Goal: Information Seeking & Learning: Check status

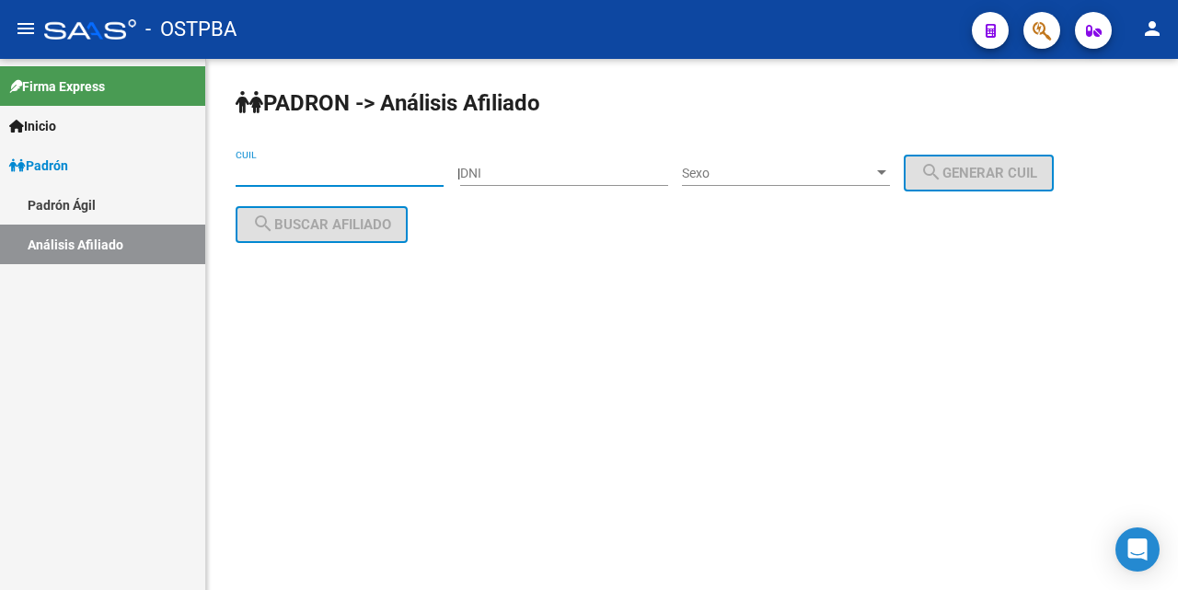
click at [243, 169] on input "CUIL" at bounding box center [340, 174] width 208 height 16
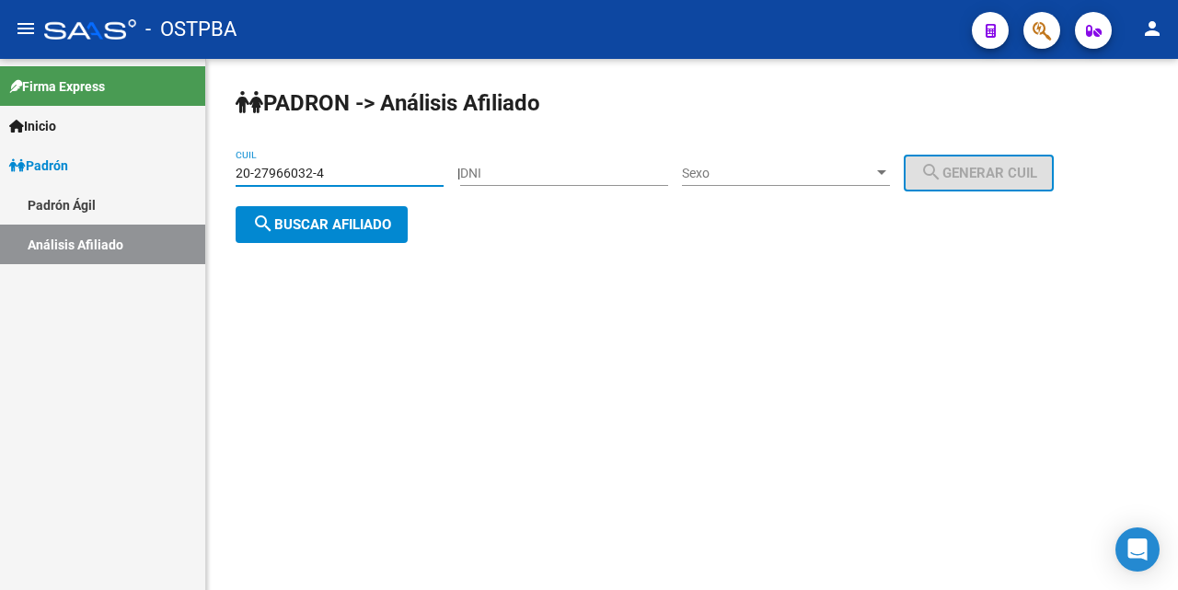
click at [886, 172] on div at bounding box center [881, 172] width 9 height 5
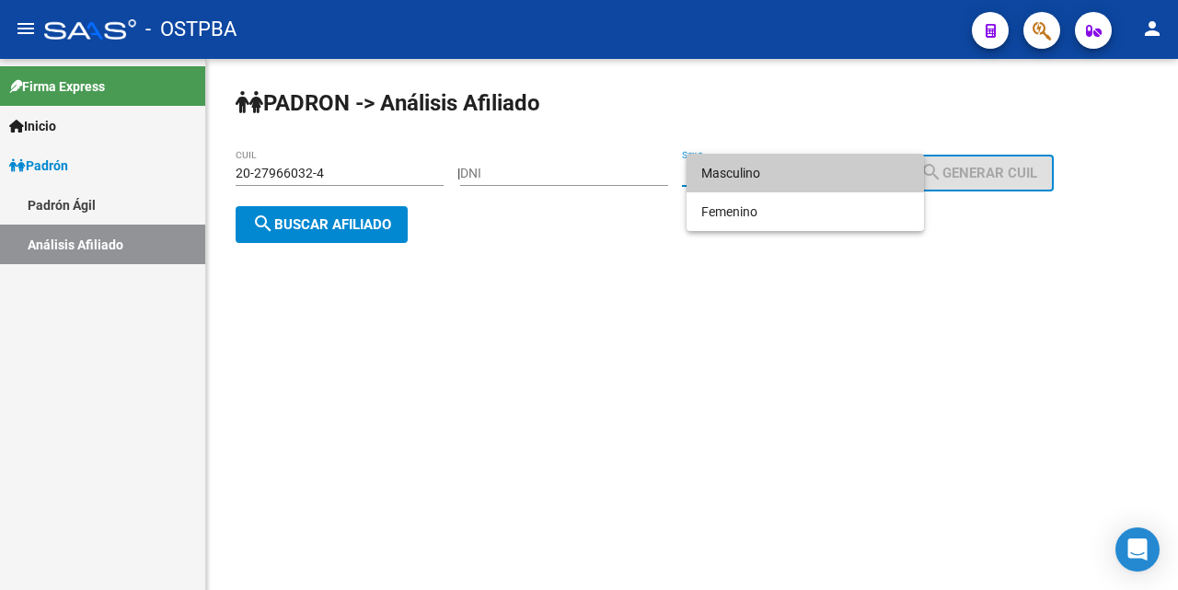
click at [793, 170] on span "Masculino" at bounding box center [805, 173] width 208 height 39
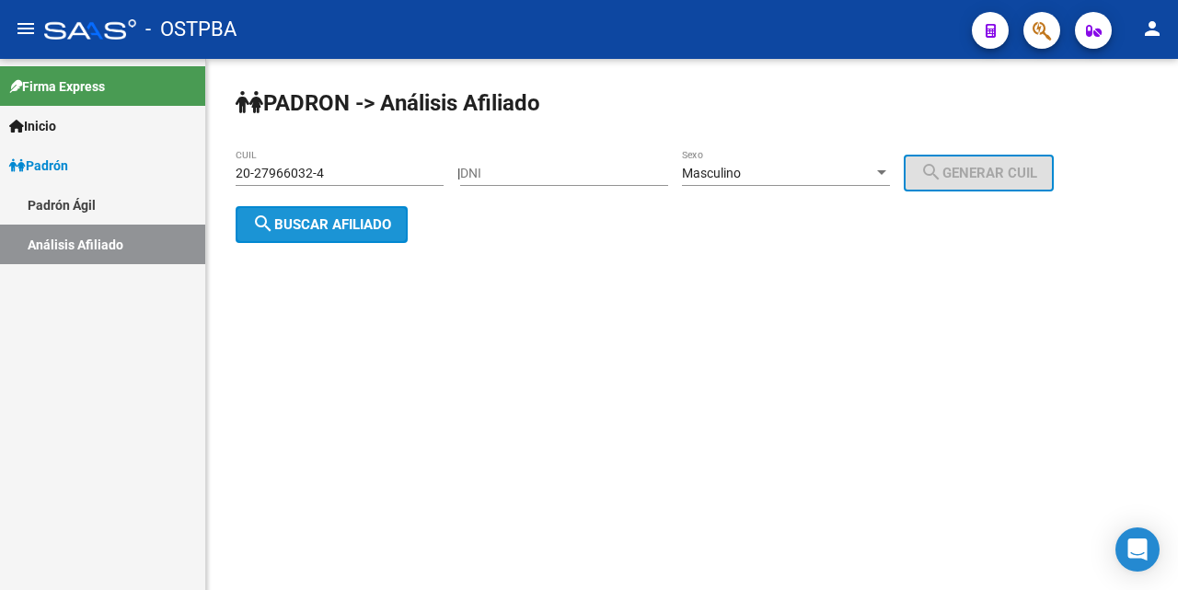
click at [341, 221] on span "search Buscar afiliado" at bounding box center [321, 224] width 139 height 17
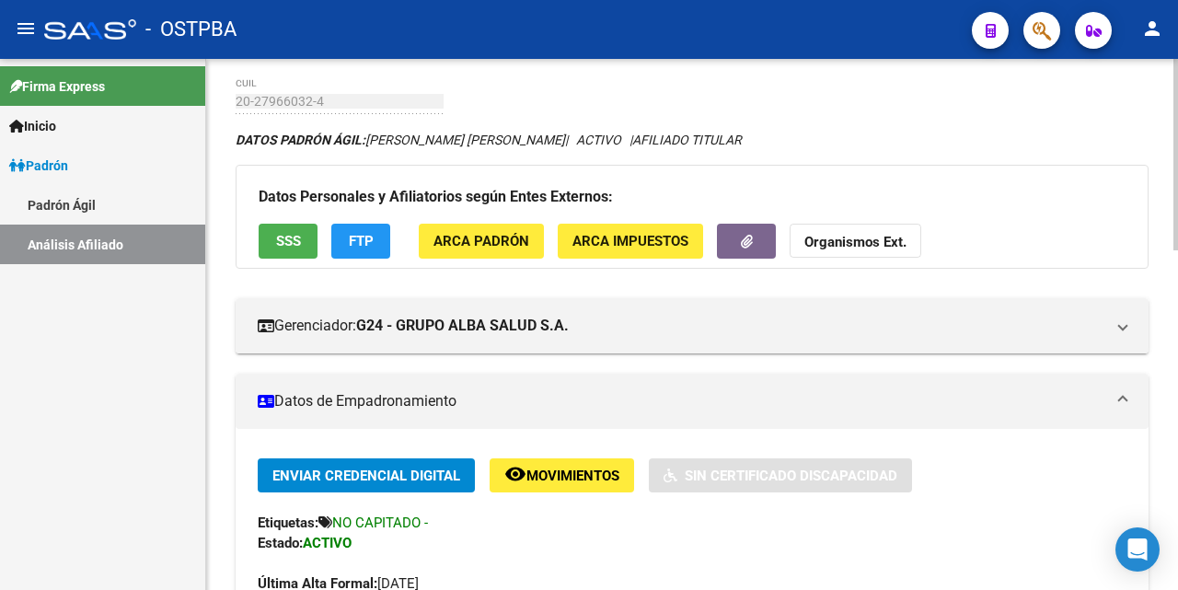
scroll to position [207, 0]
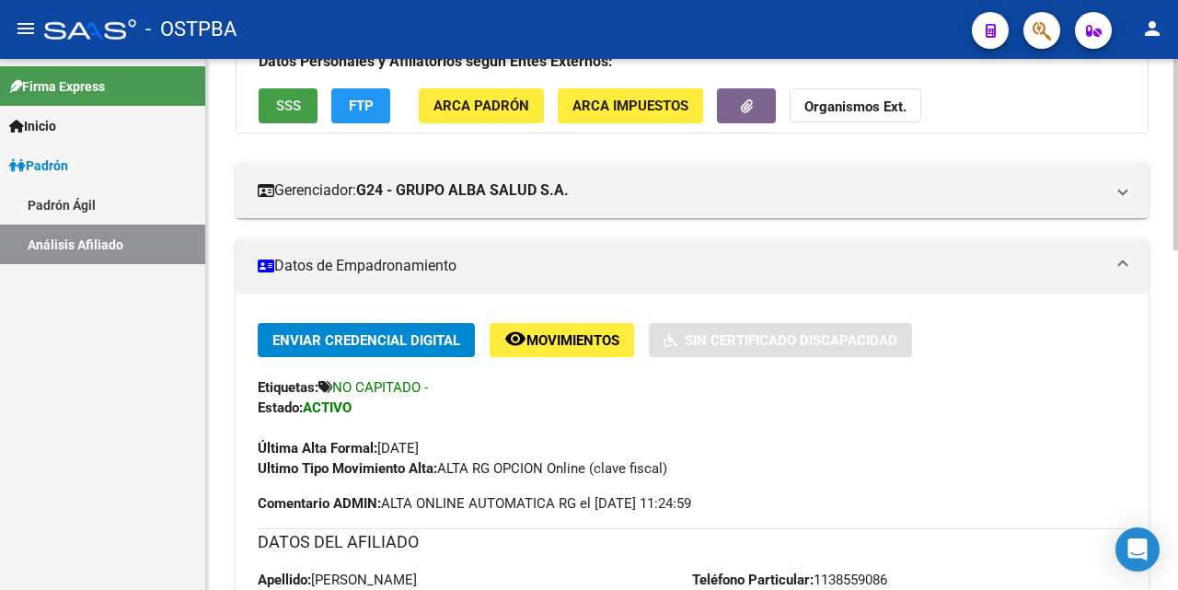
click at [297, 109] on span "SSS" at bounding box center [288, 106] width 25 height 17
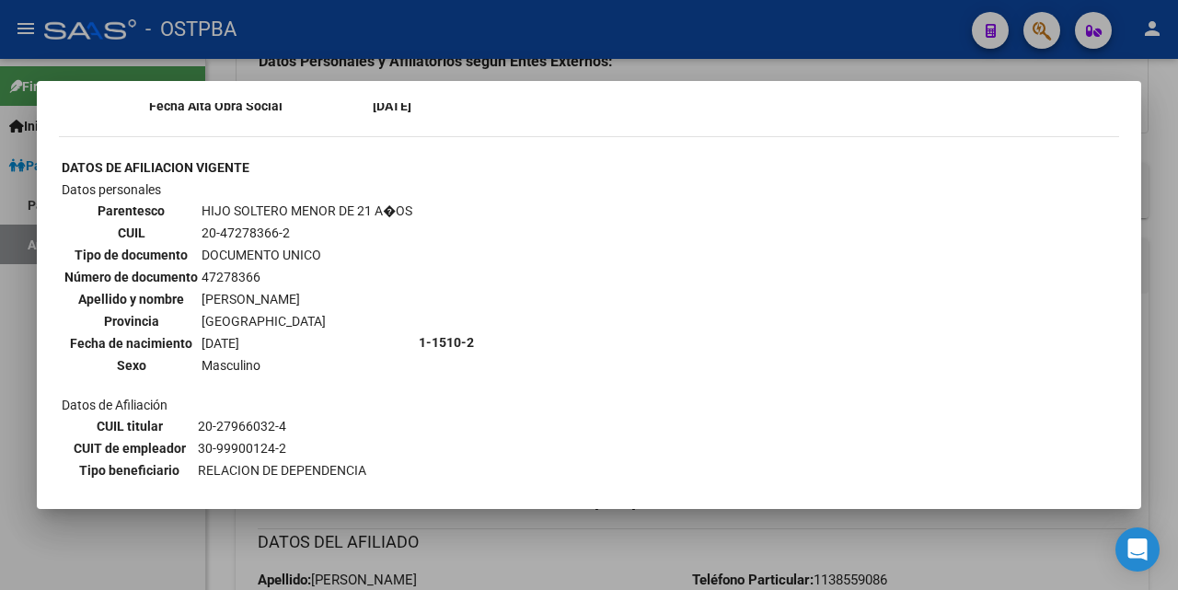
scroll to position [460, 0]
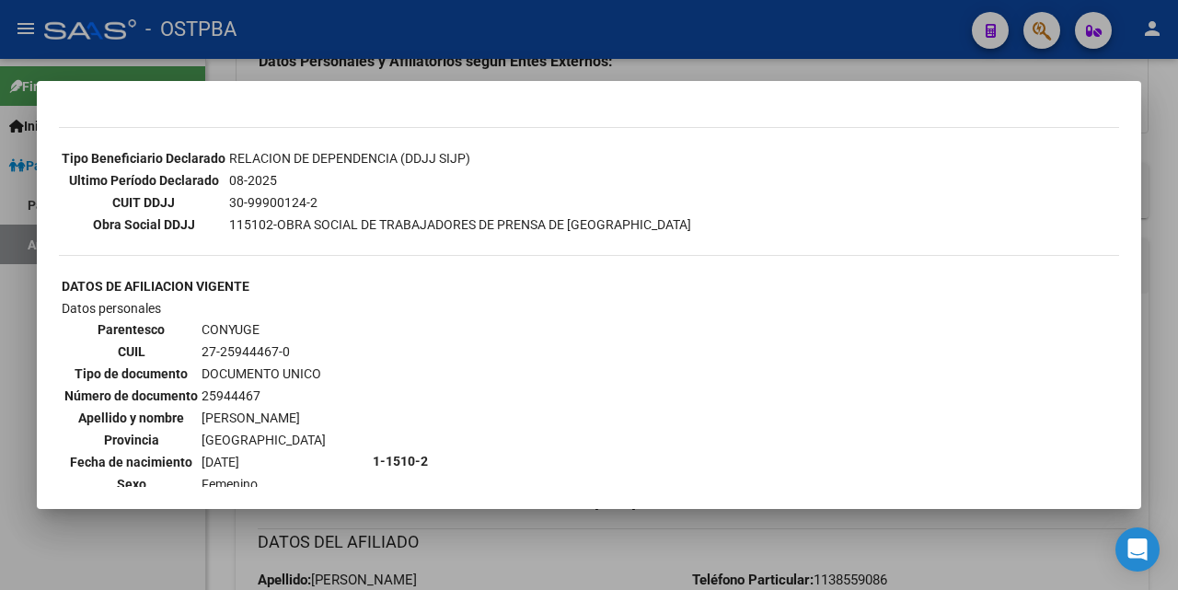
click at [693, 67] on div at bounding box center [589, 295] width 1178 height 590
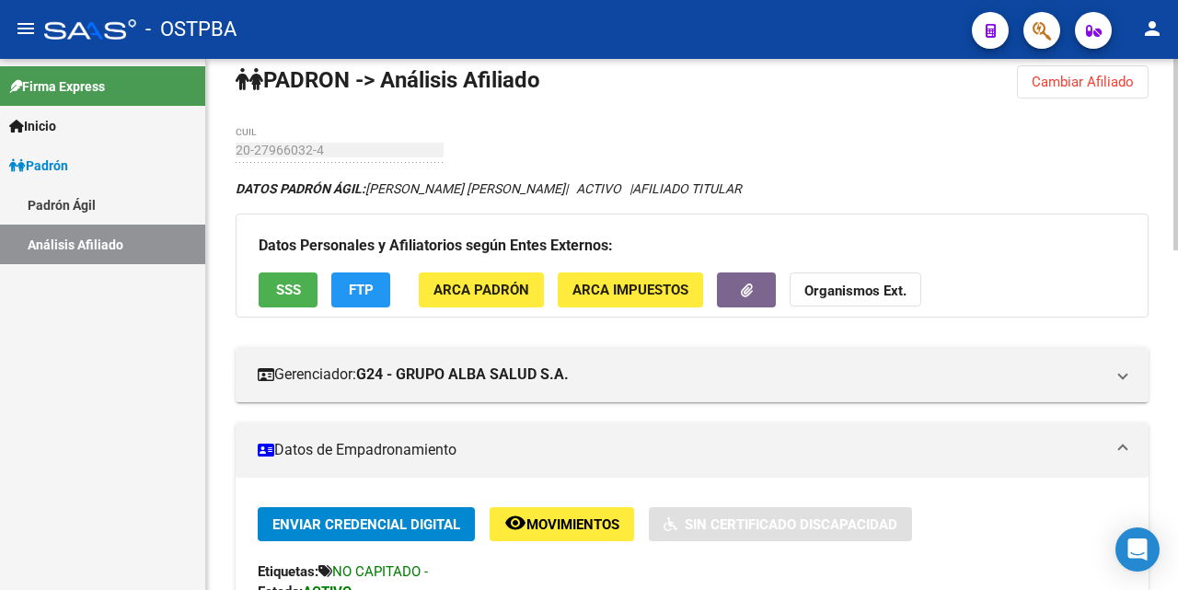
scroll to position [0, 0]
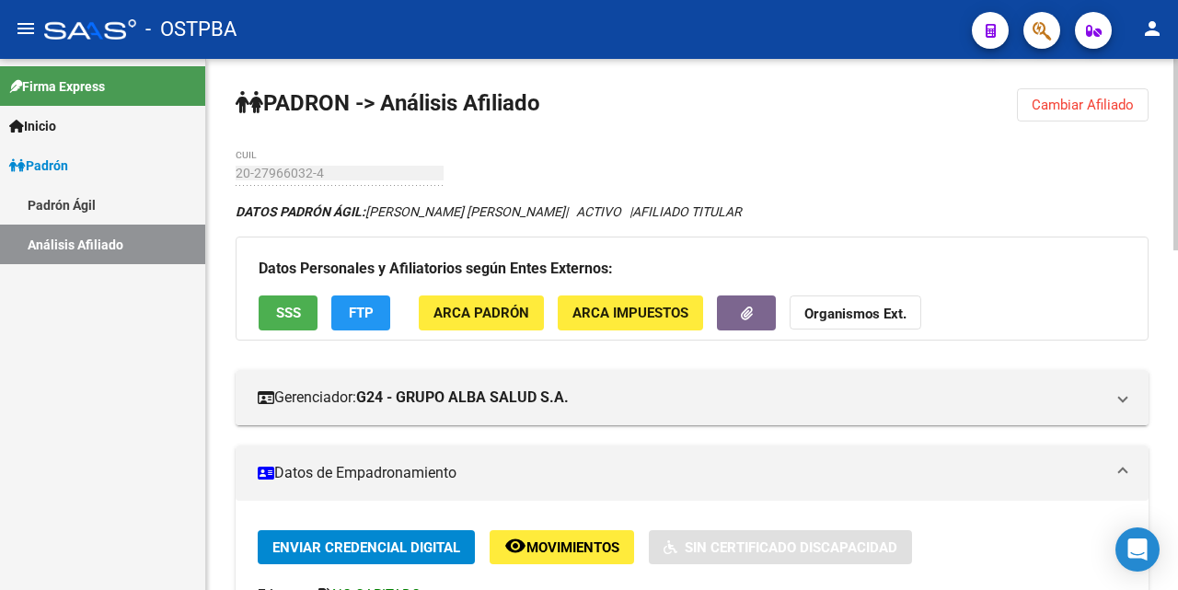
click at [1078, 102] on span "Cambiar Afiliado" at bounding box center [1083, 105] width 102 height 17
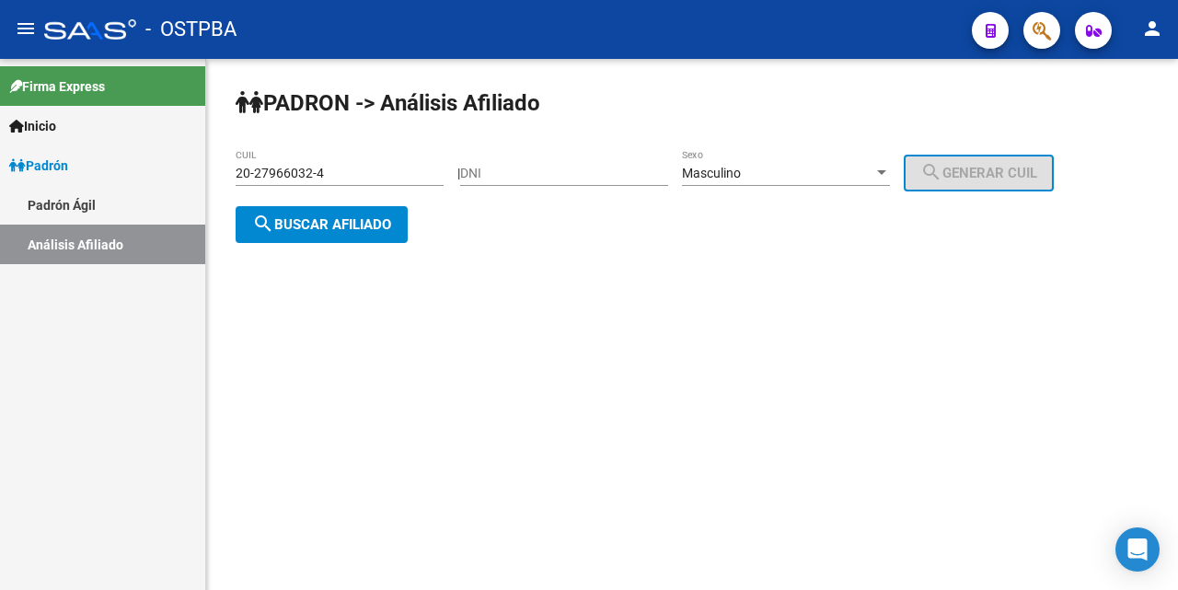
click at [373, 179] on input "20-27966032-4" at bounding box center [340, 174] width 208 height 16
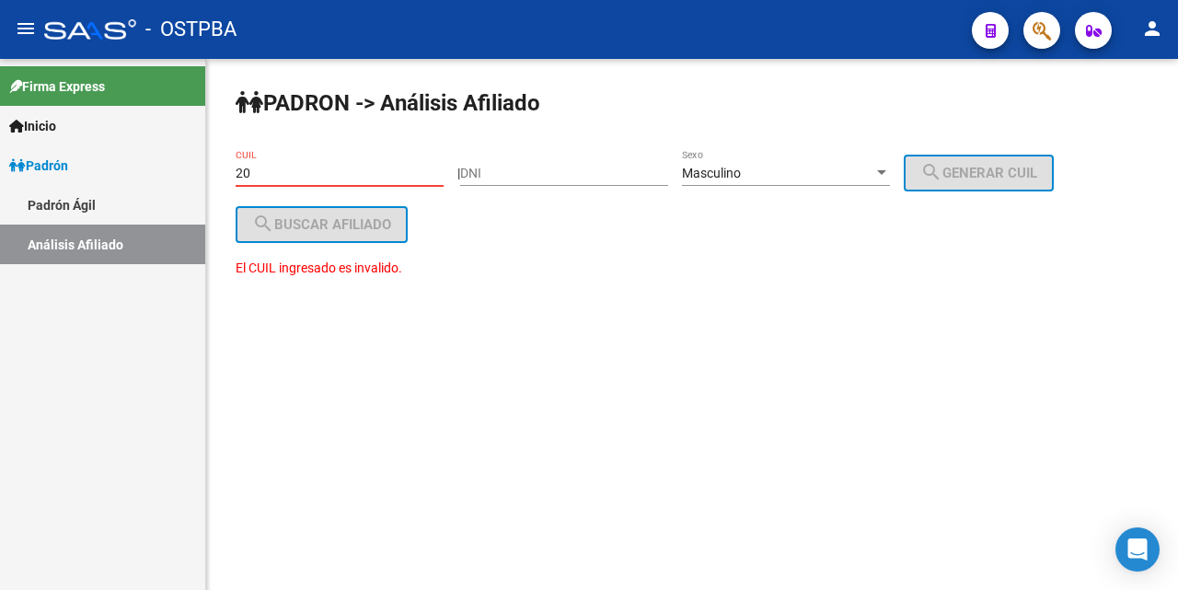
type input "2"
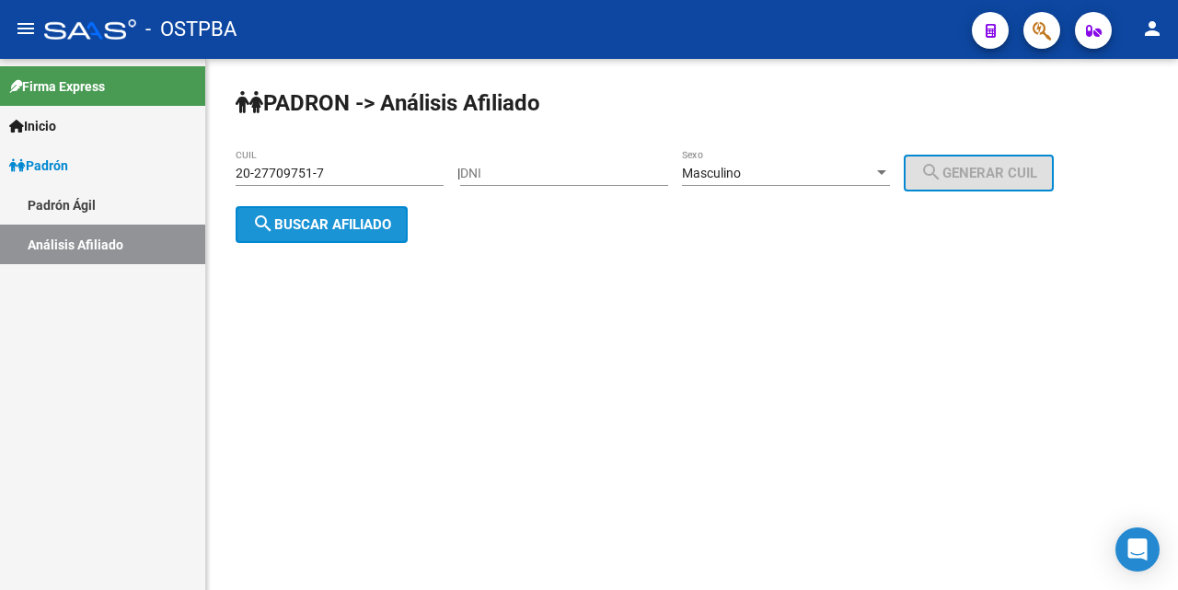
click at [318, 217] on span "search Buscar afiliado" at bounding box center [321, 224] width 139 height 17
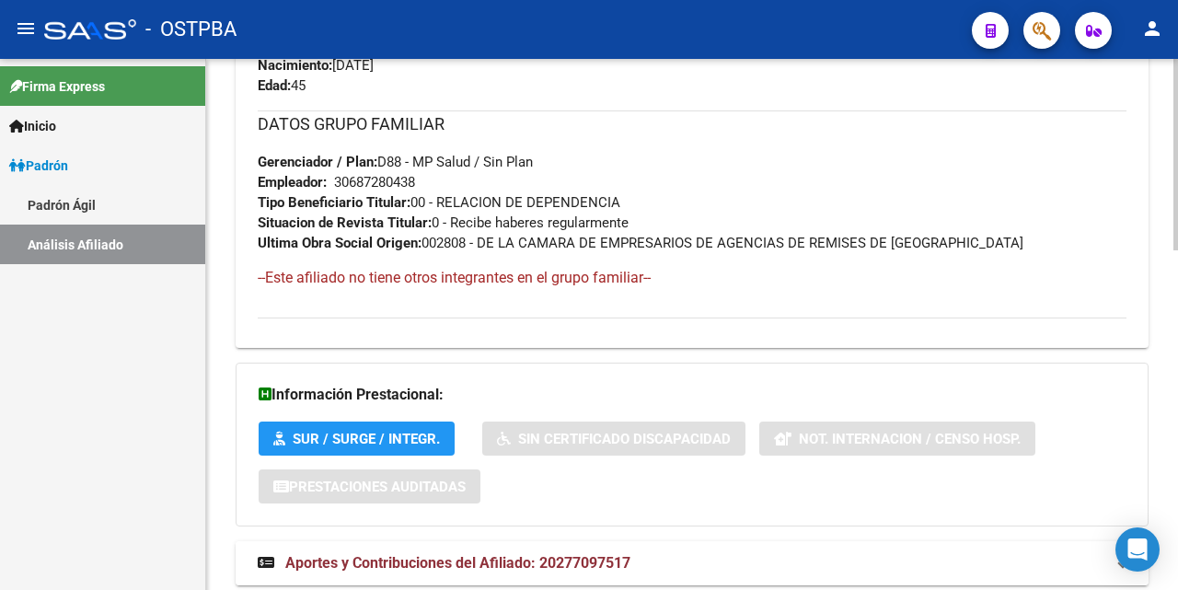
scroll to position [943, 0]
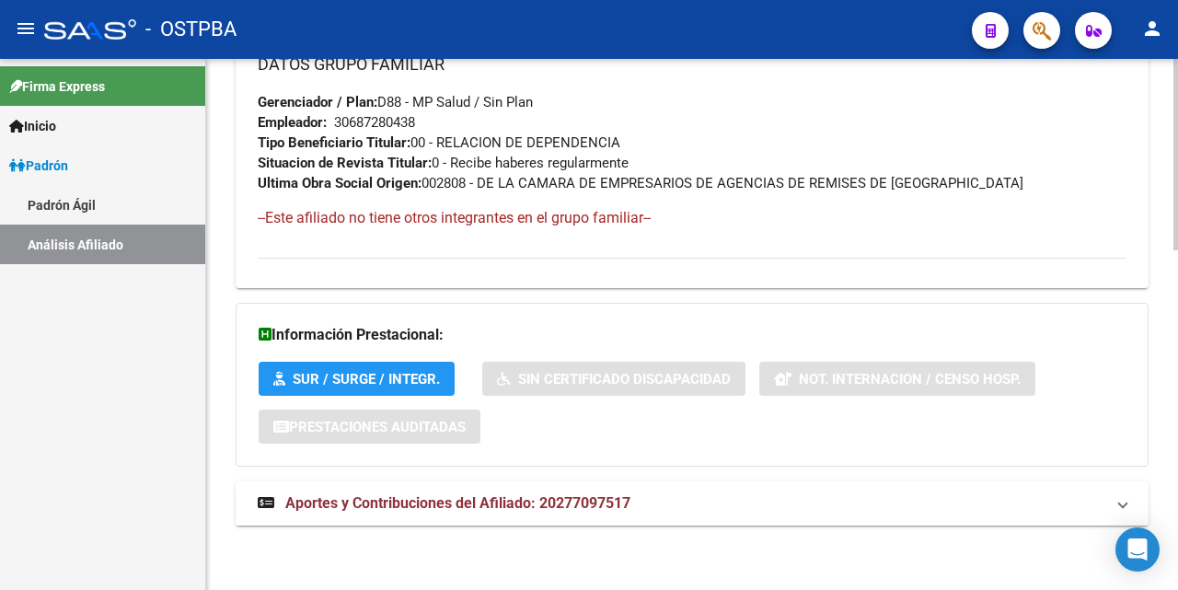
click at [518, 502] on span "Aportes y Contribuciones del Afiliado: 20277097517" at bounding box center [457, 502] width 345 height 17
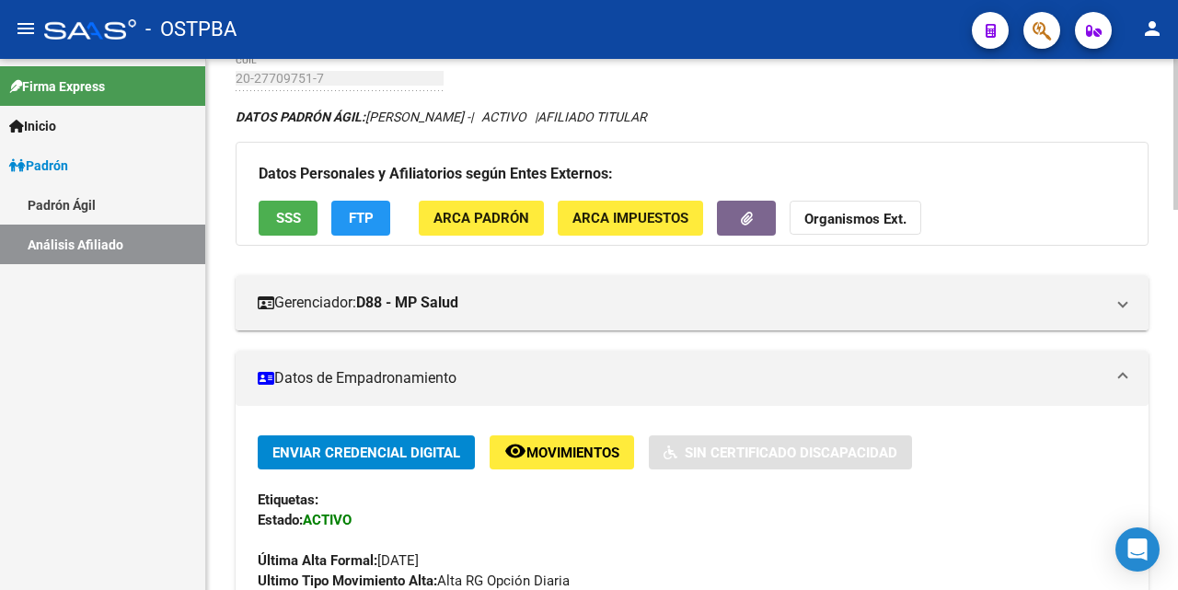
scroll to position [47, 0]
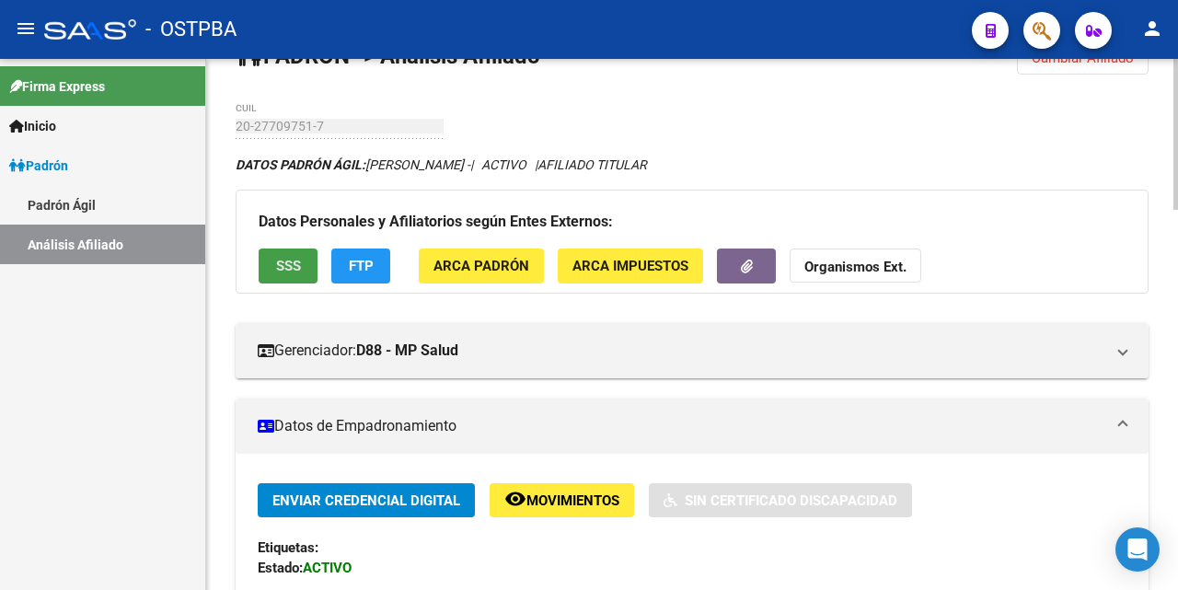
click at [285, 256] on button "SSS" at bounding box center [288, 265] width 59 height 34
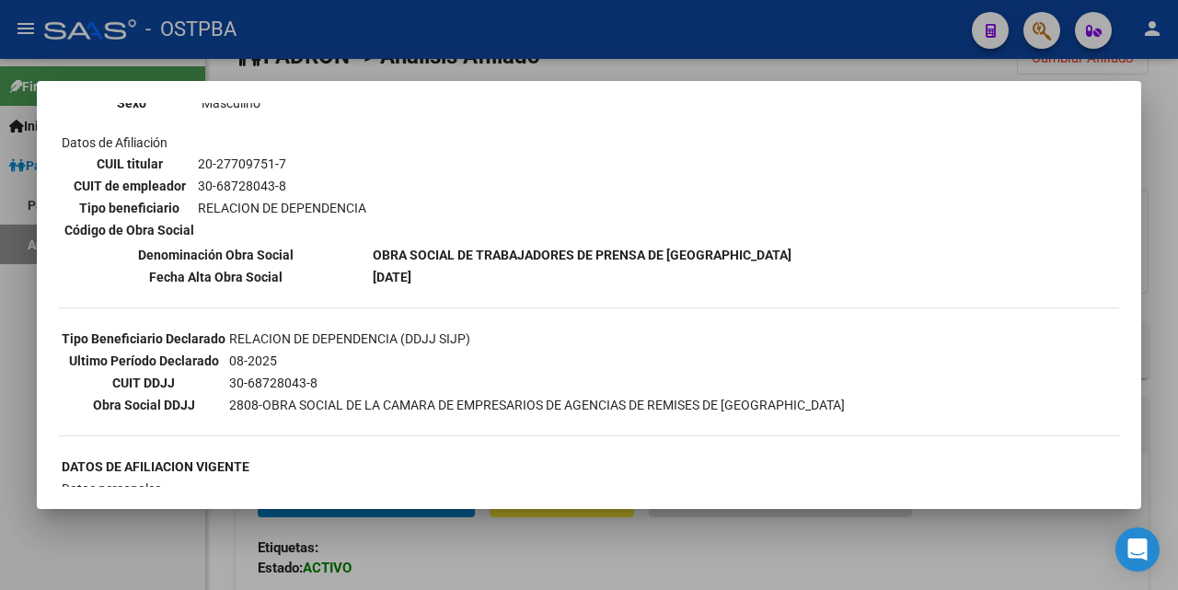
scroll to position [276, 0]
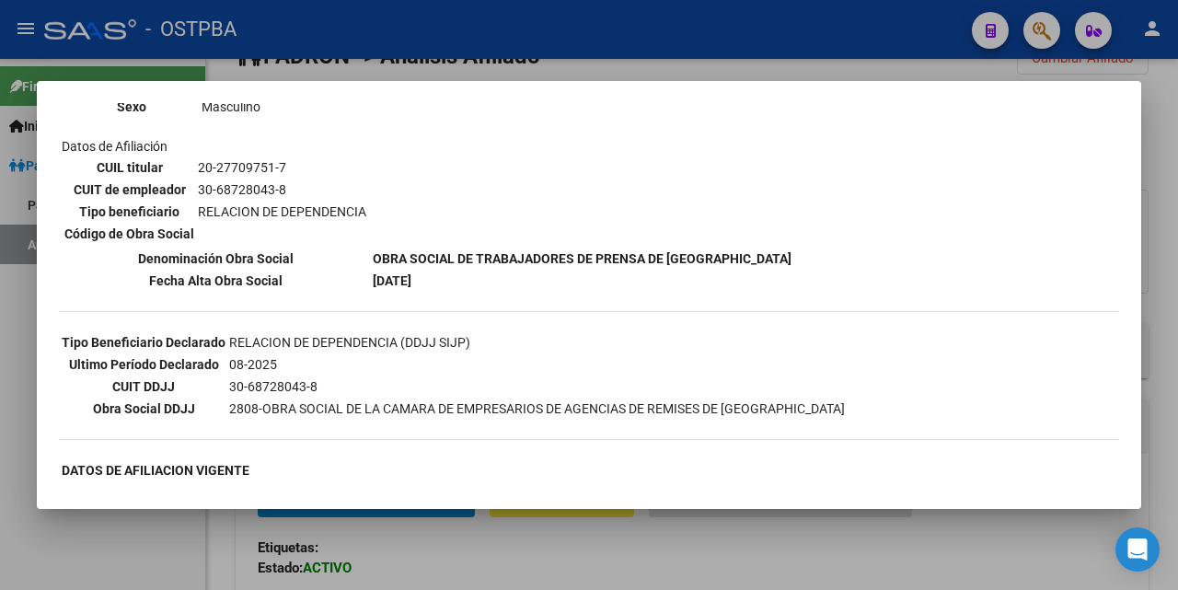
click at [589, 72] on div at bounding box center [589, 295] width 1178 height 590
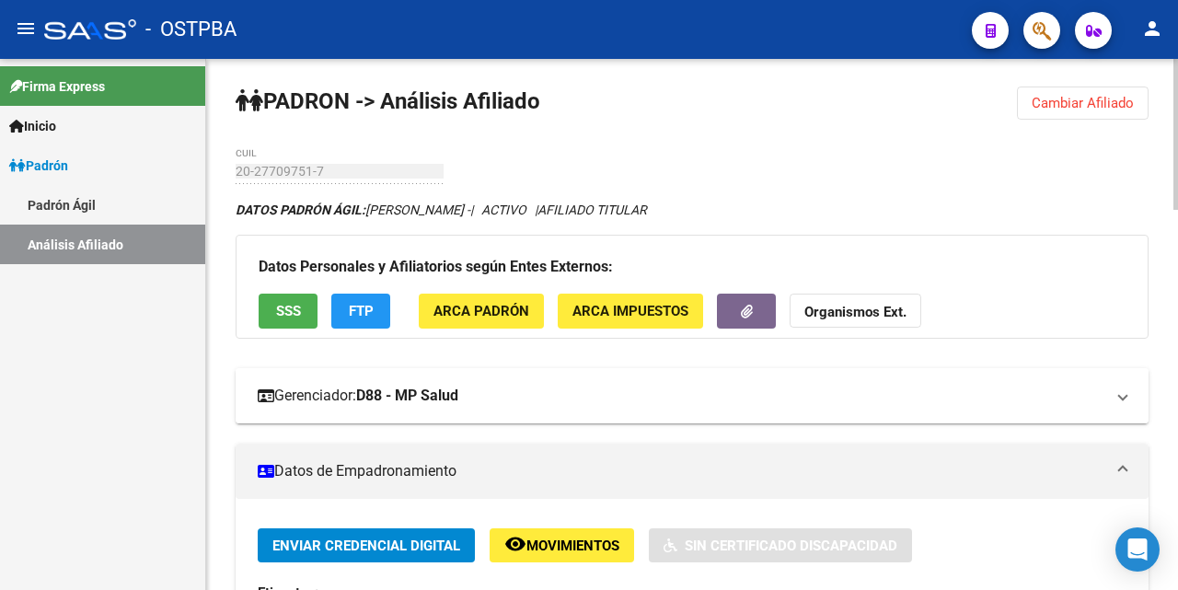
scroll to position [0, 0]
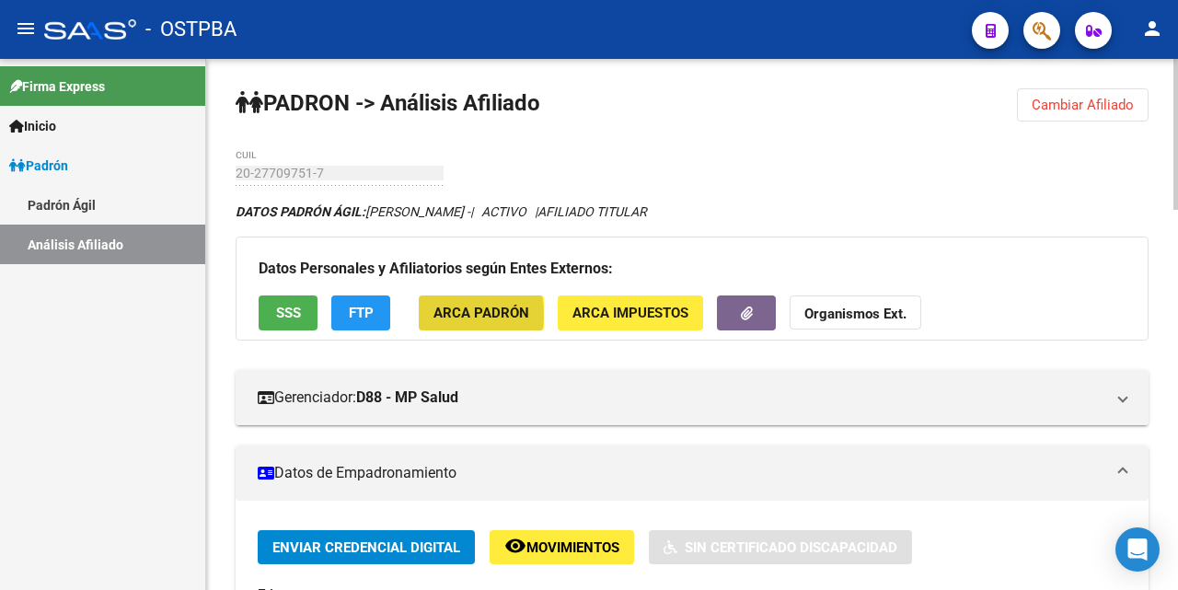
click at [456, 315] on span "ARCA Padrón" at bounding box center [481, 314] width 96 height 17
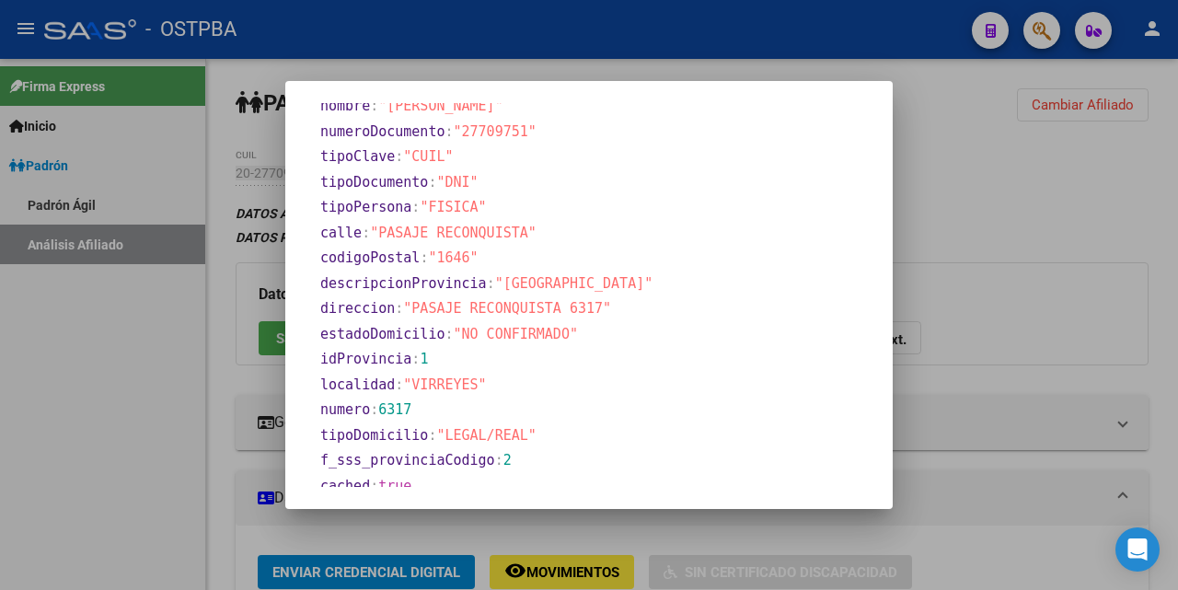
scroll to position [444, 0]
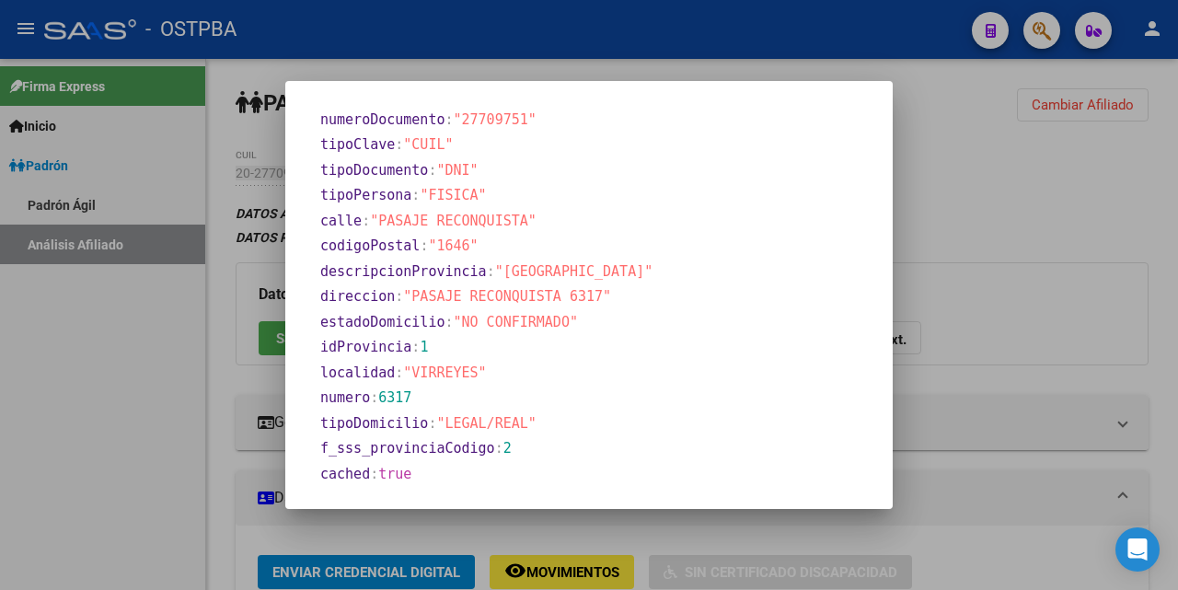
click at [827, 77] on div at bounding box center [589, 295] width 1178 height 590
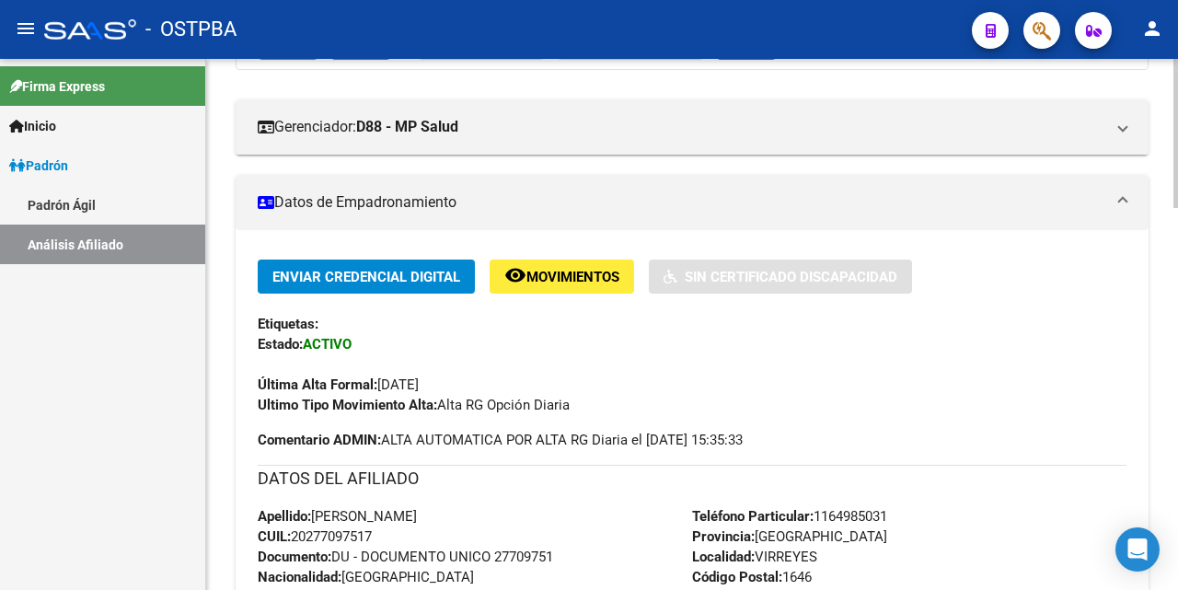
scroll to position [184, 0]
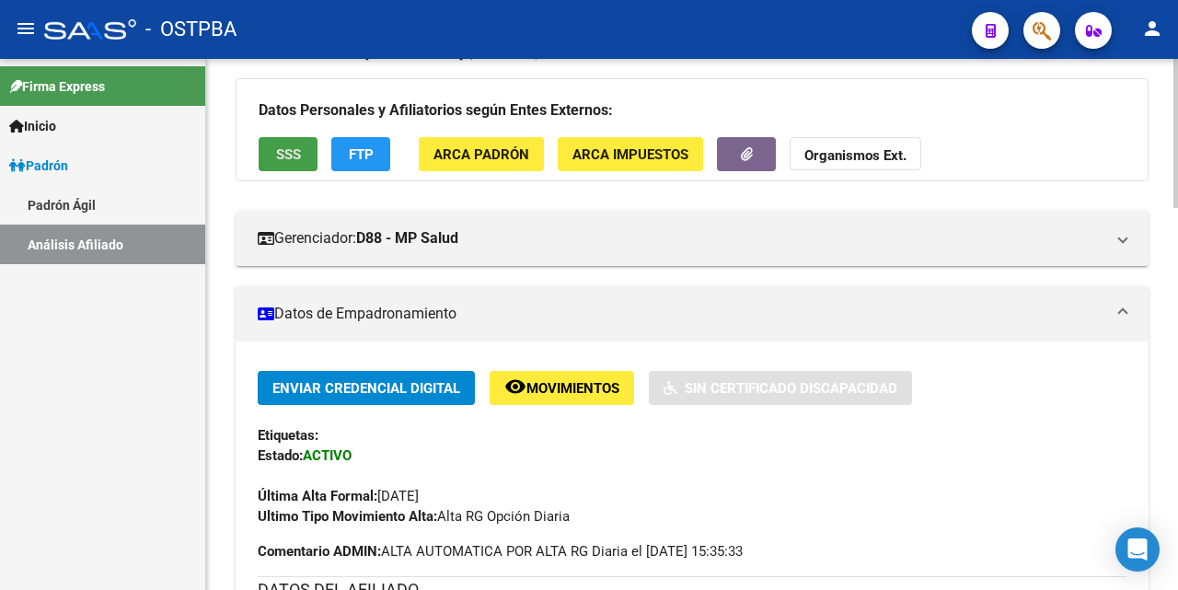
click at [272, 159] on button "SSS" at bounding box center [288, 154] width 59 height 34
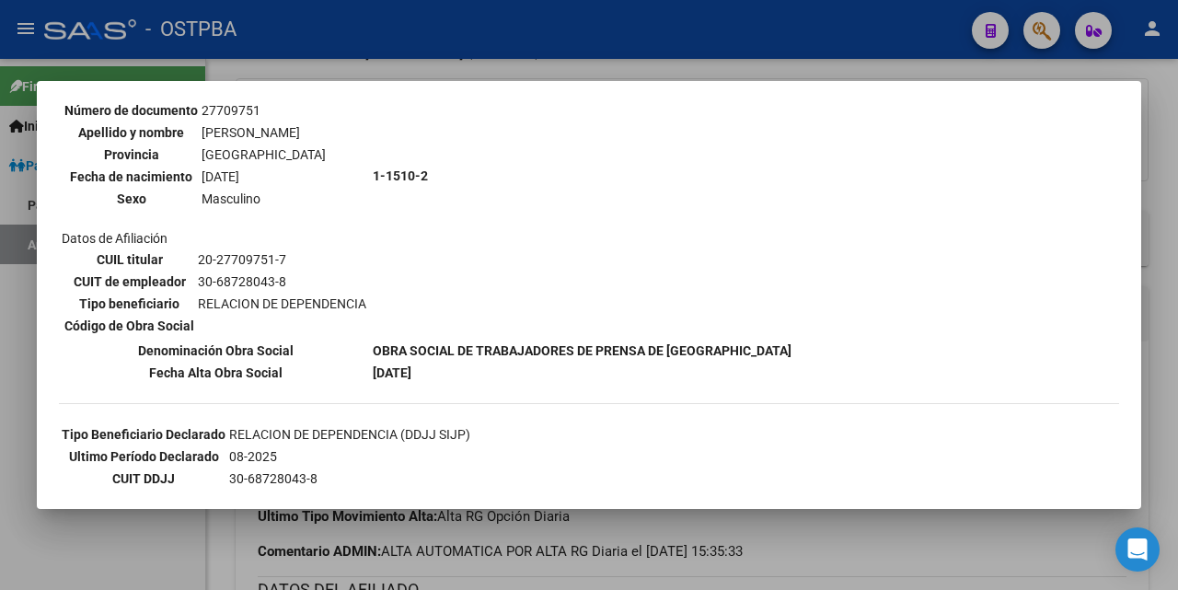
click at [816, 76] on div at bounding box center [589, 295] width 1178 height 590
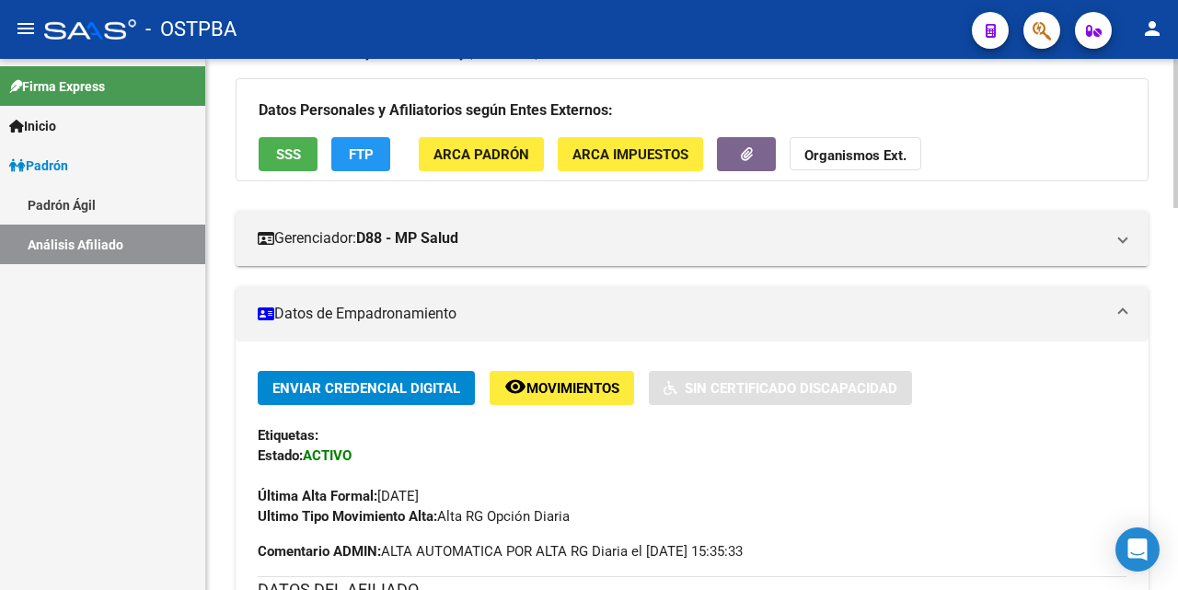
scroll to position [0, 0]
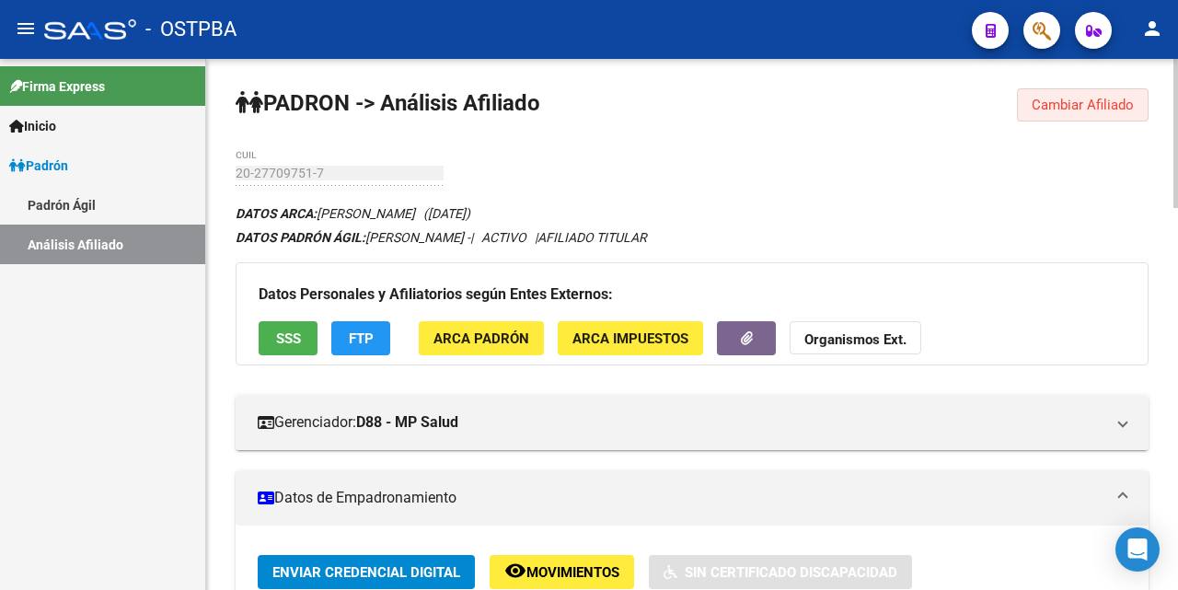
click at [1071, 105] on span "Cambiar Afiliado" at bounding box center [1083, 105] width 102 height 17
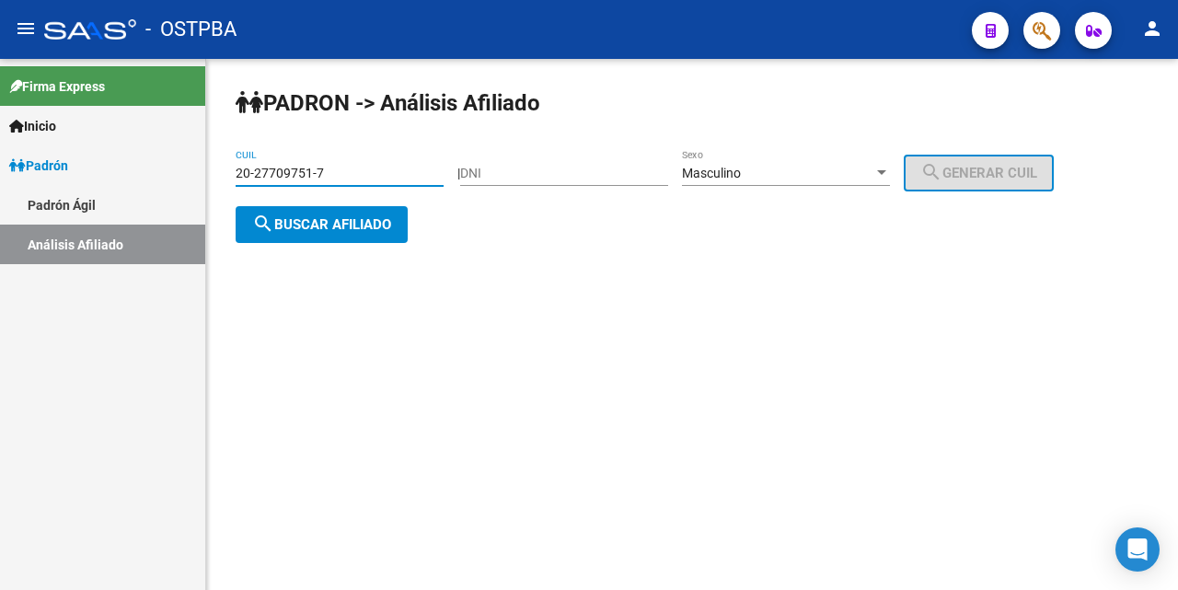
click at [379, 179] on input "20-27709751-7" at bounding box center [340, 174] width 208 height 16
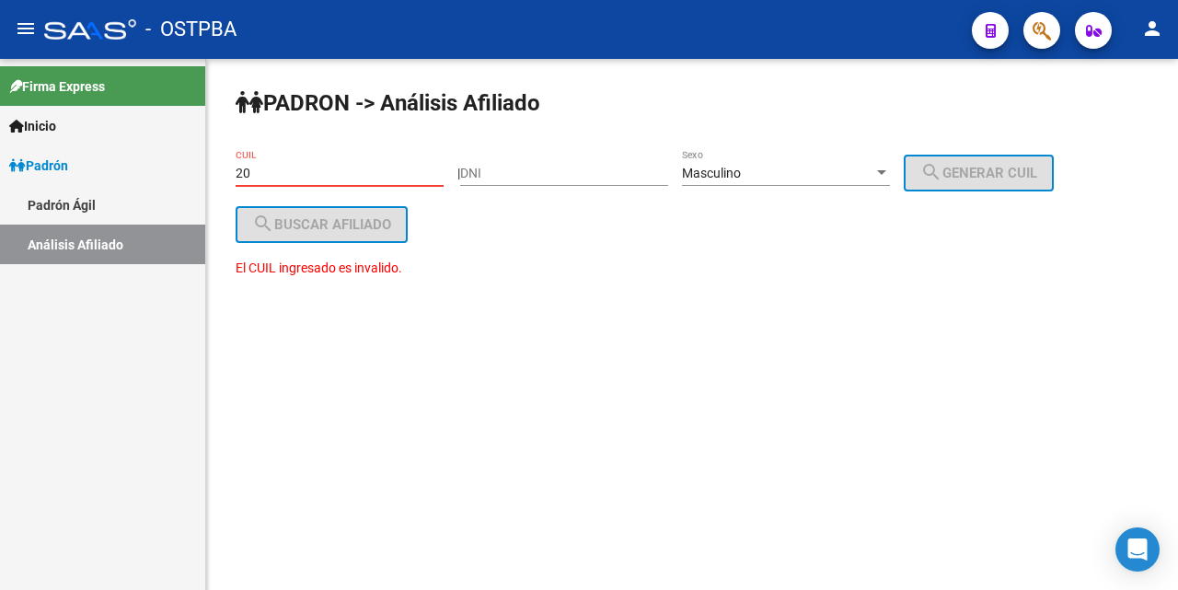
type input "2"
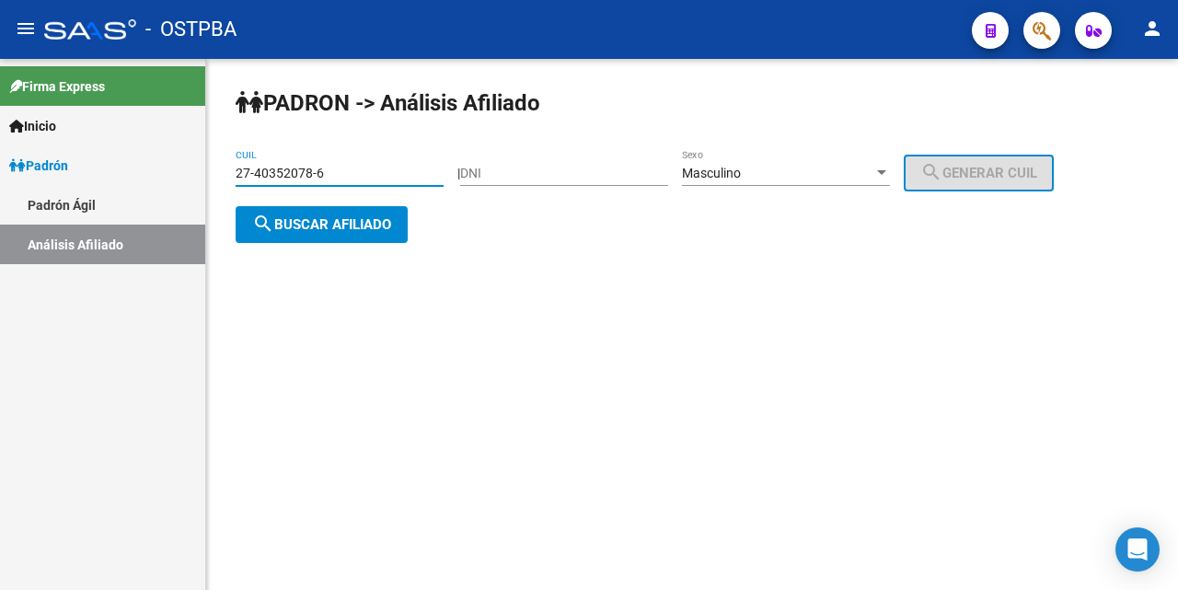
click at [886, 171] on div at bounding box center [881, 172] width 9 height 5
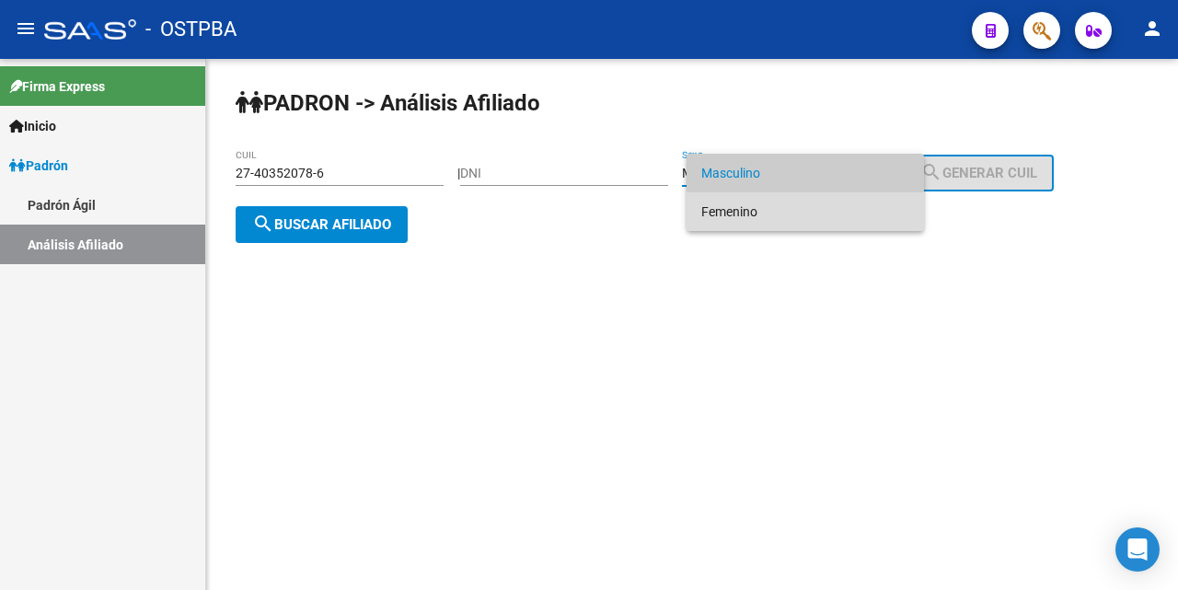
click at [822, 215] on span "Femenino" at bounding box center [805, 211] width 208 height 39
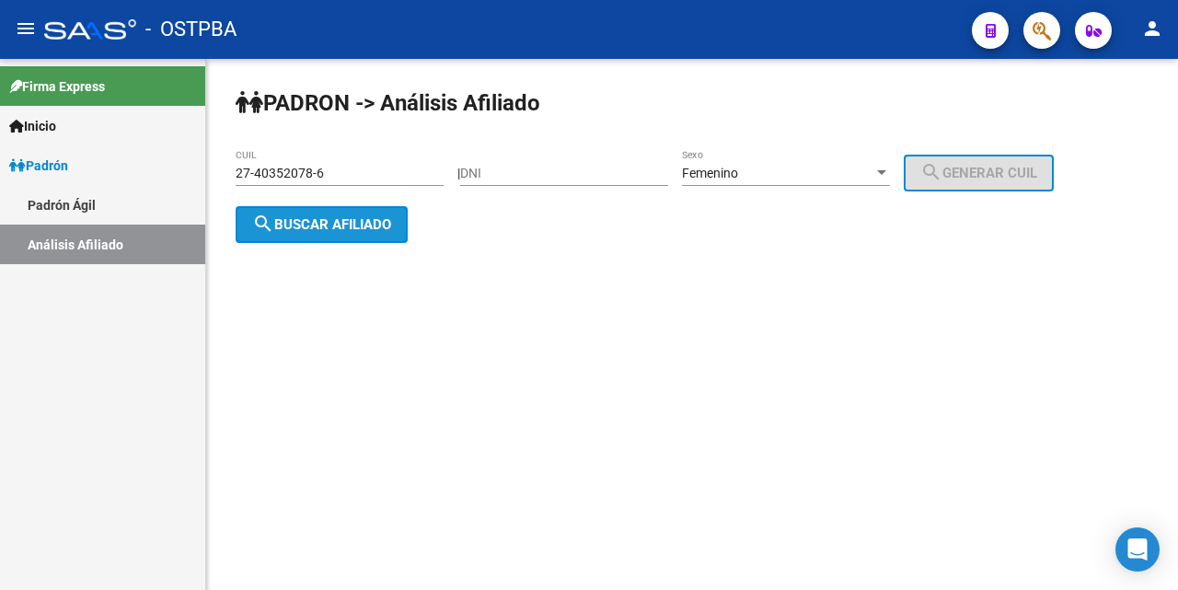
click at [346, 225] on span "search Buscar afiliado" at bounding box center [321, 224] width 139 height 17
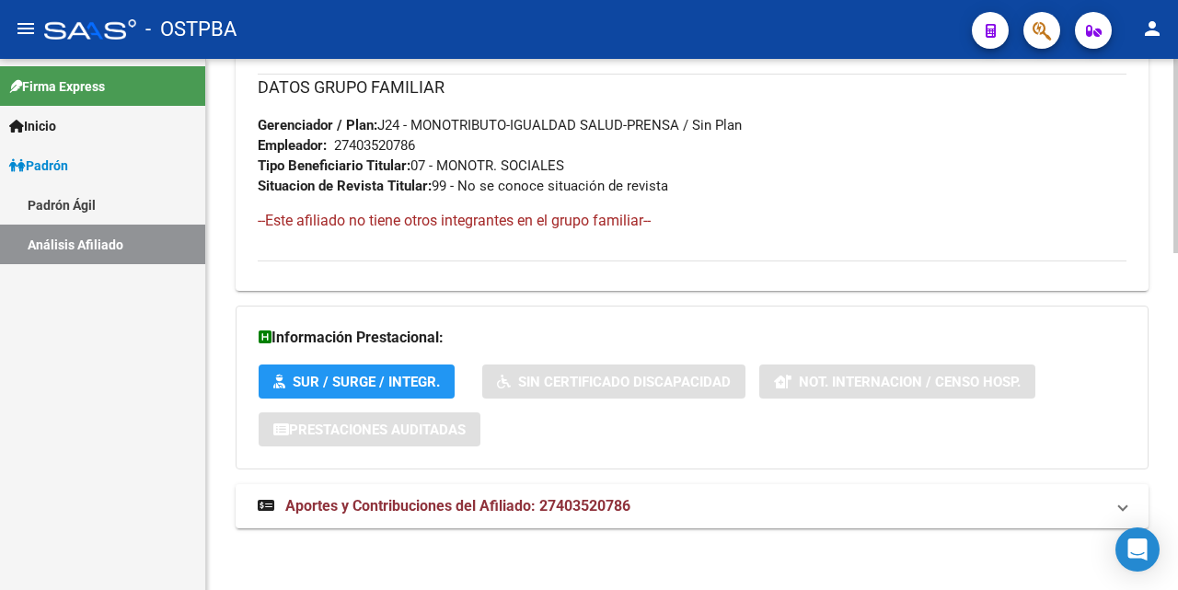
scroll to position [923, 0]
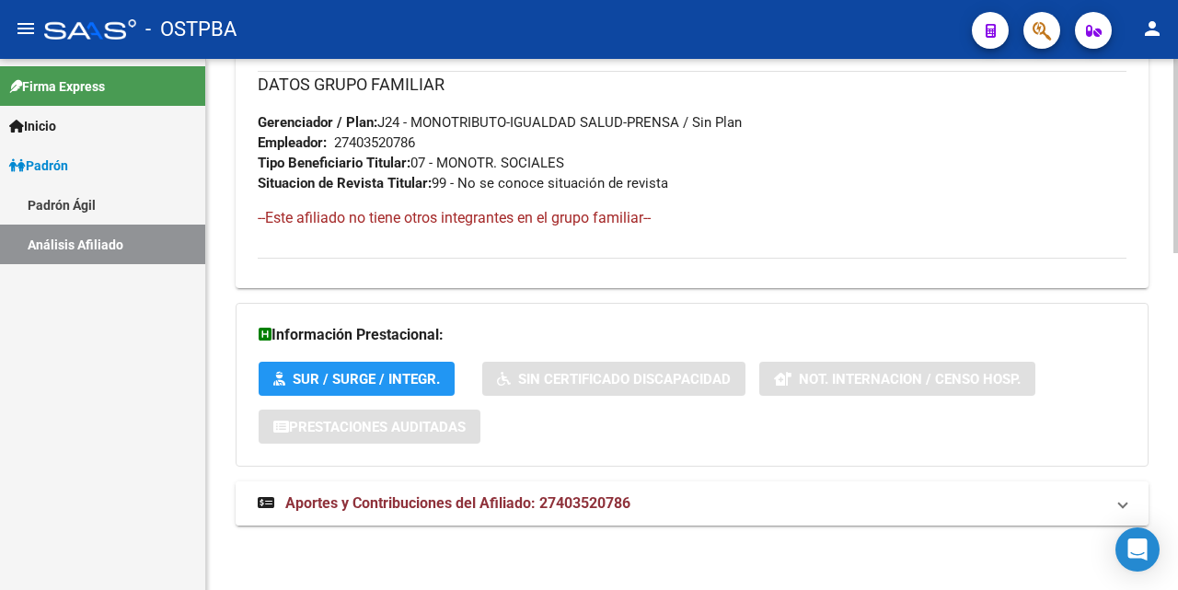
click at [536, 491] on mat-expansion-panel-header "Aportes y Contribuciones del Afiliado: 27403520786" at bounding box center [692, 503] width 913 height 44
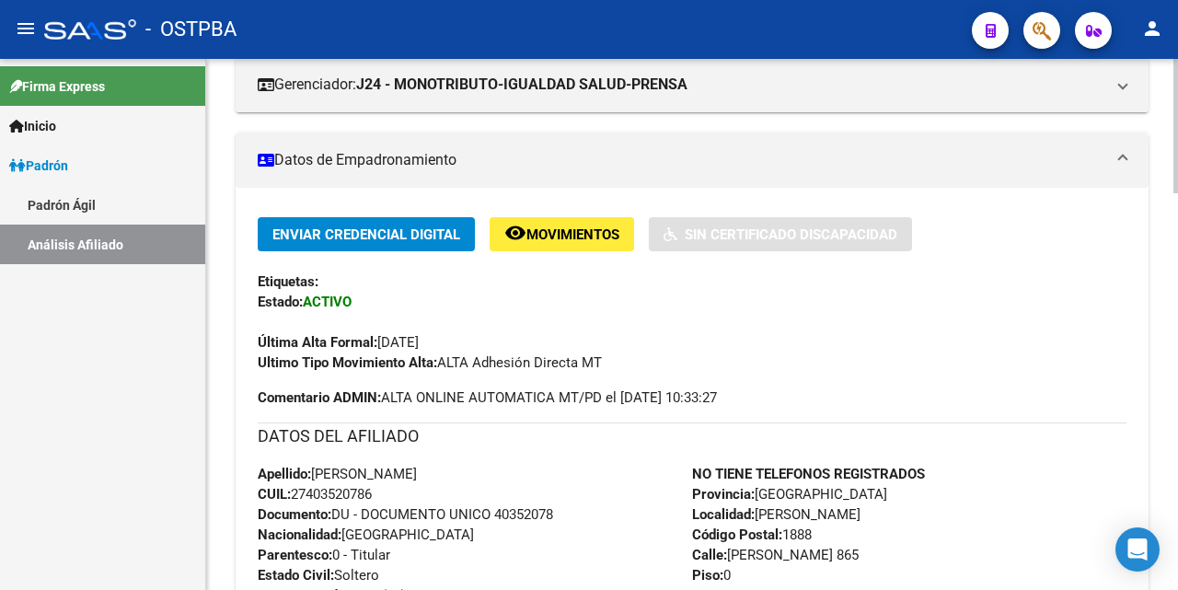
scroll to position [95, 0]
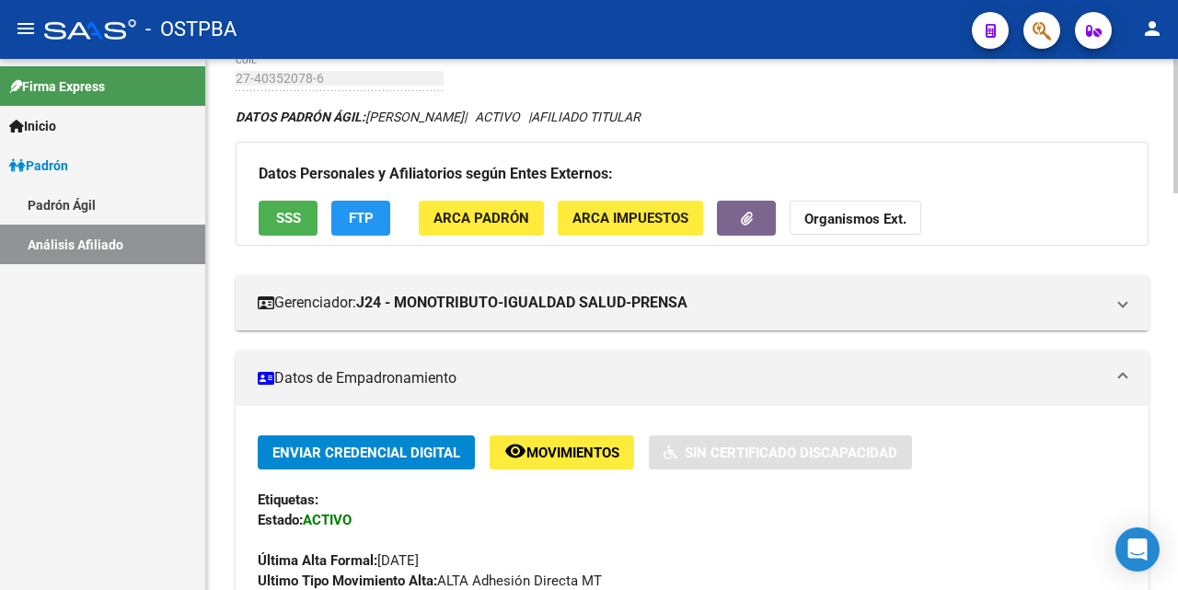
click at [293, 219] on span "SSS" at bounding box center [288, 219] width 25 height 17
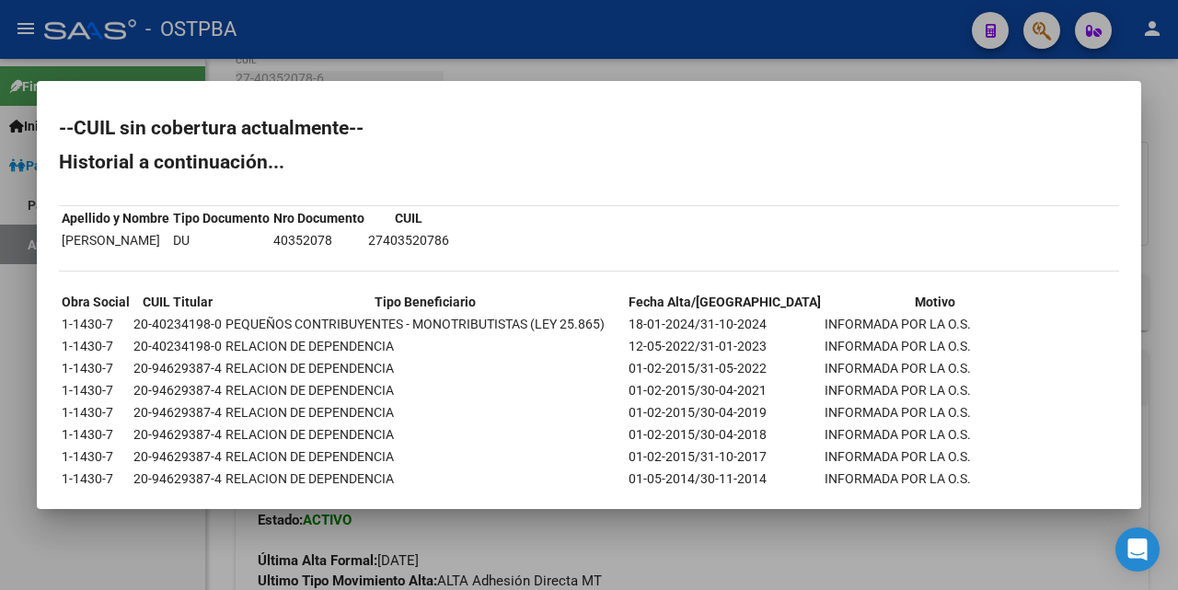
scroll to position [0, 0]
click at [612, 81] on mat-dialog-container "--CUIL sin cobertura actualmente-- Historial a continuación... Apellido y Nombr…" at bounding box center [589, 295] width 1104 height 428
click at [617, 71] on div at bounding box center [589, 295] width 1178 height 590
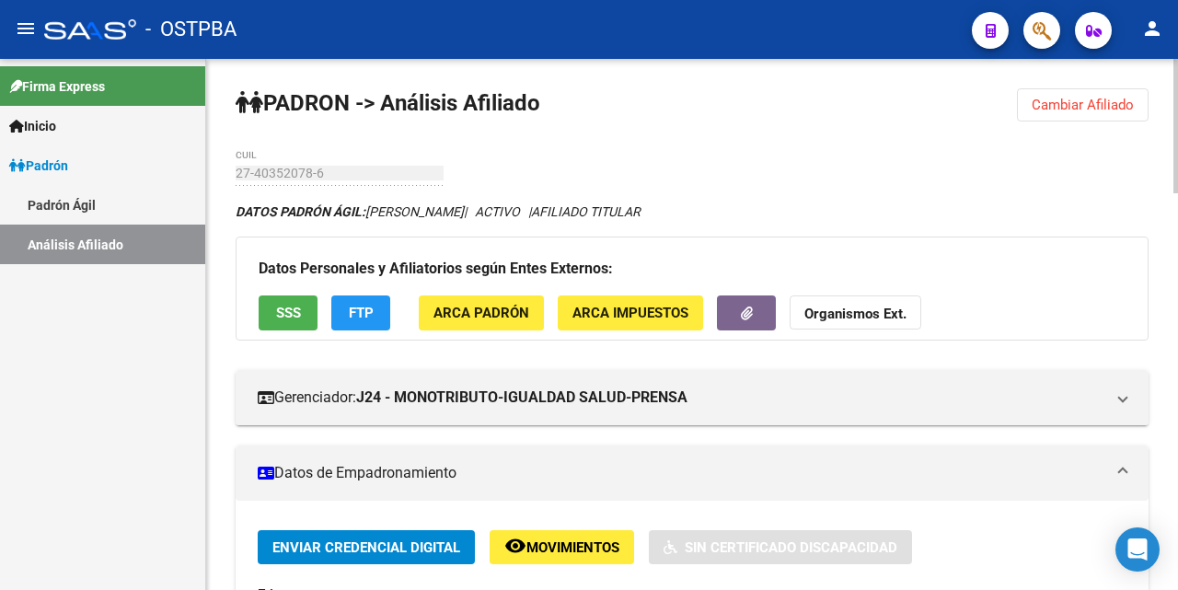
click at [1090, 107] on span "Cambiar Afiliado" at bounding box center [1083, 105] width 102 height 17
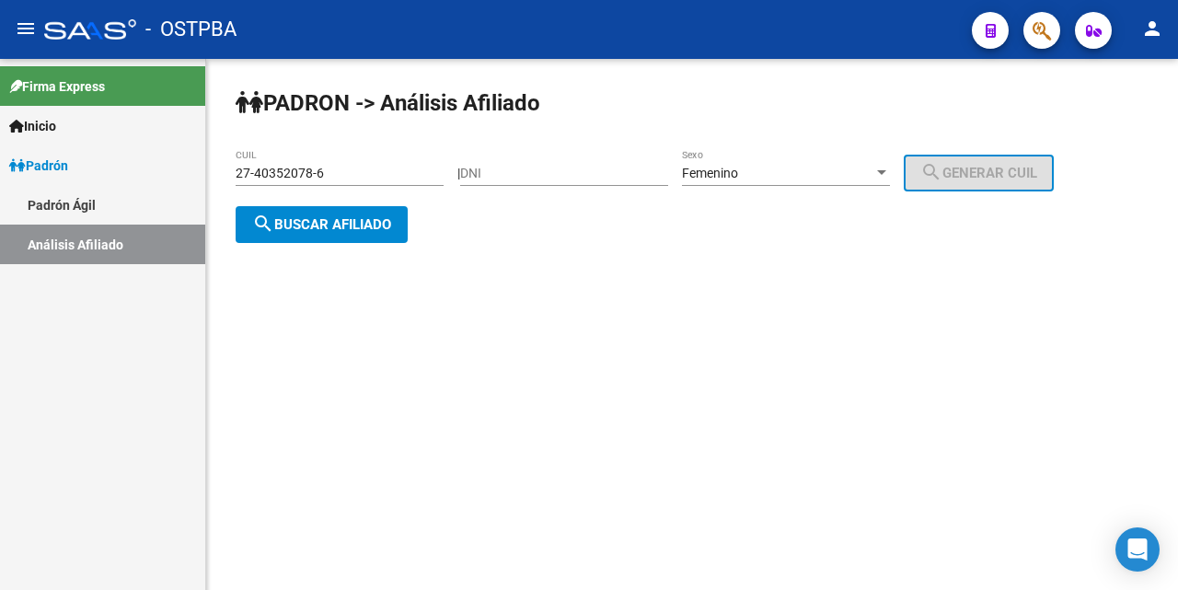
click at [353, 179] on input "27-40352078-6" at bounding box center [340, 174] width 208 height 16
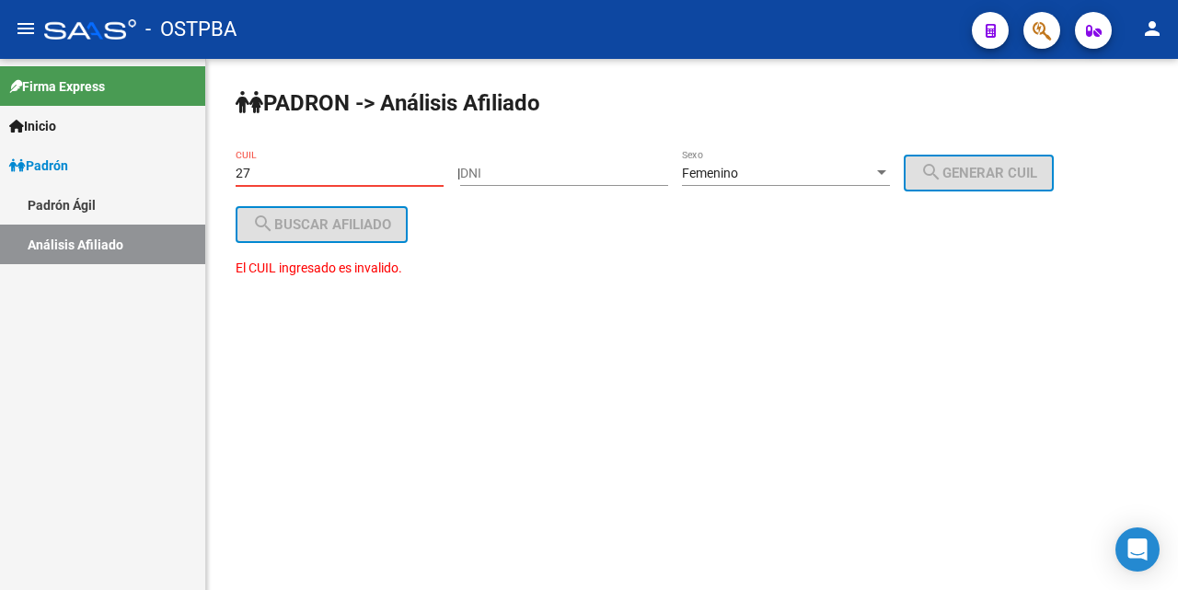
type input "2"
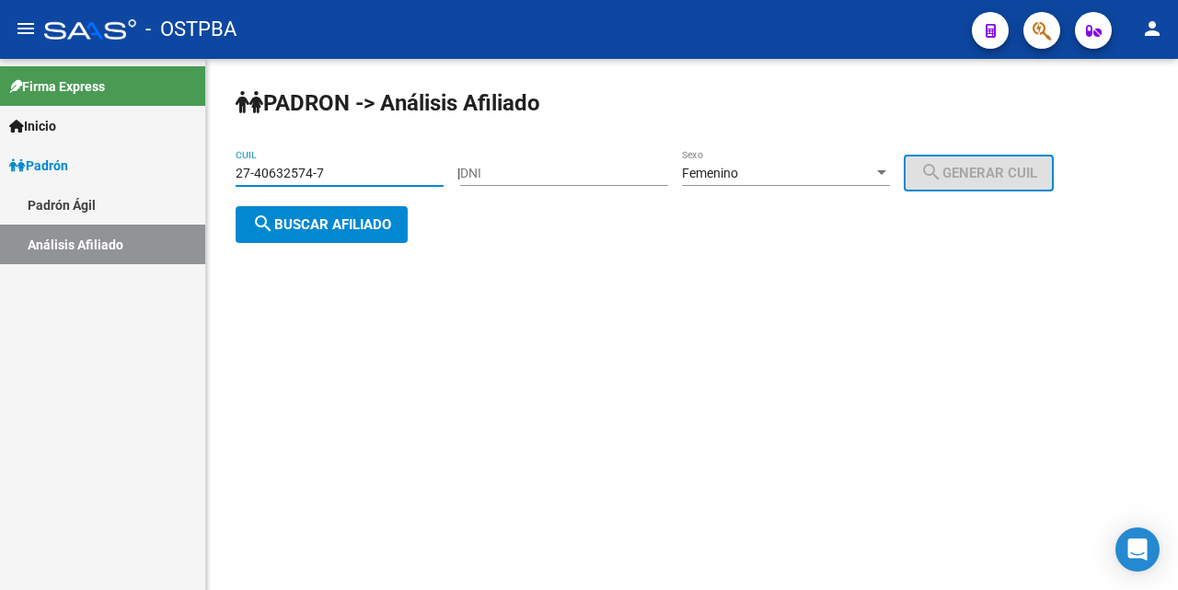
type input "27-40632574-7"
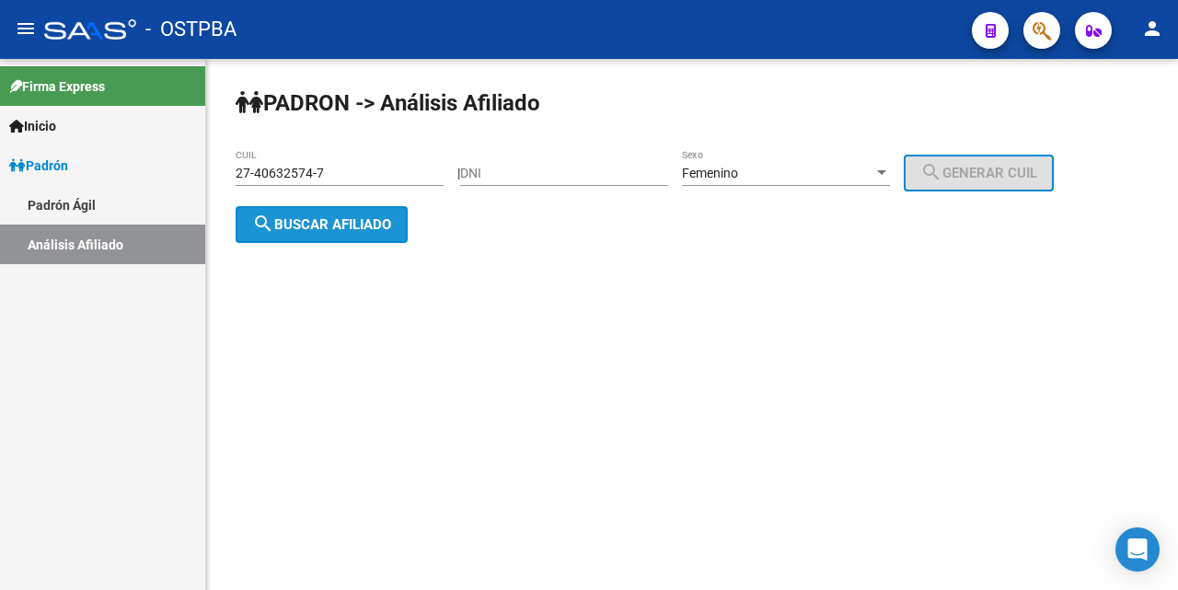
click at [359, 218] on span "search Buscar afiliado" at bounding box center [321, 224] width 139 height 17
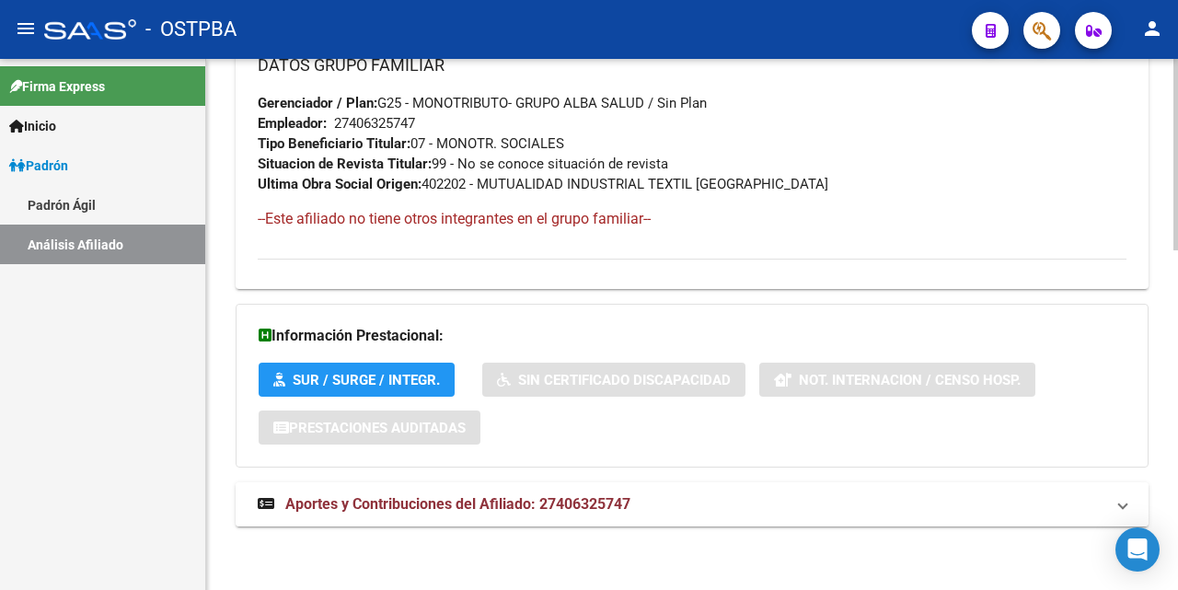
scroll to position [943, 0]
click at [490, 501] on span "Aportes y Contribuciones del Afiliado: 27406325747" at bounding box center [457, 502] width 345 height 17
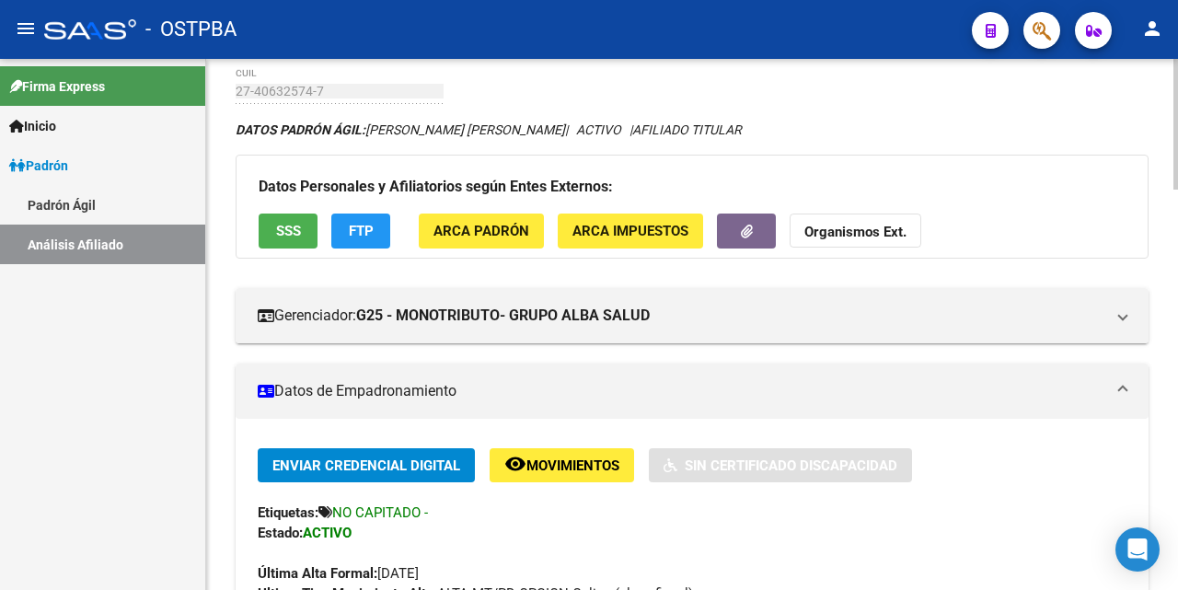
scroll to position [23, 0]
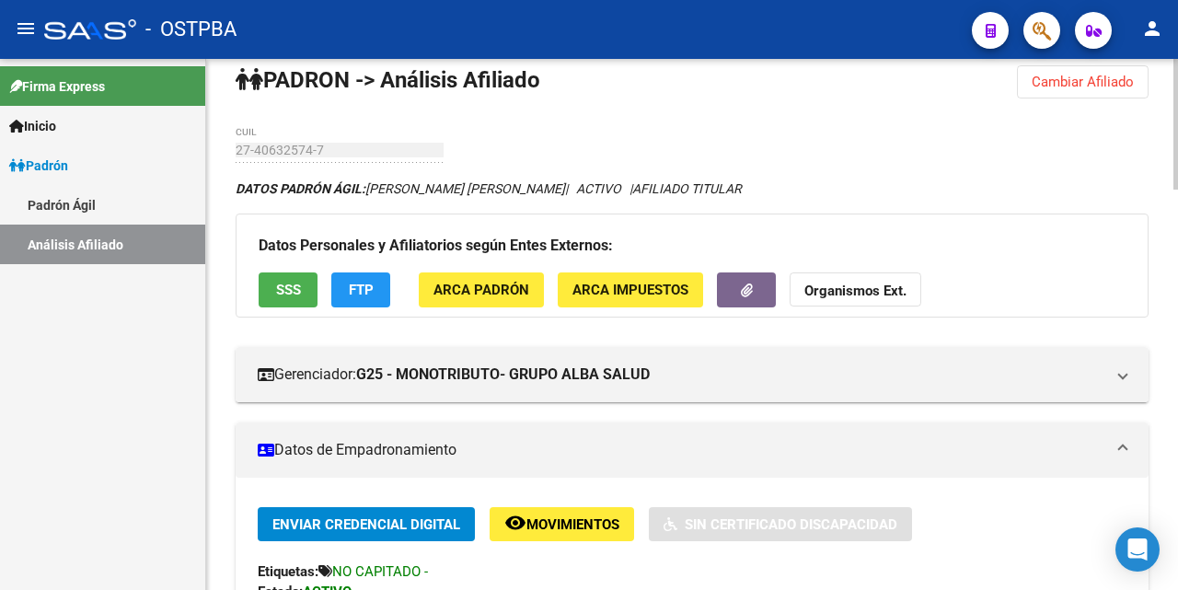
click at [279, 295] on span "SSS" at bounding box center [288, 291] width 25 height 17
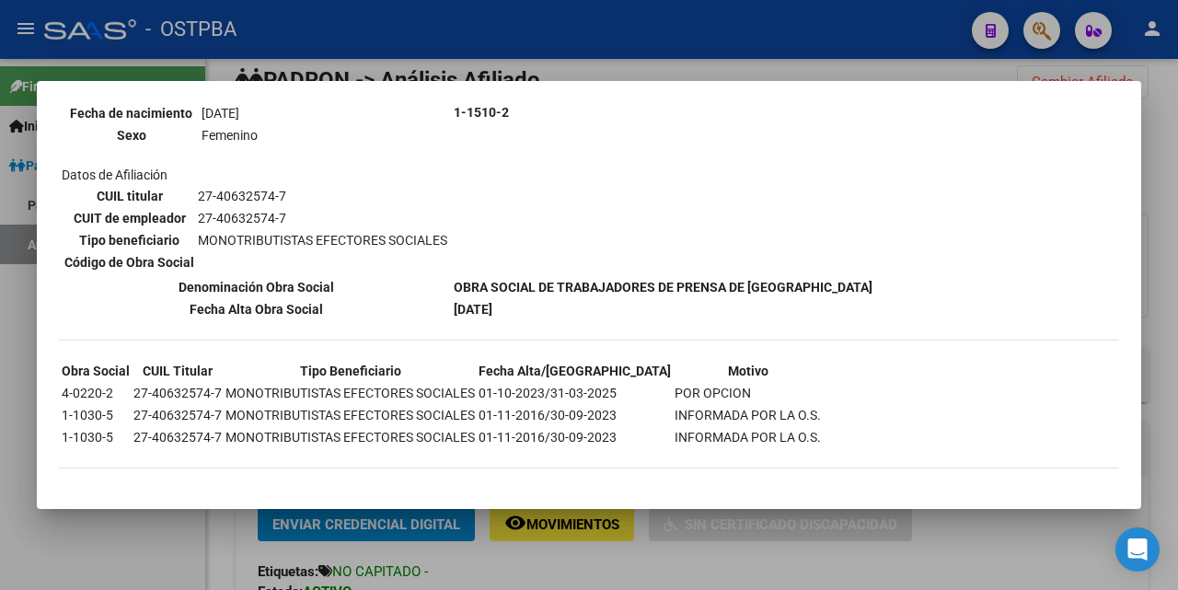
scroll to position [0, 0]
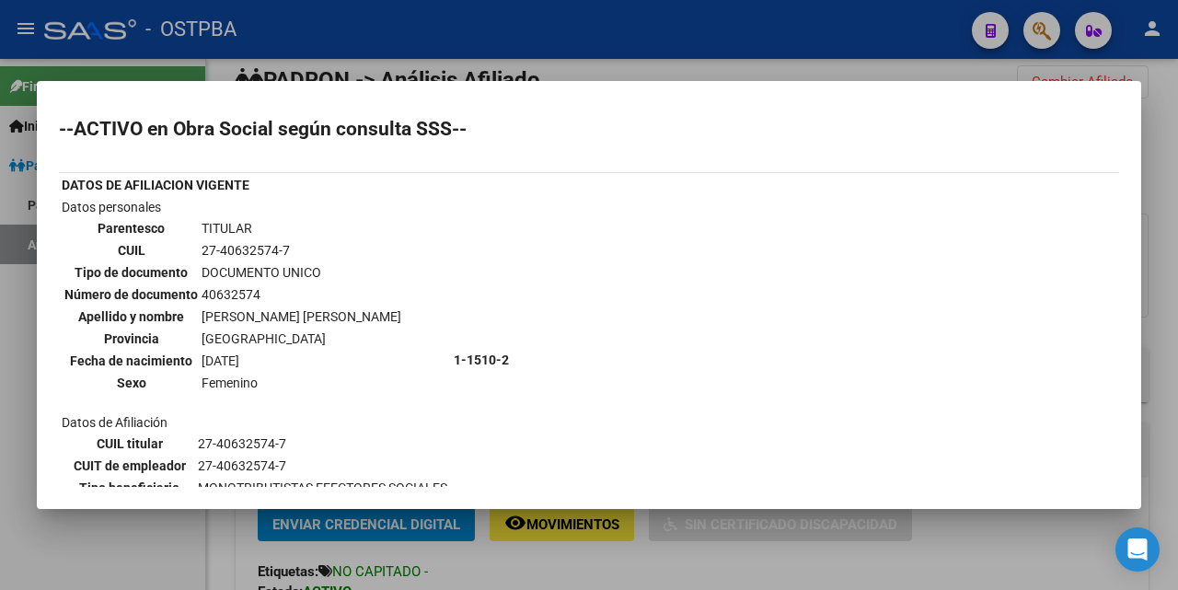
click at [612, 75] on div at bounding box center [589, 295] width 1178 height 590
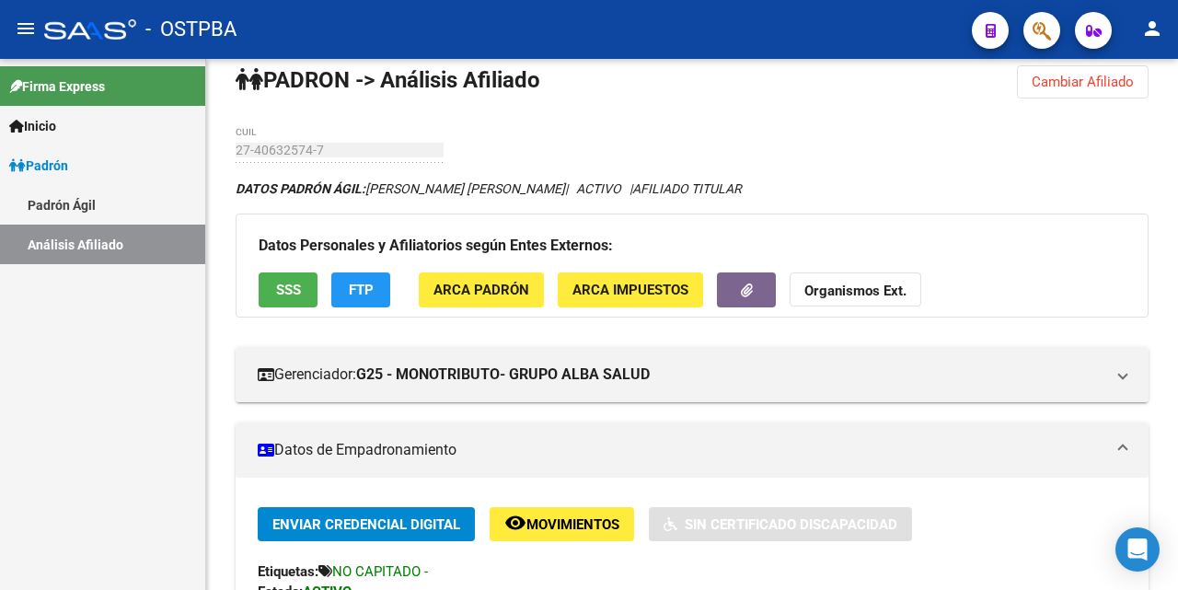
click at [259, 272] on button "SSS" at bounding box center [288, 289] width 59 height 34
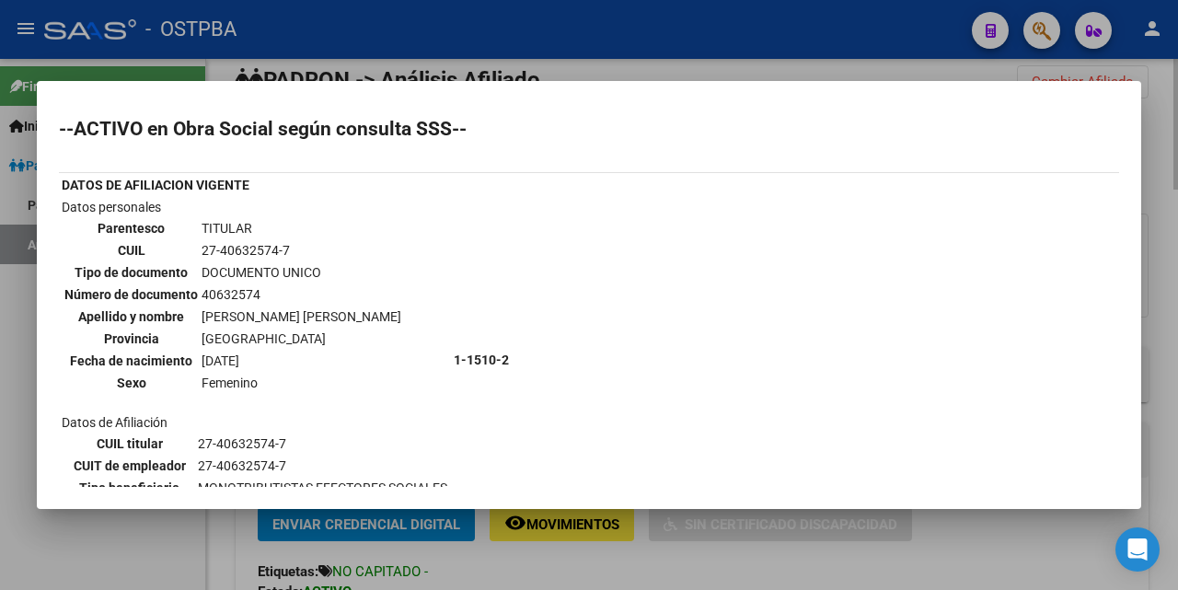
drag, startPoint x: 610, startPoint y: 70, endPoint x: 601, endPoint y: 65, distance: 10.3
click at [607, 71] on div at bounding box center [589, 295] width 1178 height 590
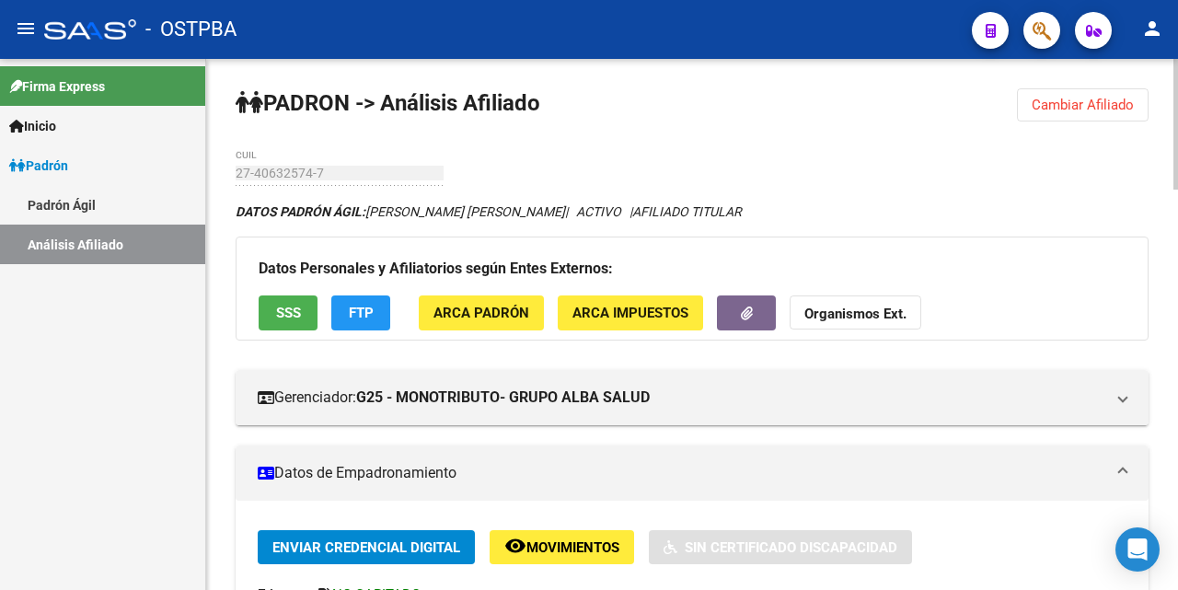
click at [1073, 102] on span "Cambiar Afiliado" at bounding box center [1083, 105] width 102 height 17
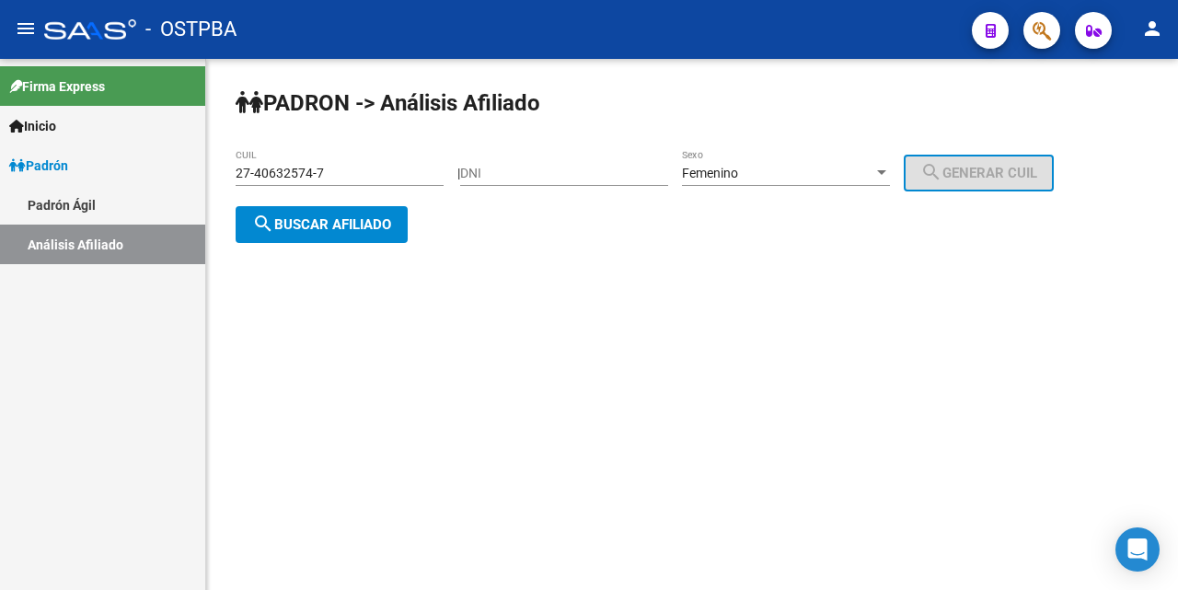
click at [345, 164] on div "27-40632574-7 CUIL" at bounding box center [340, 167] width 208 height 37
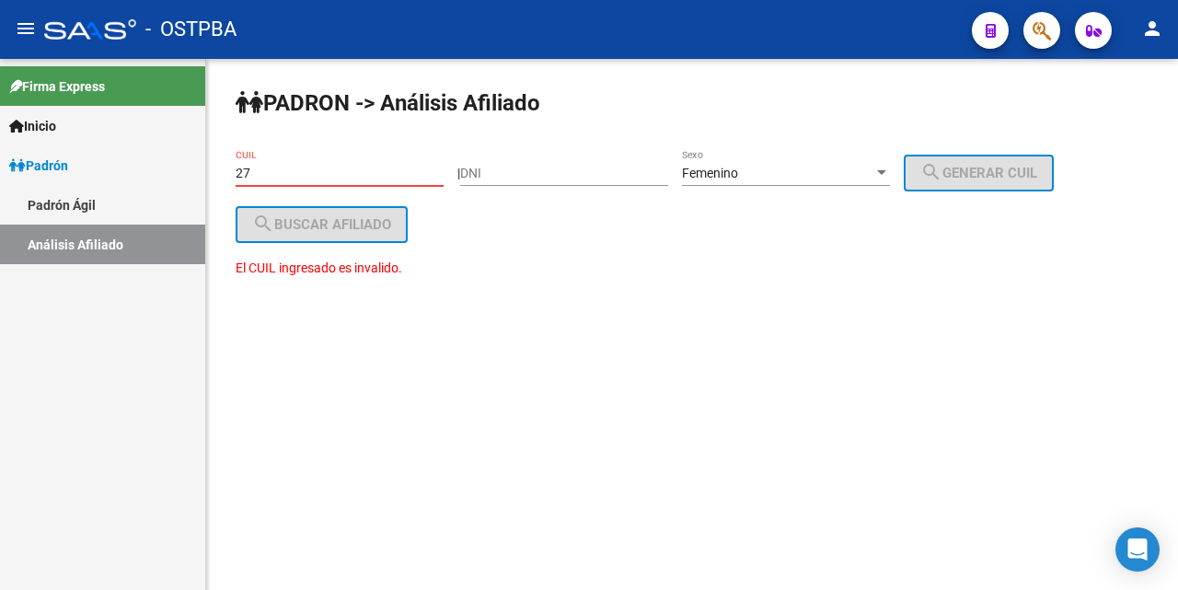
type input "2"
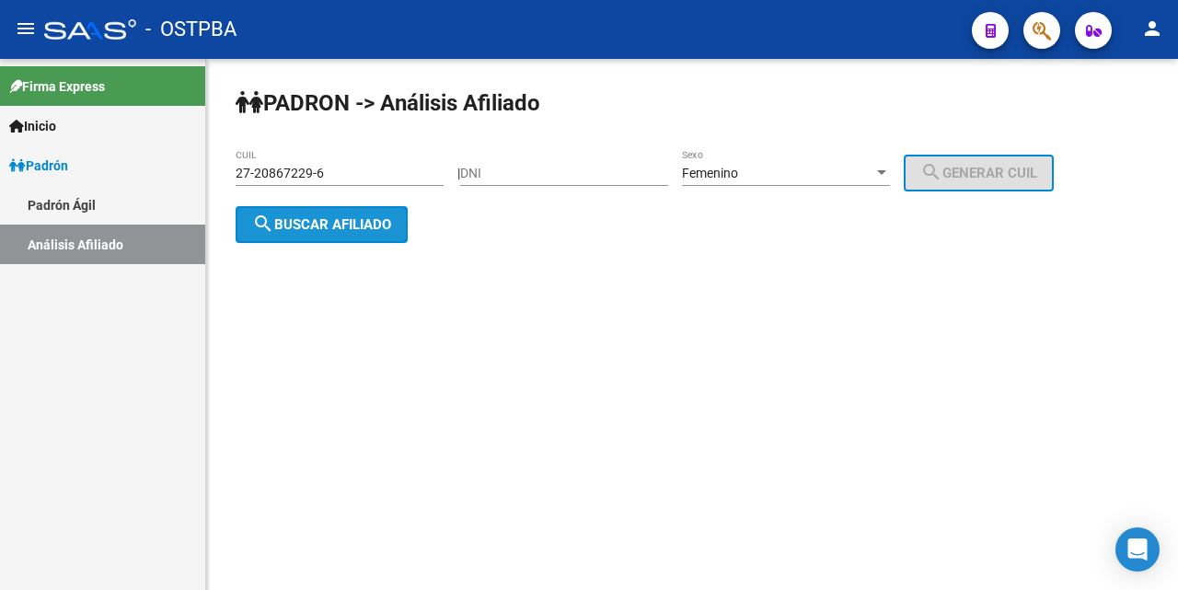
click at [335, 215] on button "search Buscar afiliado" at bounding box center [322, 224] width 172 height 37
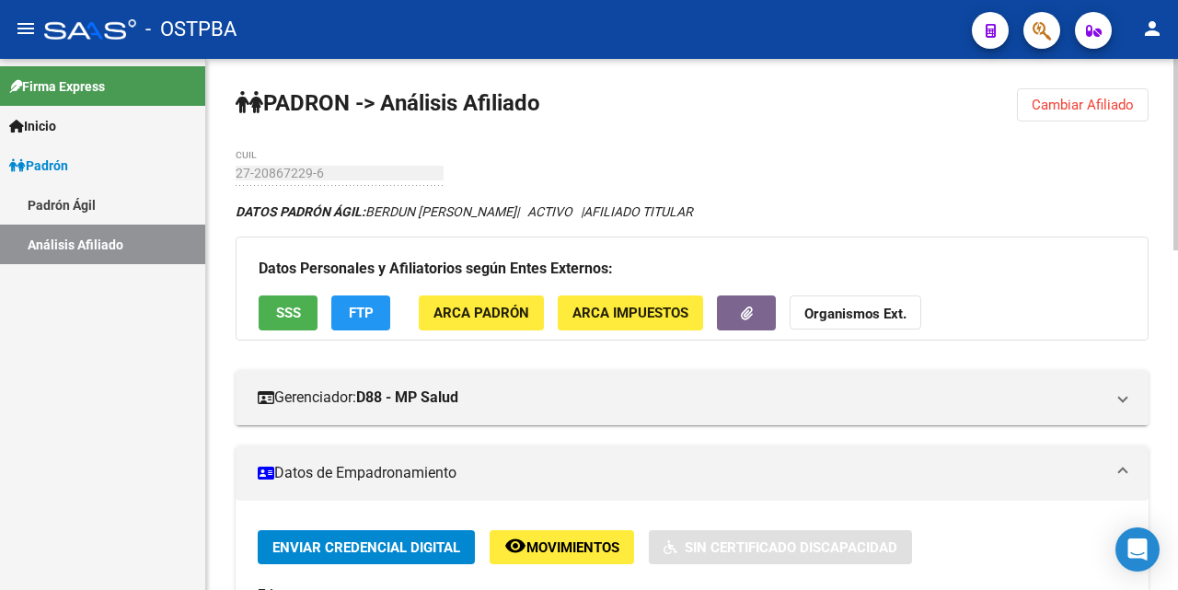
click at [1067, 105] on span "Cambiar Afiliado" at bounding box center [1083, 105] width 102 height 17
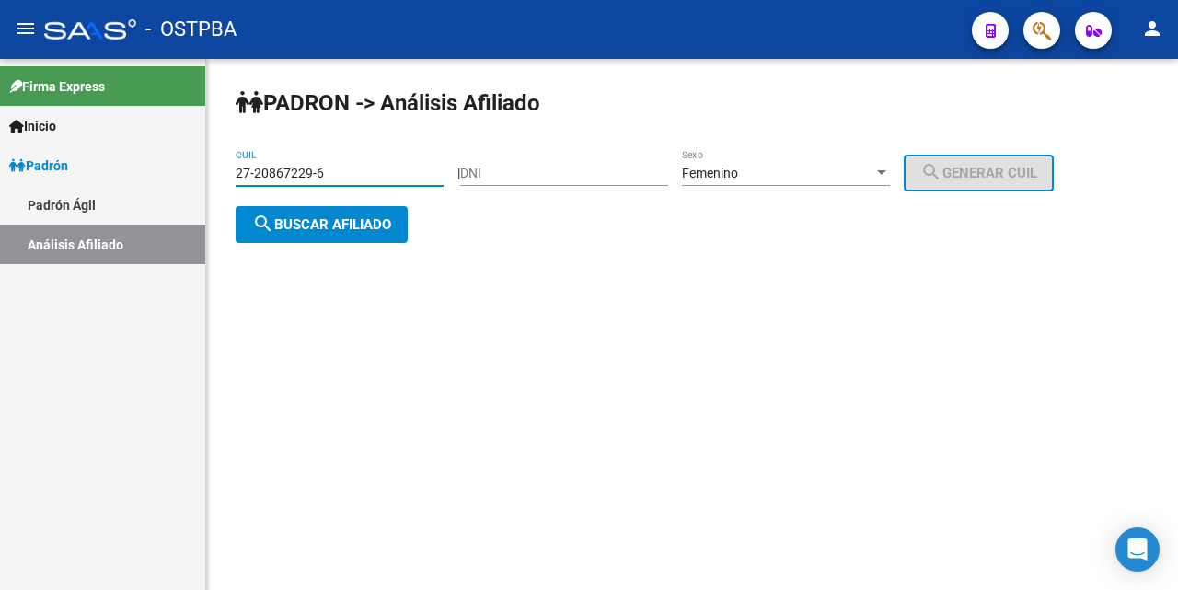
click at [382, 171] on input "27-20867229-6" at bounding box center [340, 174] width 208 height 16
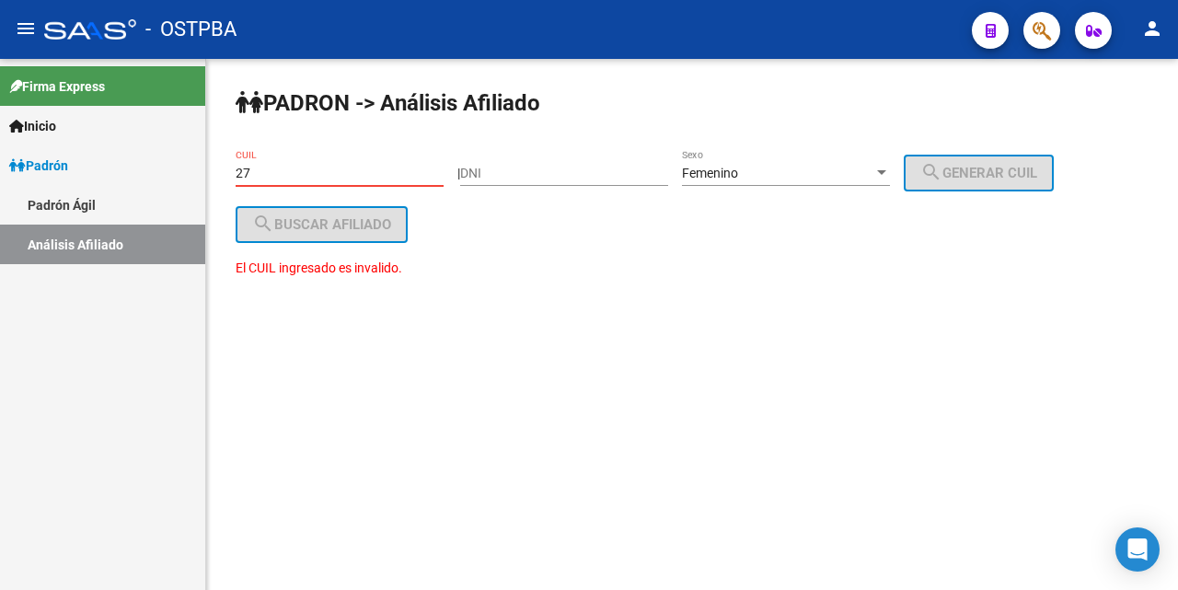
type input "2"
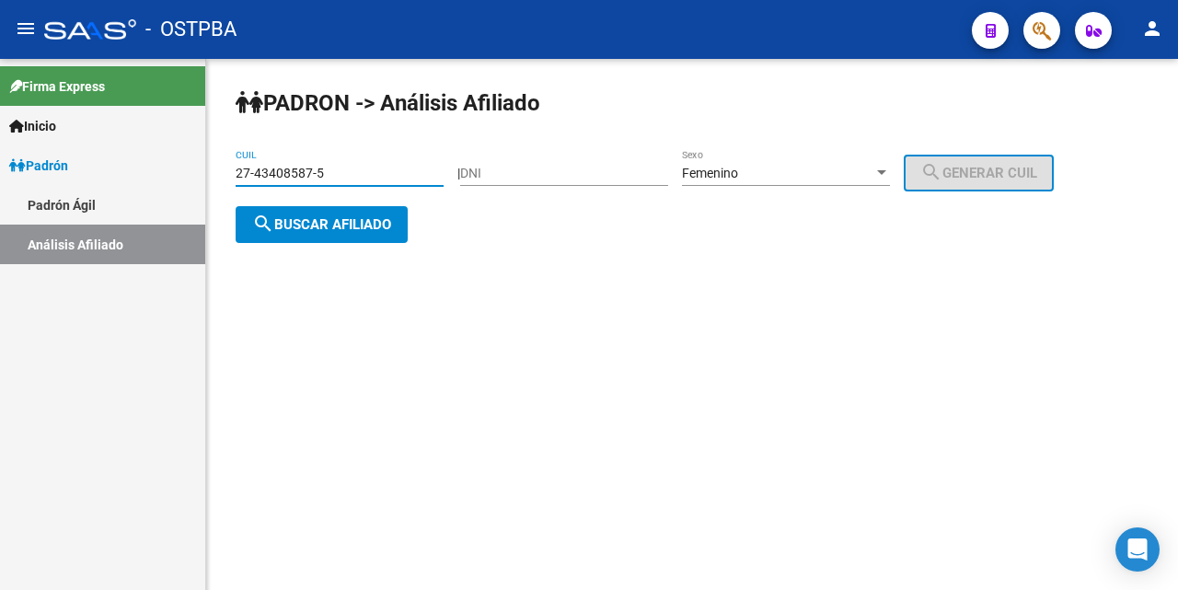
click at [387, 232] on button "search Buscar afiliado" at bounding box center [322, 224] width 172 height 37
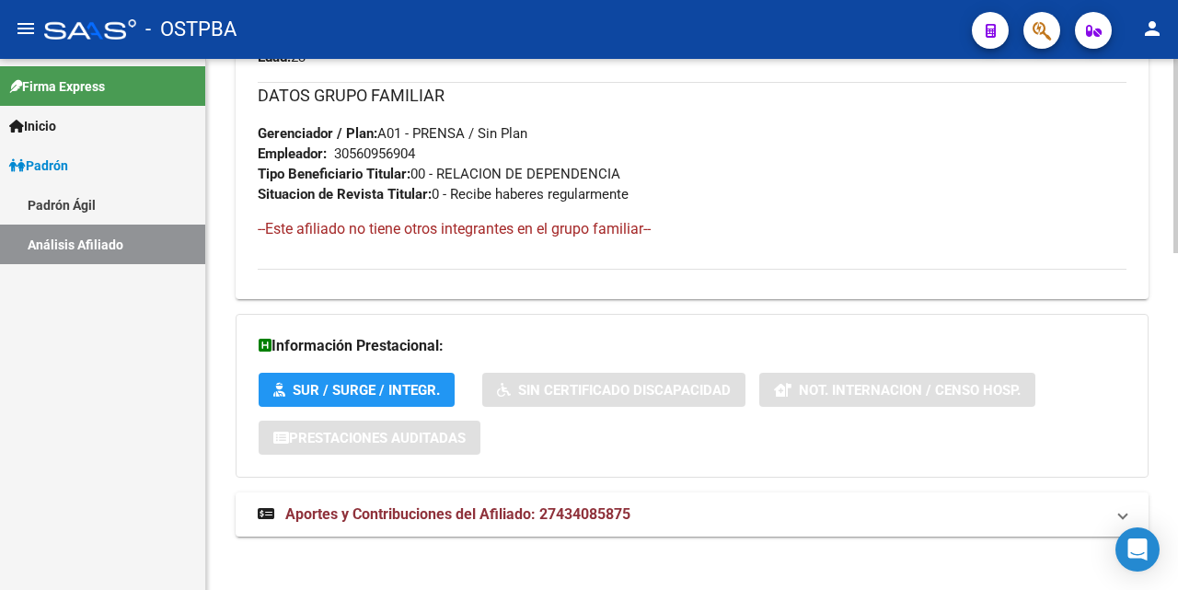
scroll to position [923, 0]
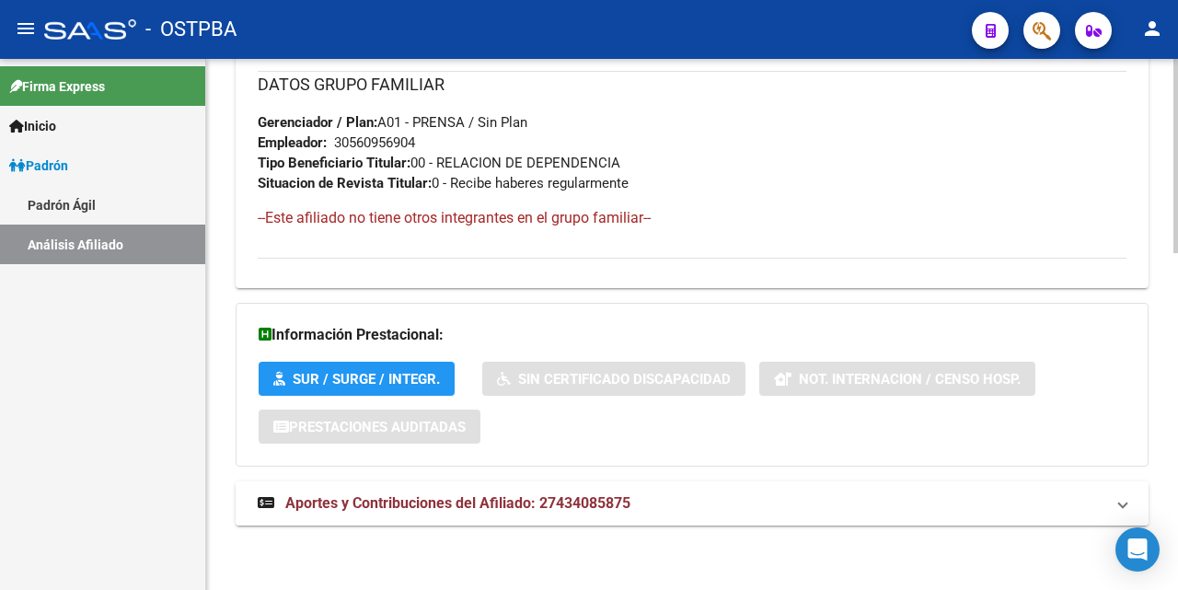
click at [415, 501] on span "Aportes y Contribuciones del Afiliado: 27434085875" at bounding box center [457, 502] width 345 height 17
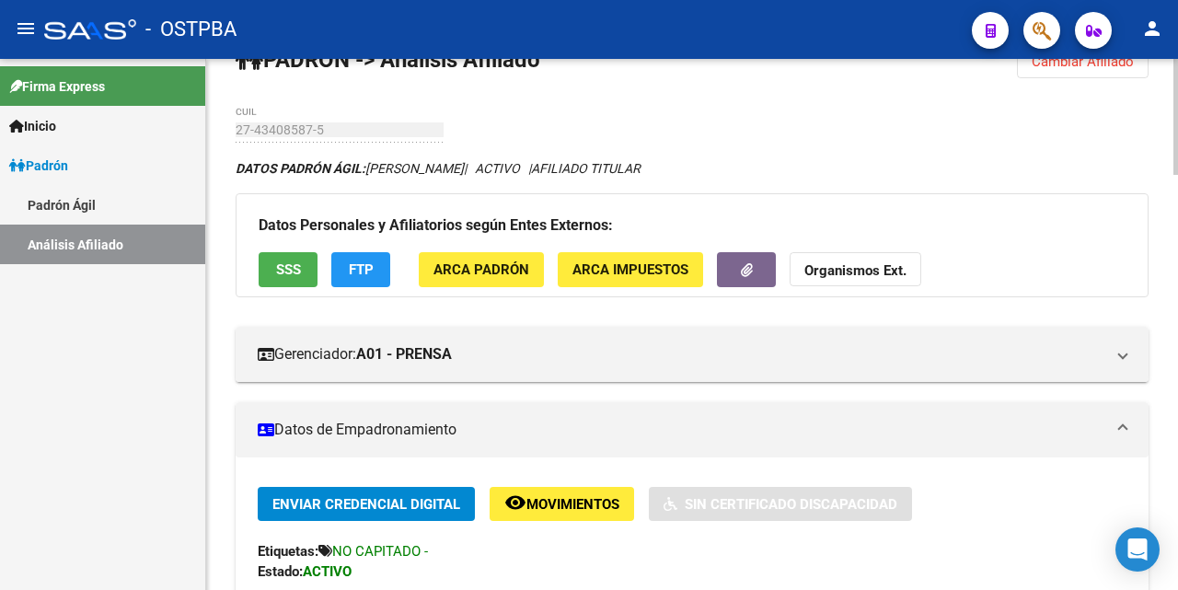
scroll to position [0, 0]
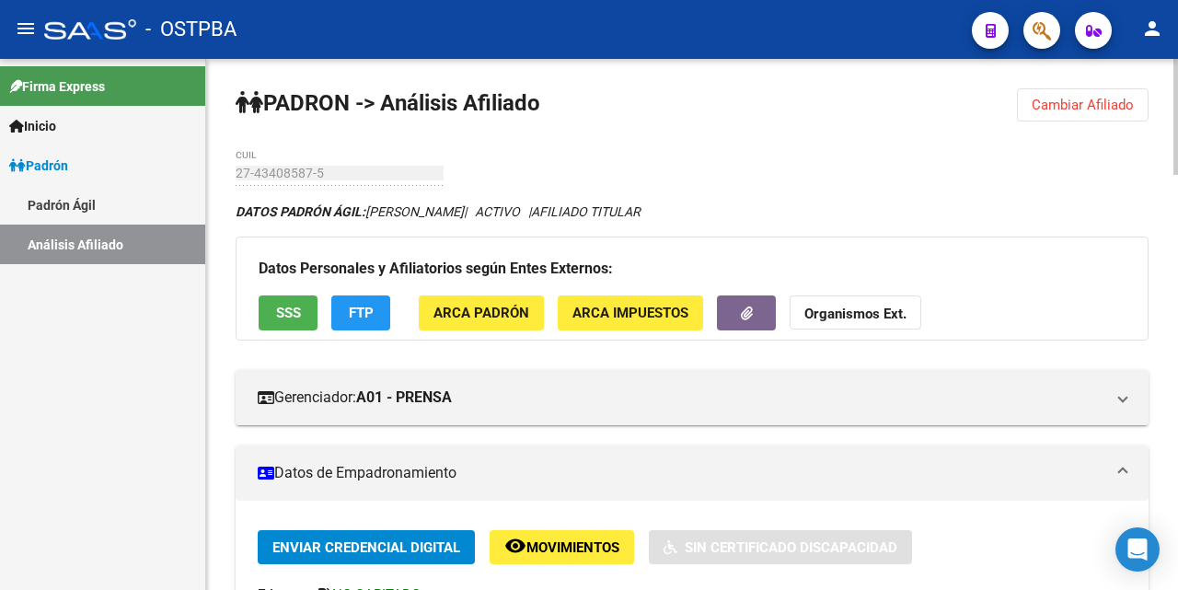
click at [1057, 114] on button "Cambiar Afiliado" at bounding box center [1083, 104] width 132 height 33
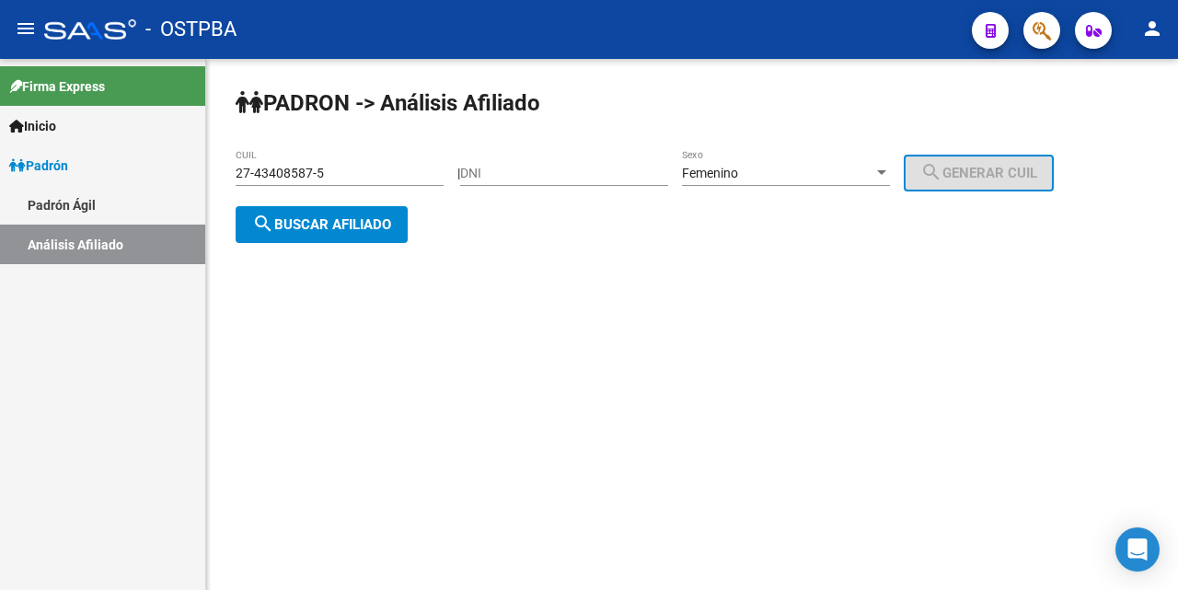
click at [339, 168] on input "27-43408587-5" at bounding box center [340, 174] width 208 height 16
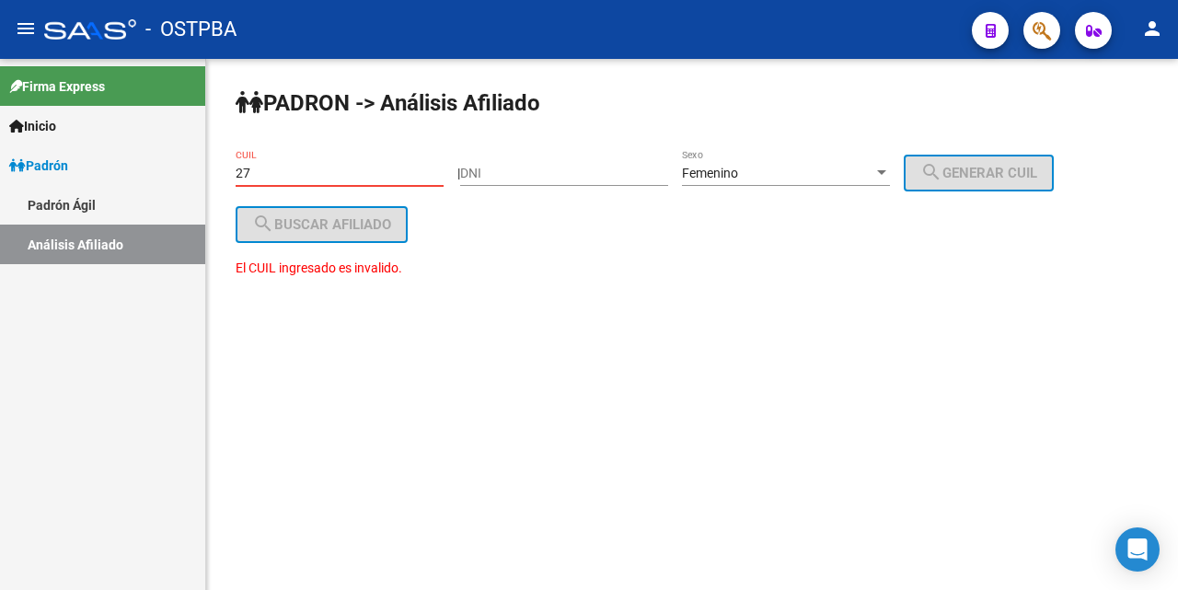
type input "2"
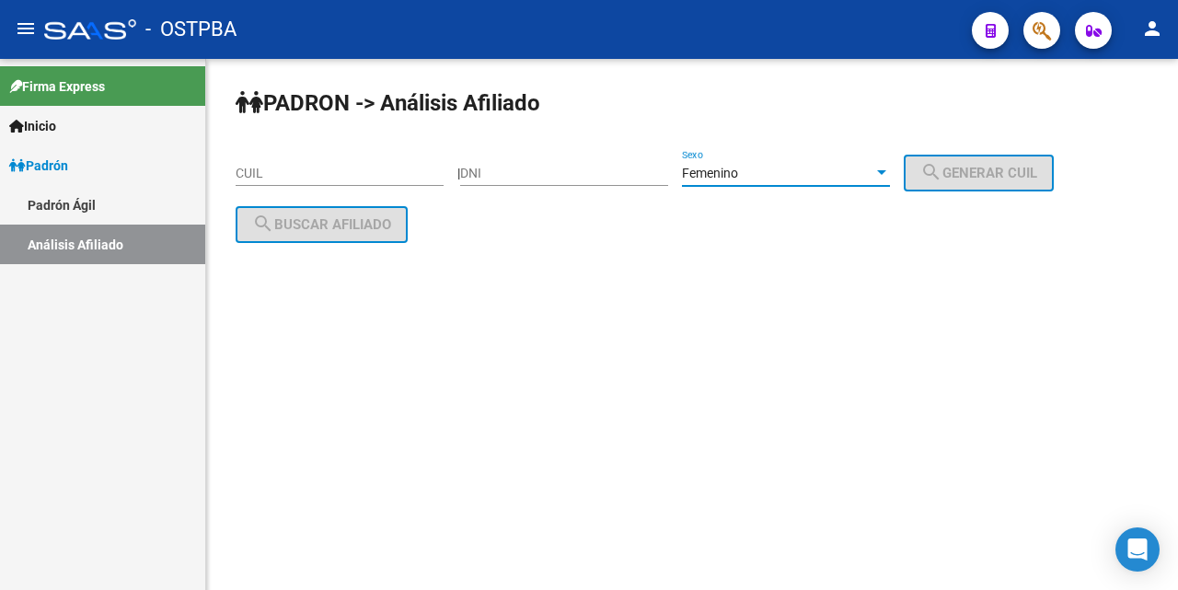
click at [886, 170] on div at bounding box center [881, 172] width 9 height 5
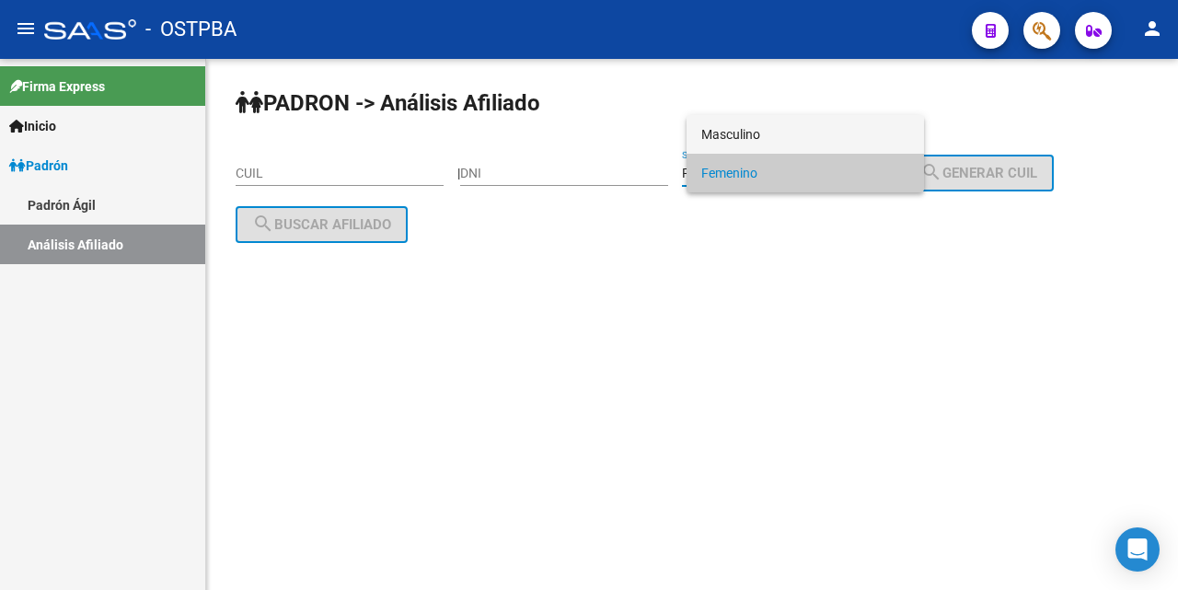
click at [795, 139] on span "Masculino" at bounding box center [805, 134] width 208 height 39
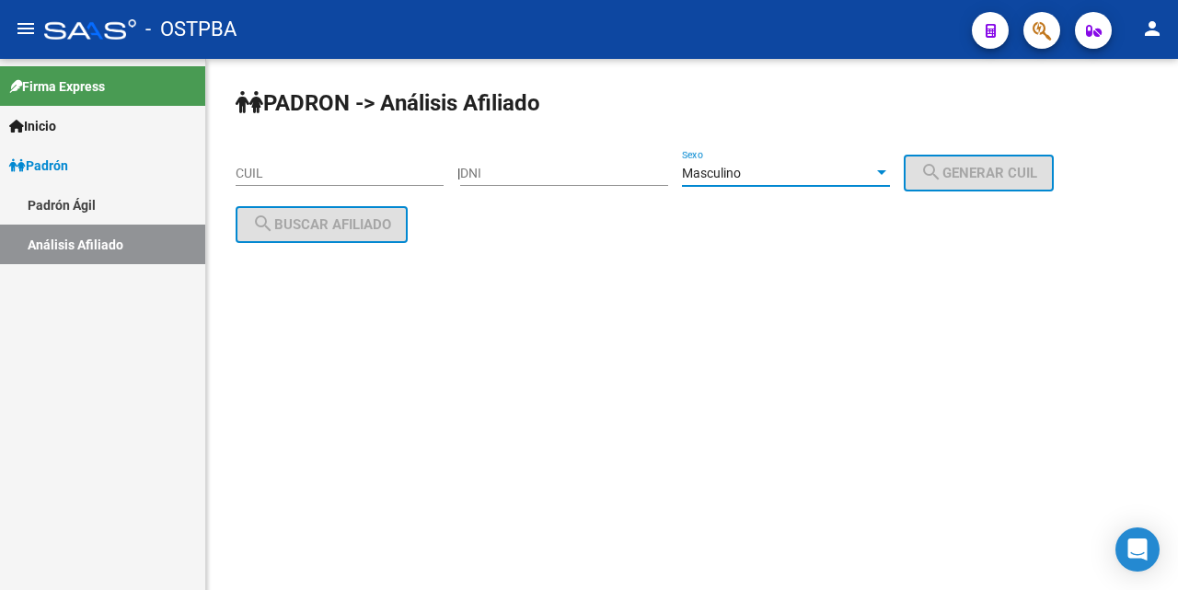
click at [248, 170] on input "CUIL" at bounding box center [340, 174] width 208 height 16
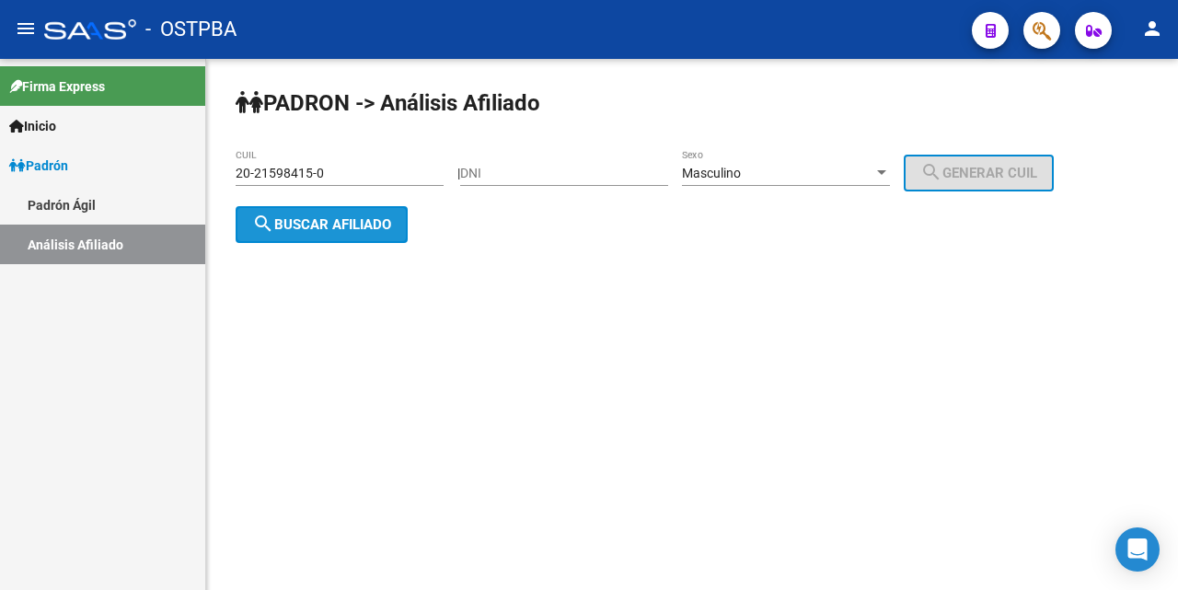
drag, startPoint x: 311, startPoint y: 225, endPoint x: 724, endPoint y: 399, distance: 448.4
click at [311, 226] on span "search Buscar afiliado" at bounding box center [321, 224] width 139 height 17
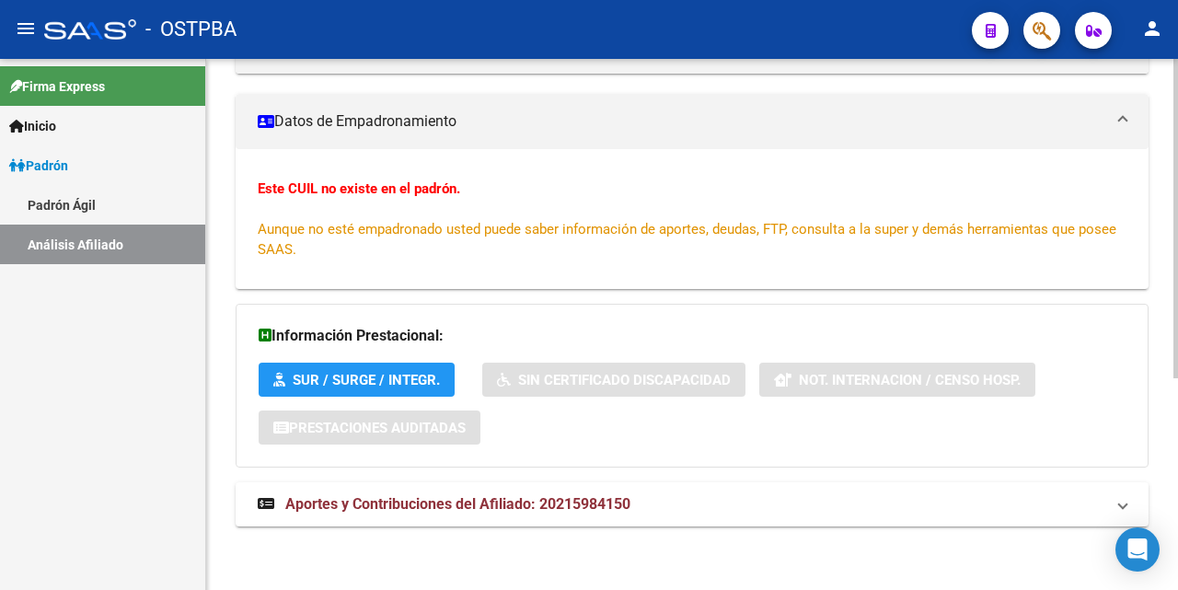
scroll to position [352, 0]
click at [470, 513] on strong "Aportes y Contribuciones del Afiliado: 20215984150" at bounding box center [444, 503] width 373 height 20
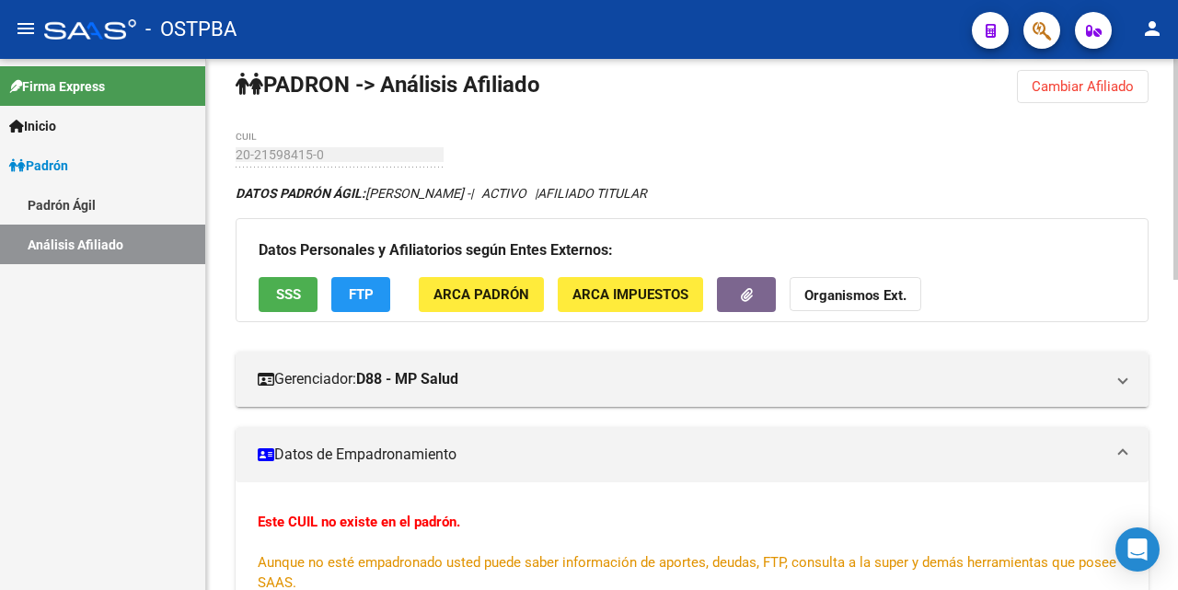
scroll to position [8, 0]
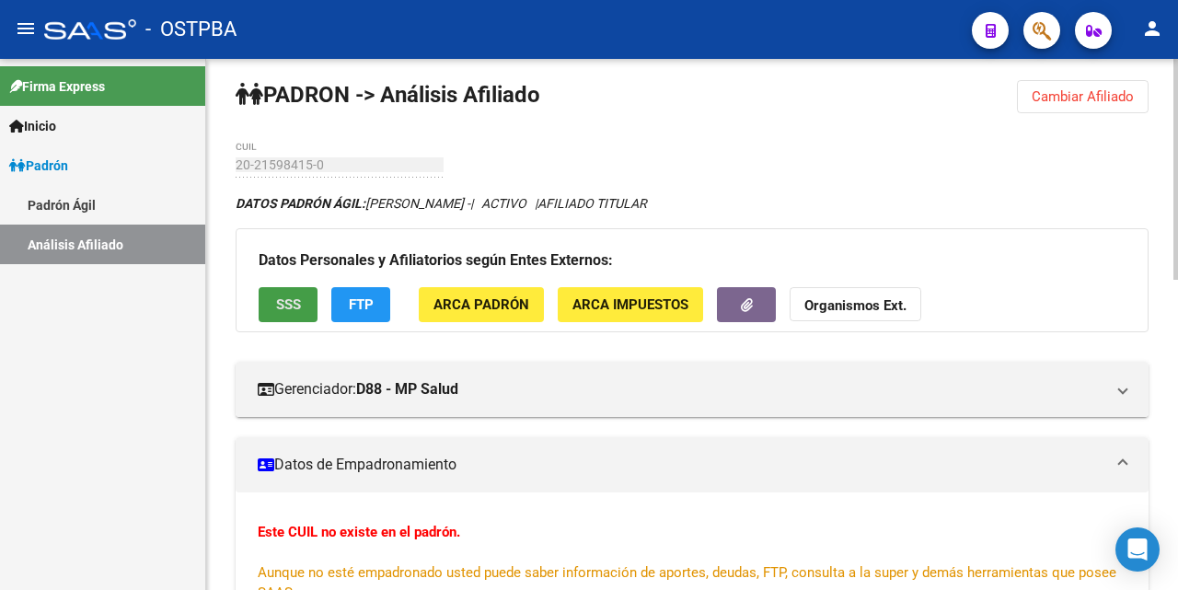
click at [277, 300] on span "SSS" at bounding box center [288, 305] width 25 height 17
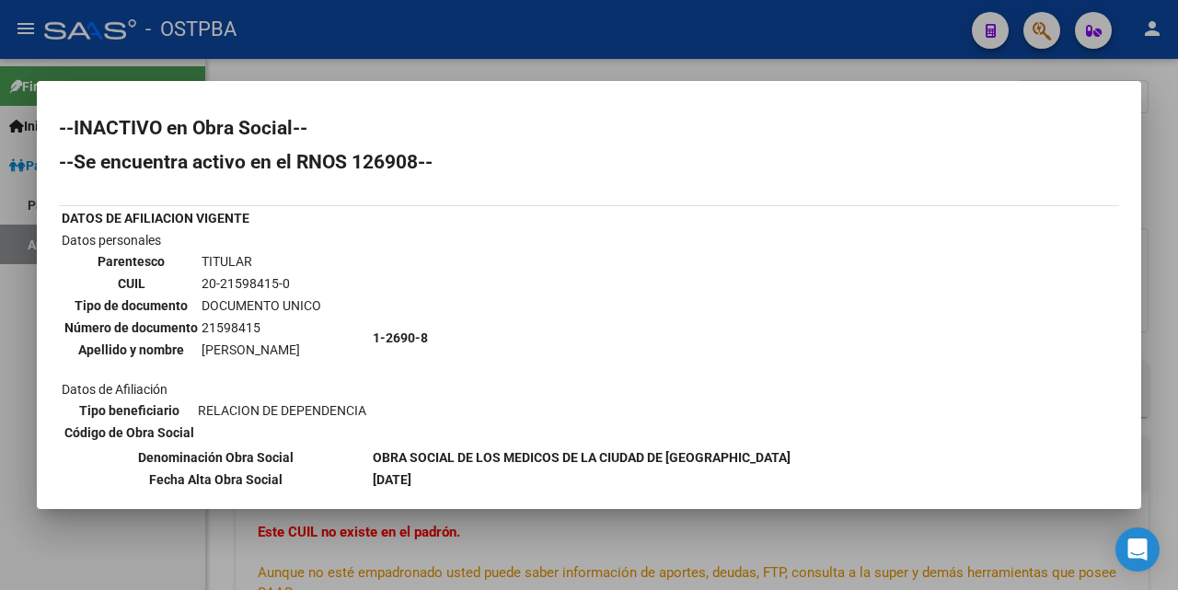
scroll to position [0, 0]
click at [593, 75] on div at bounding box center [589, 295] width 1178 height 590
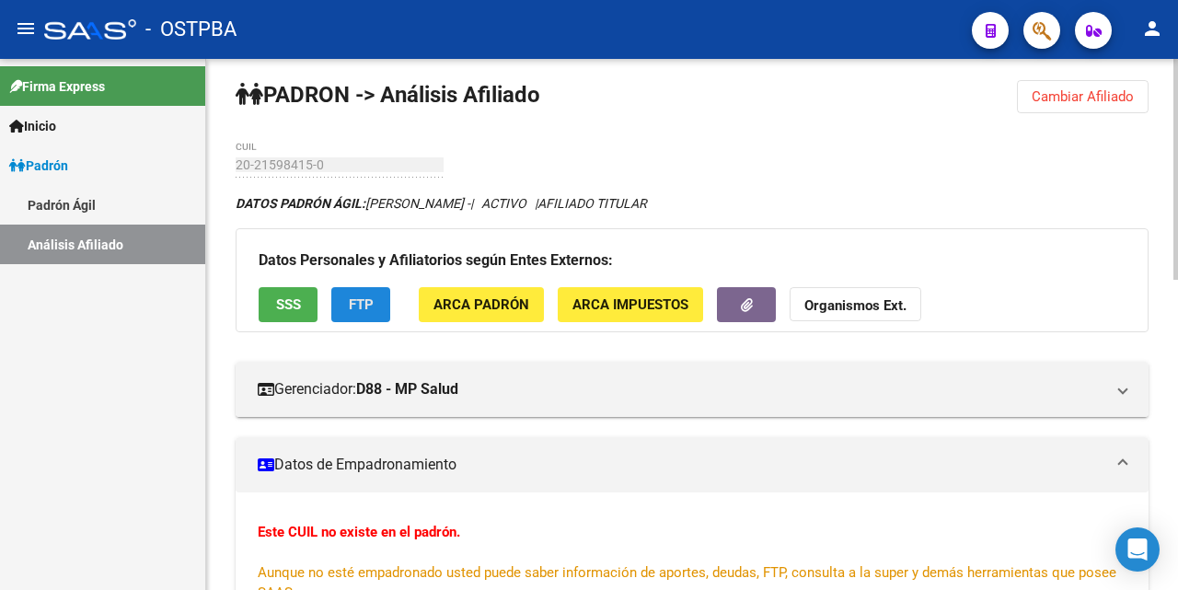
click at [362, 295] on button "FTP" at bounding box center [360, 304] width 59 height 34
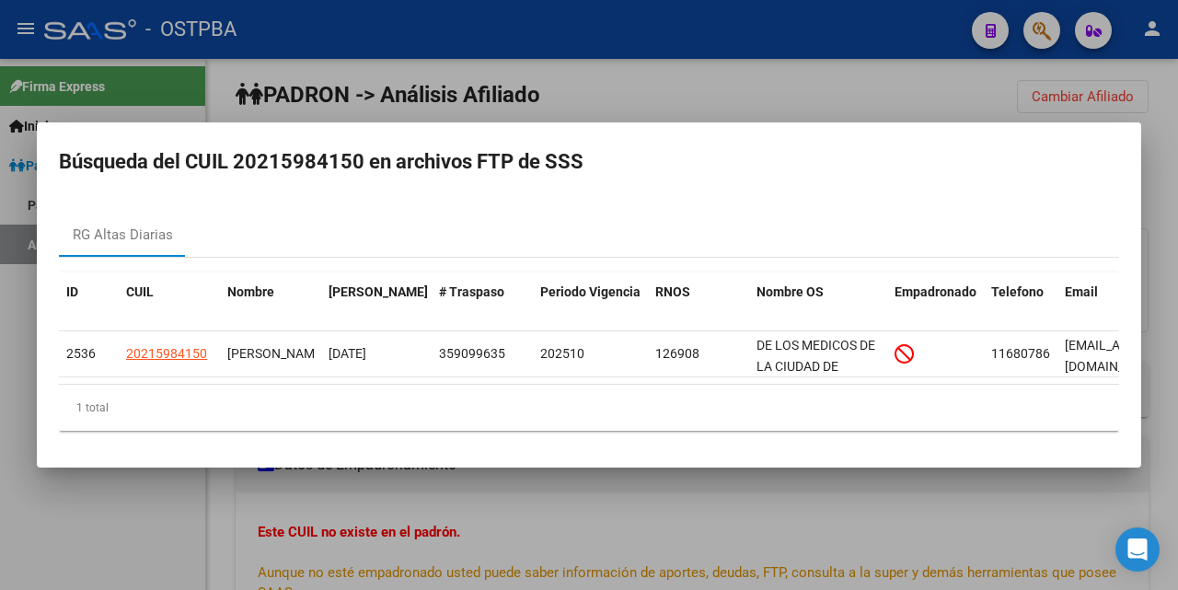
click at [764, 90] on div at bounding box center [589, 295] width 1178 height 590
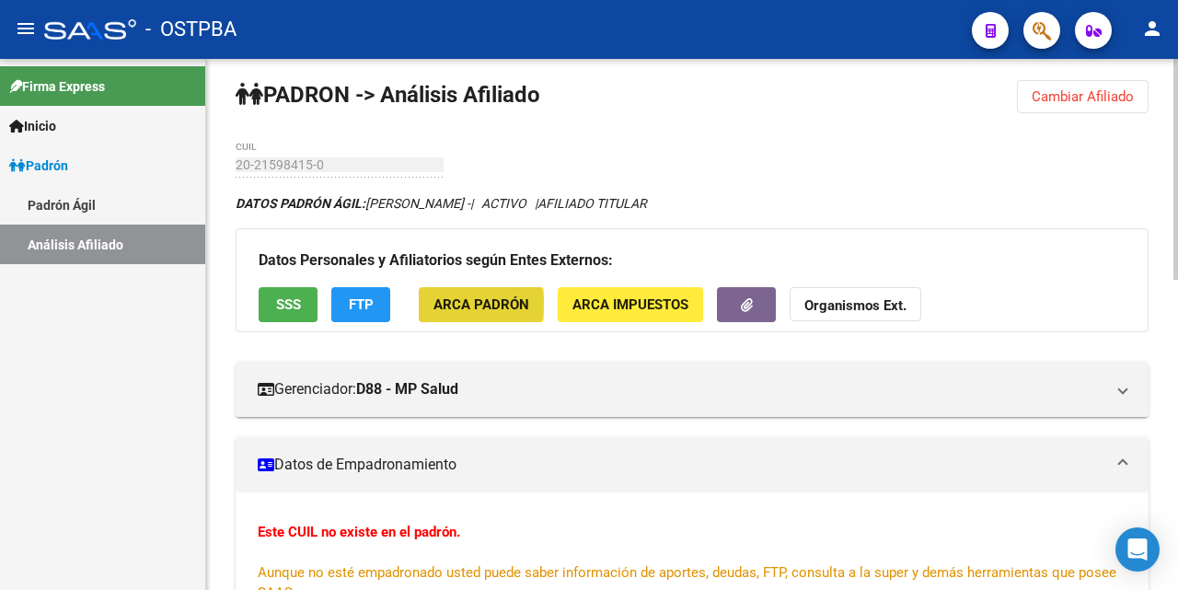
click at [466, 304] on span "ARCA Padrón" at bounding box center [481, 305] width 96 height 17
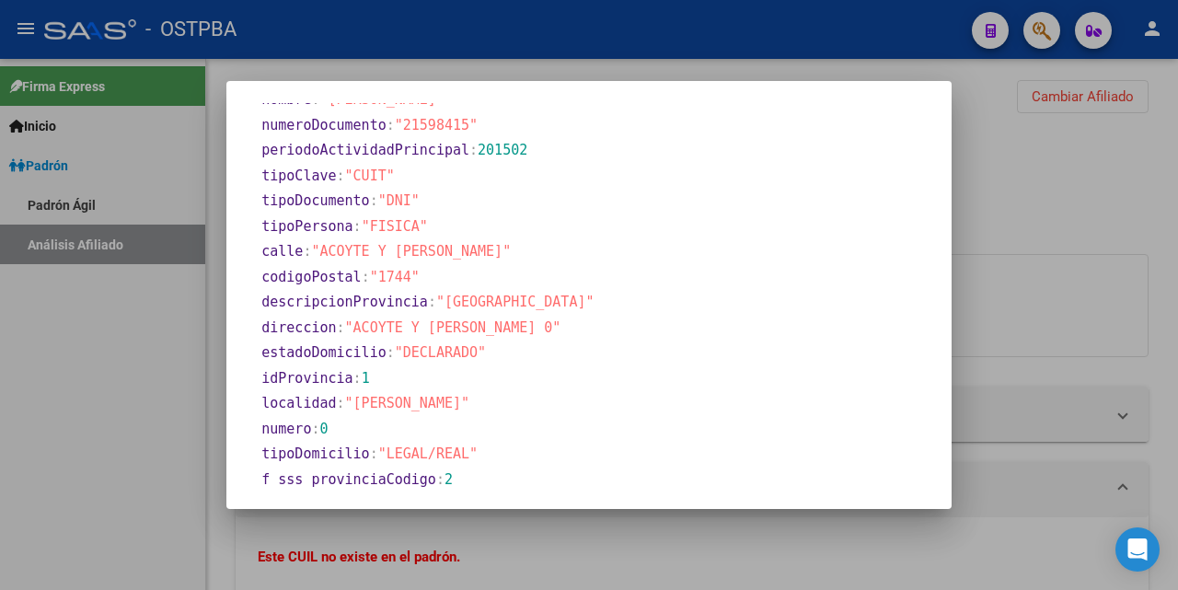
scroll to position [825, 0]
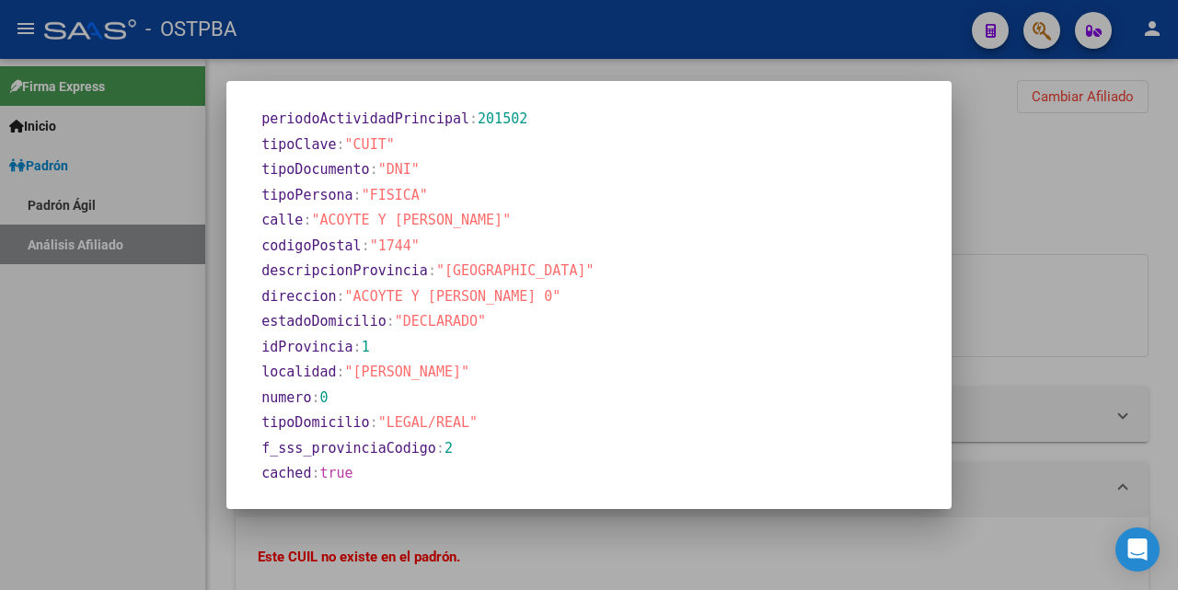
click at [663, 74] on div at bounding box center [589, 295] width 1178 height 590
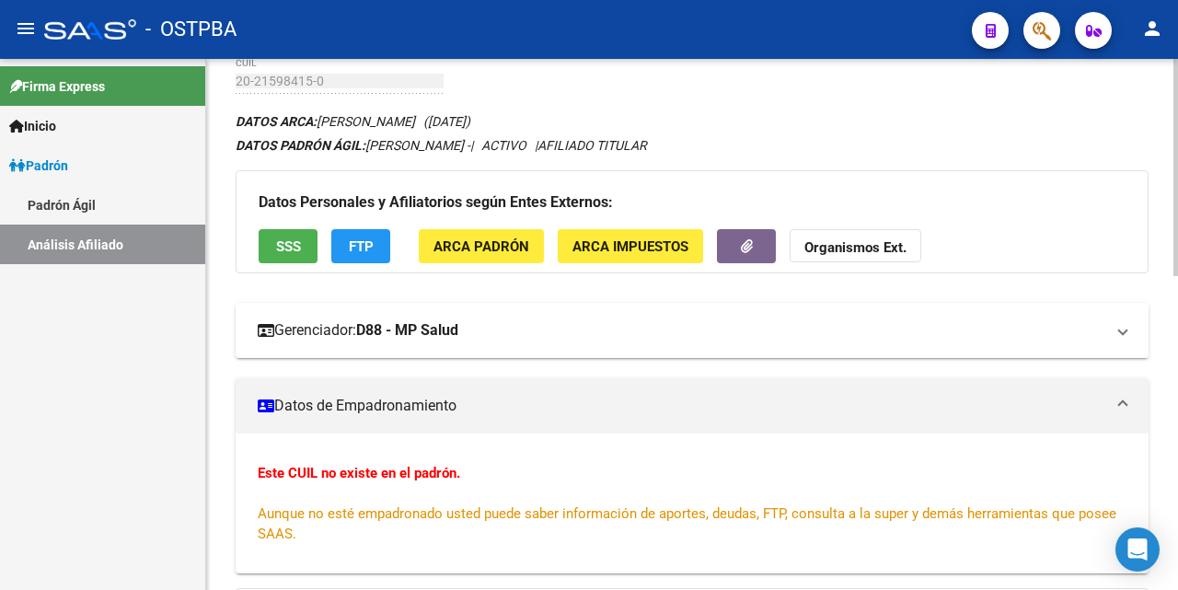
scroll to position [0, 0]
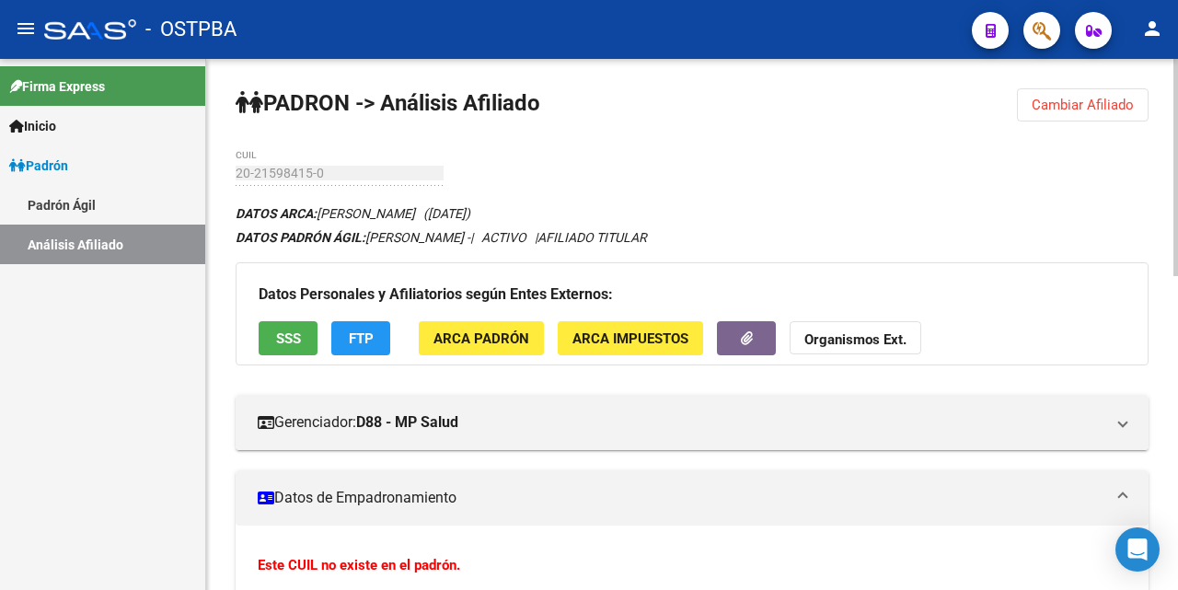
click at [1059, 104] on span "Cambiar Afiliado" at bounding box center [1083, 105] width 102 height 17
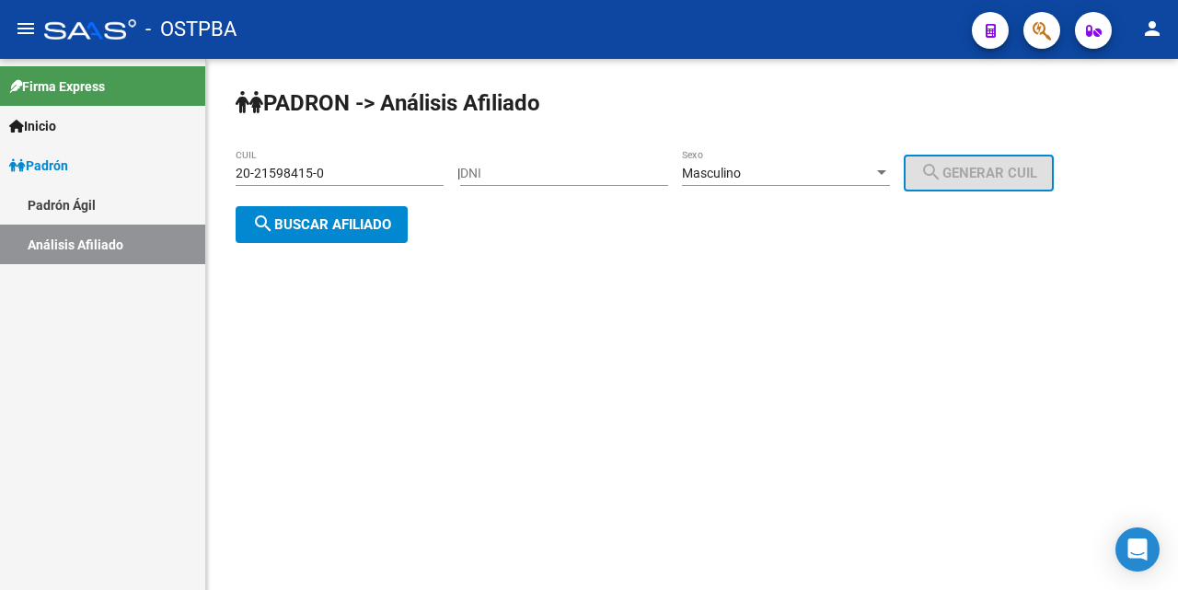
drag, startPoint x: 346, startPoint y: 172, endPoint x: 344, endPoint y: 183, distance: 11.2
click at [344, 183] on div "20-21598415-0 CUIL" at bounding box center [340, 167] width 208 height 37
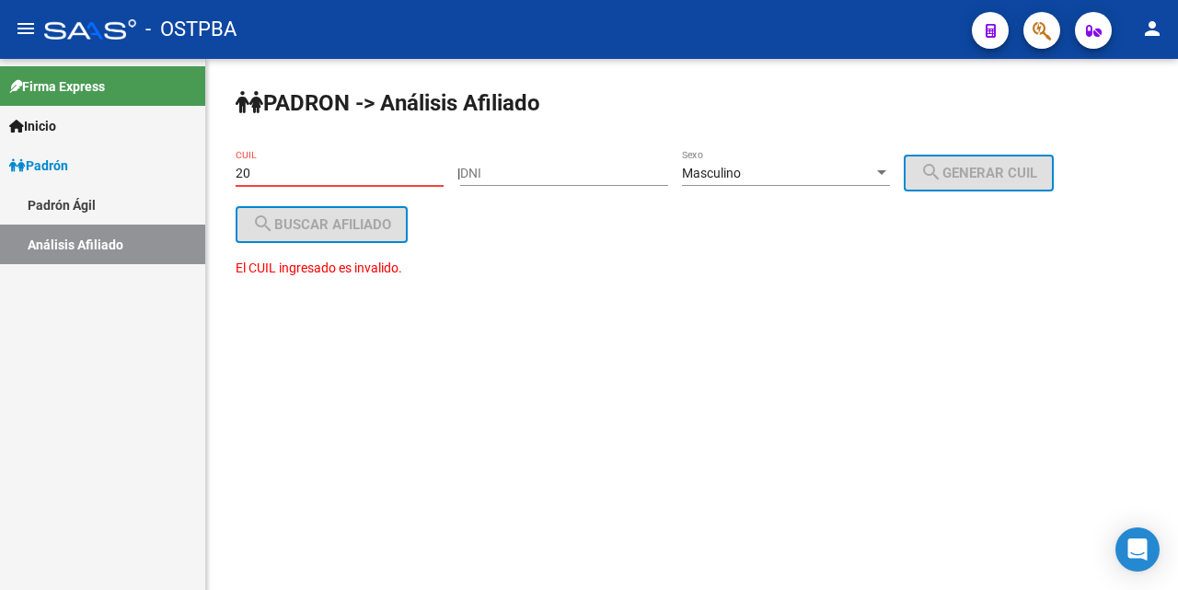
type input "2"
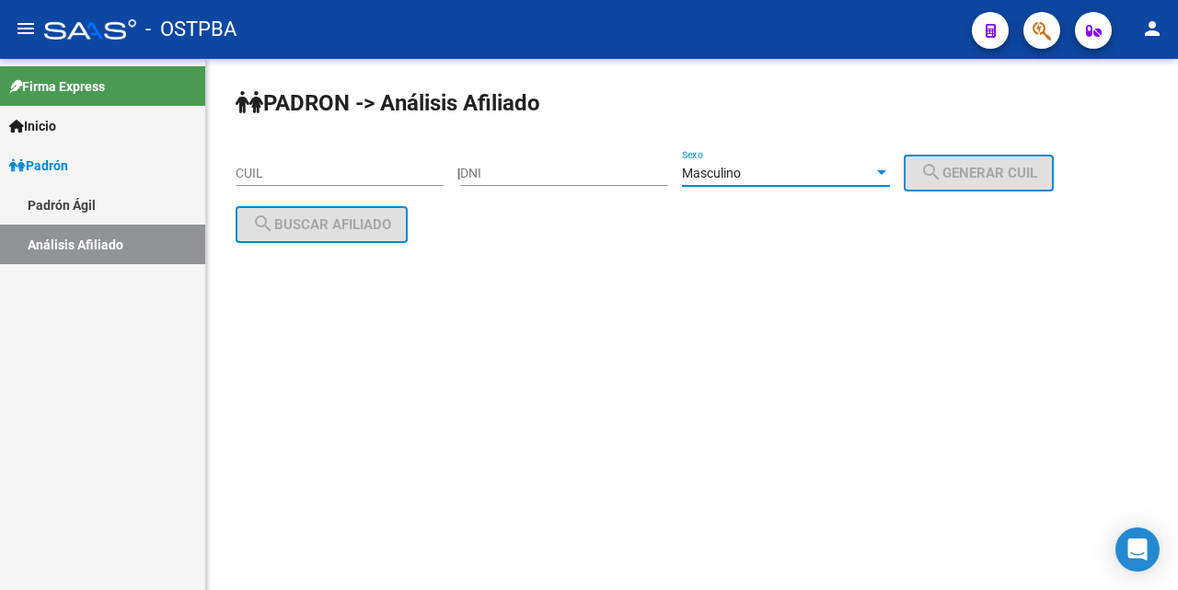
click at [890, 167] on div at bounding box center [881, 173] width 17 height 15
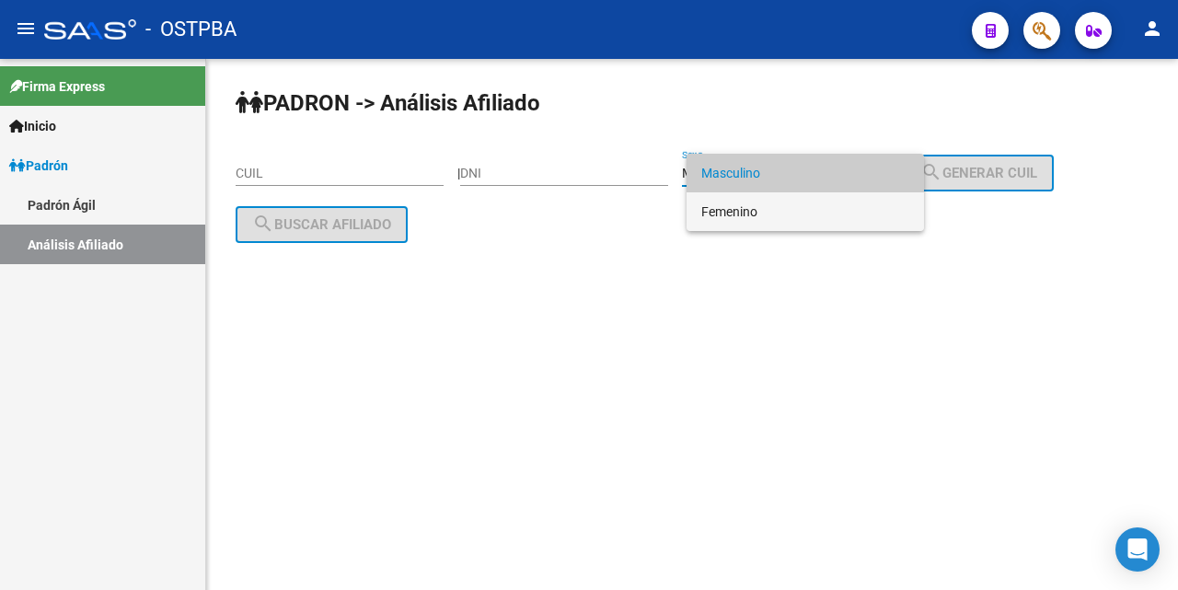
click at [861, 213] on span "Femenino" at bounding box center [805, 211] width 208 height 39
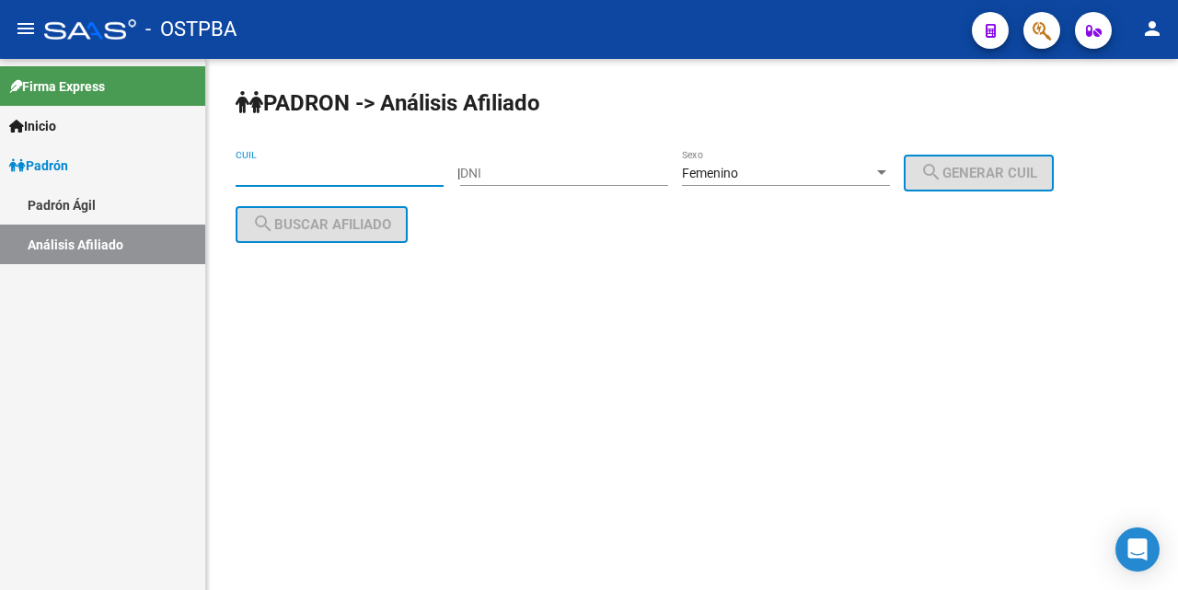
click at [241, 172] on input "CUIL" at bounding box center [340, 174] width 208 height 16
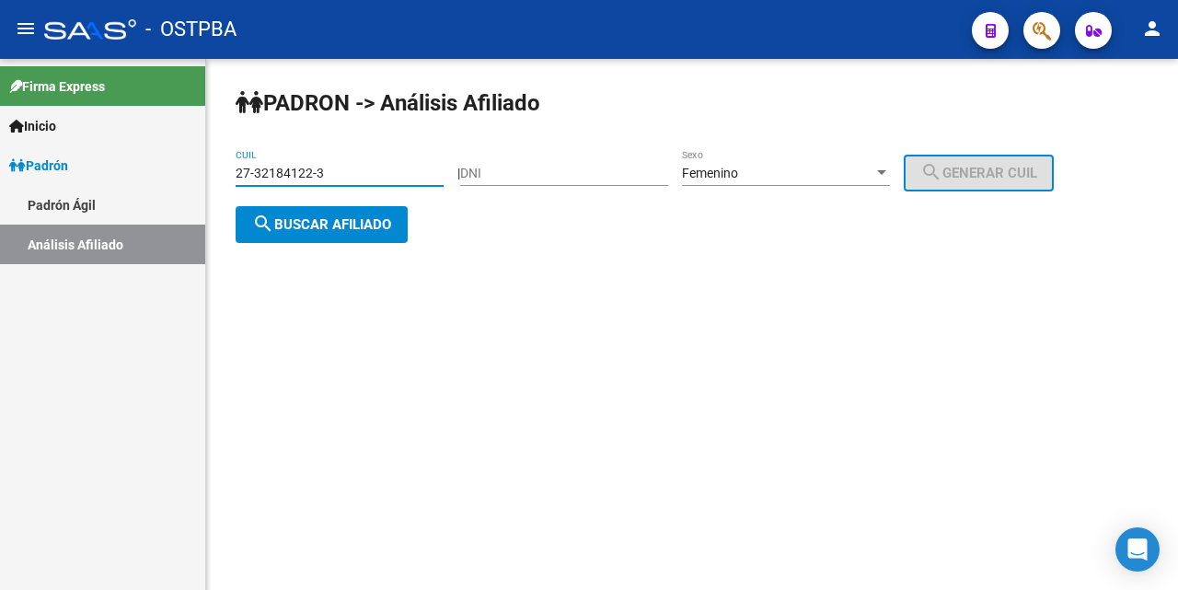
click at [339, 226] on span "search Buscar afiliado" at bounding box center [321, 224] width 139 height 17
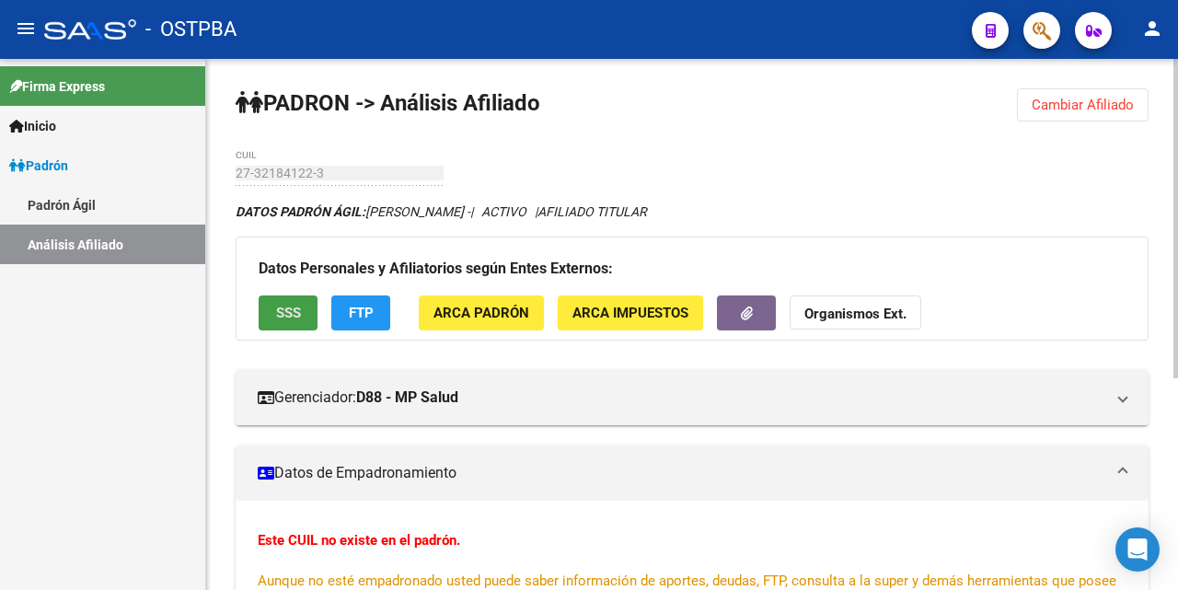
click at [283, 307] on span "SSS" at bounding box center [288, 314] width 25 height 17
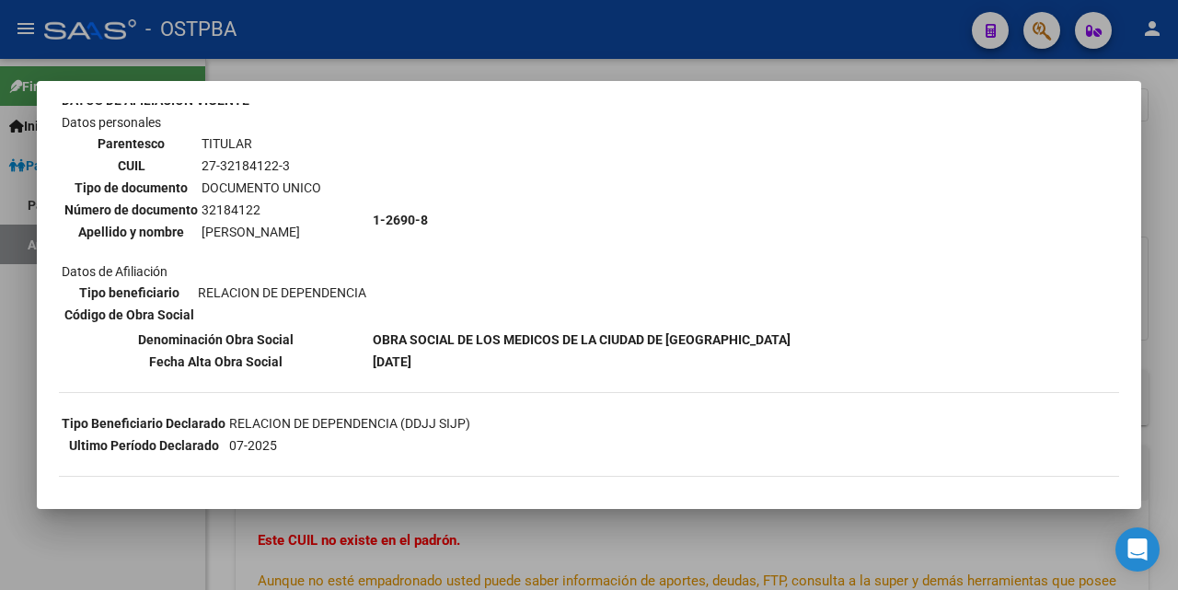
scroll to position [115, 0]
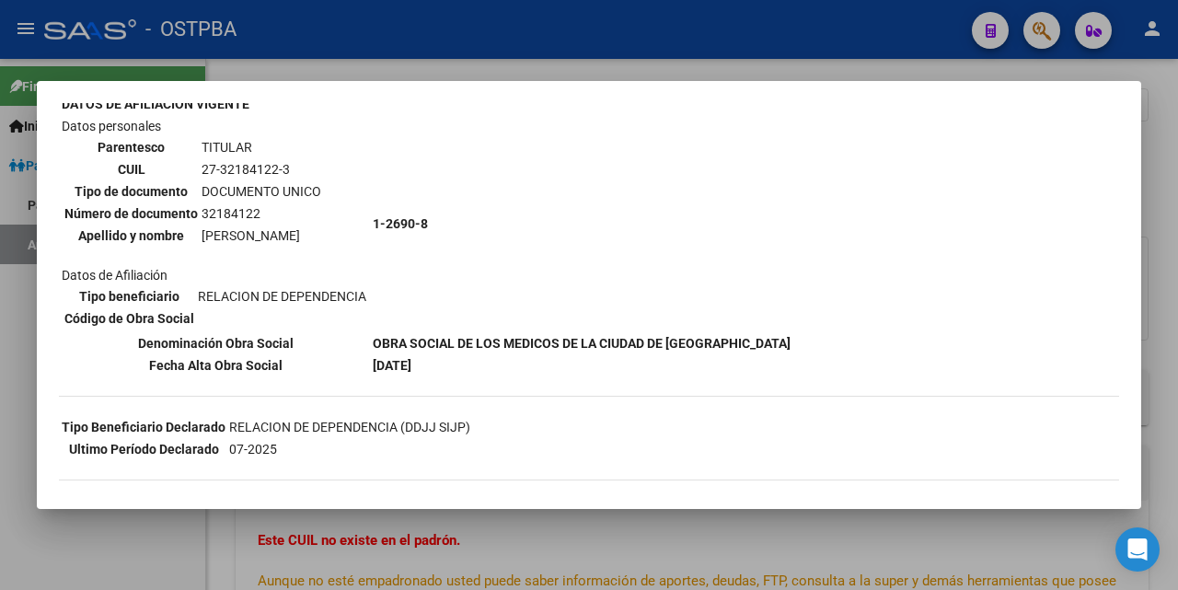
click at [695, 67] on div at bounding box center [589, 295] width 1178 height 590
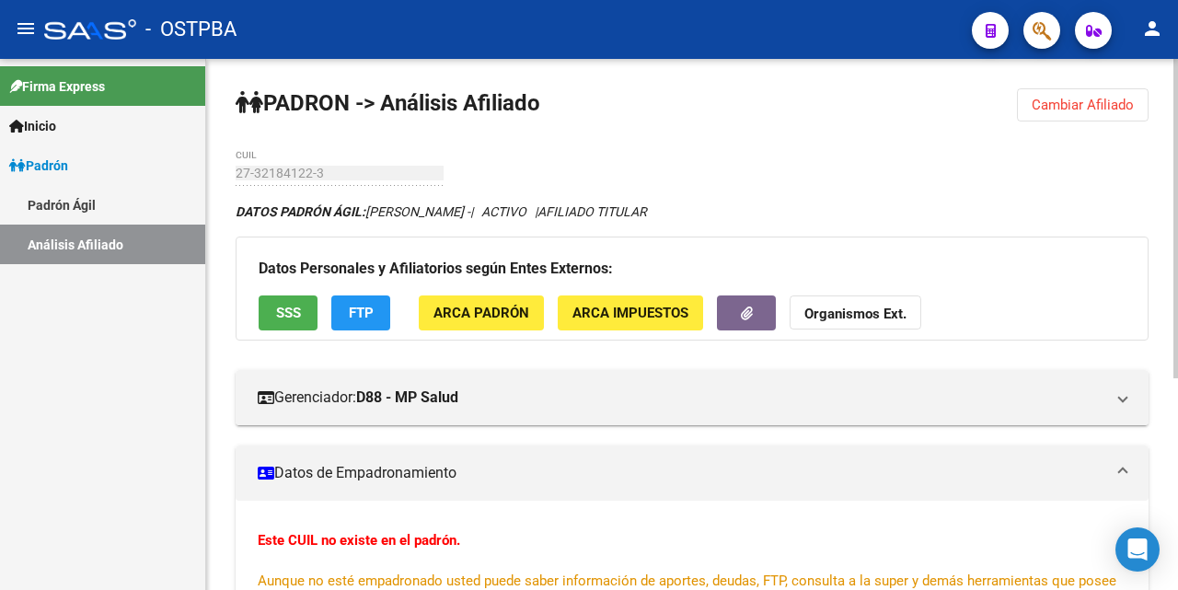
click at [290, 314] on span "SSS" at bounding box center [288, 314] width 25 height 17
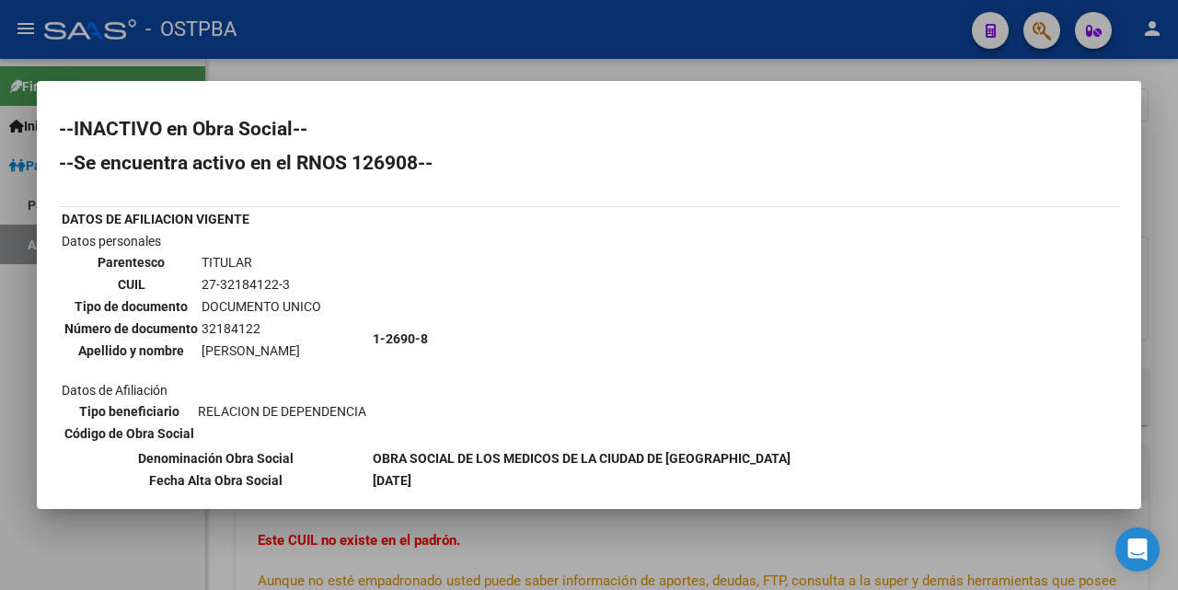
click at [552, 69] on div at bounding box center [589, 295] width 1178 height 590
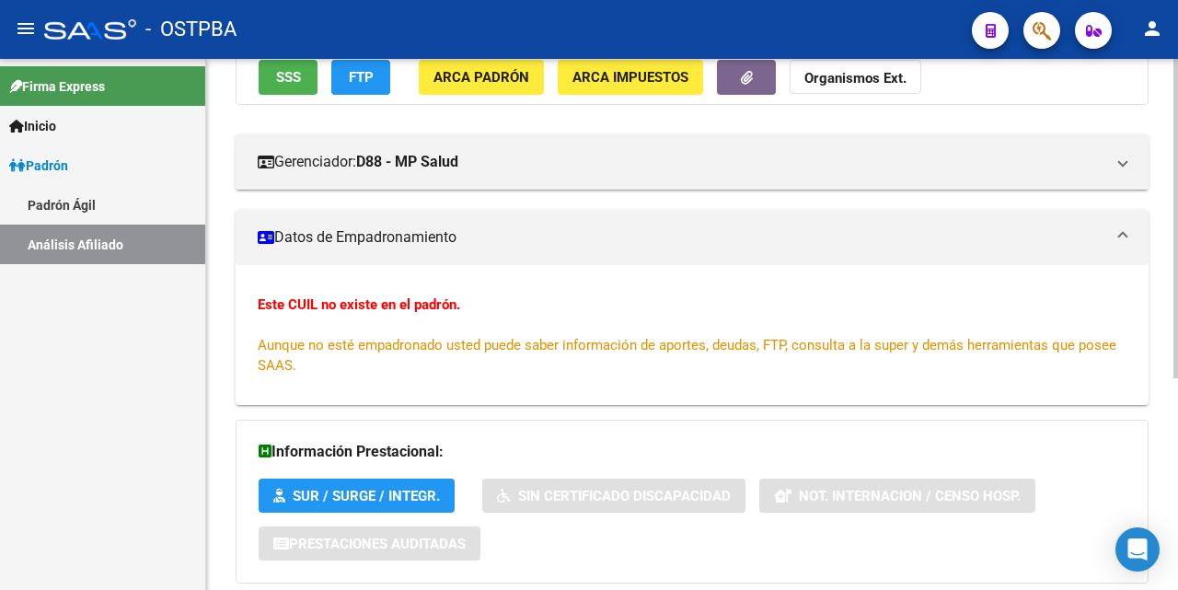
scroll to position [76, 0]
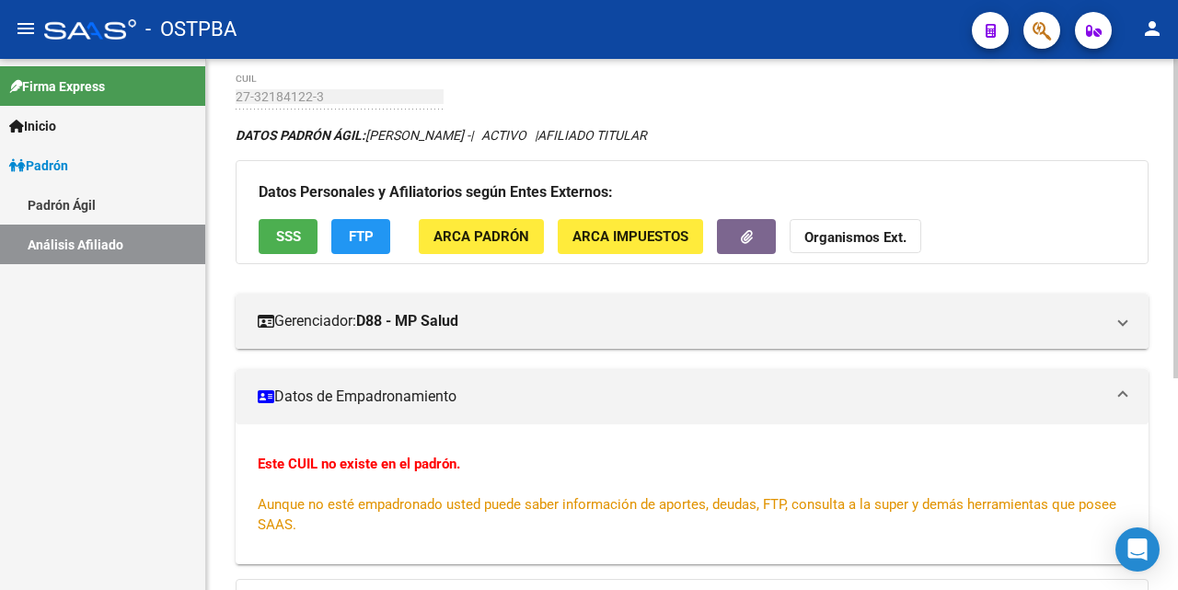
click at [305, 232] on button "SSS" at bounding box center [288, 236] width 59 height 34
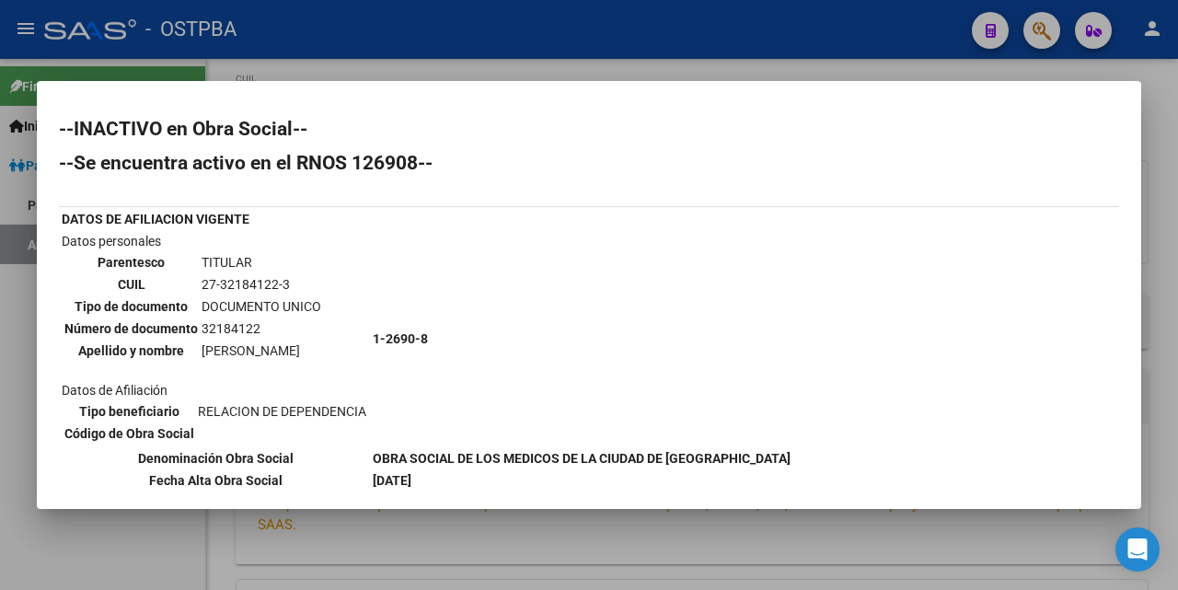
click at [705, 68] on div at bounding box center [589, 295] width 1178 height 590
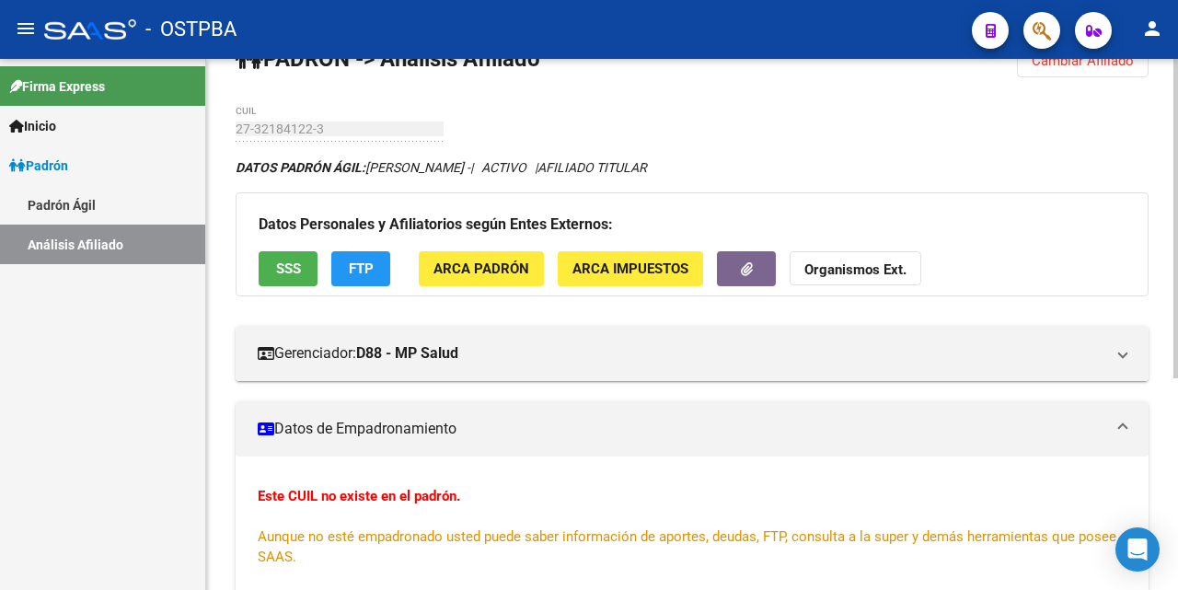
scroll to position [0, 0]
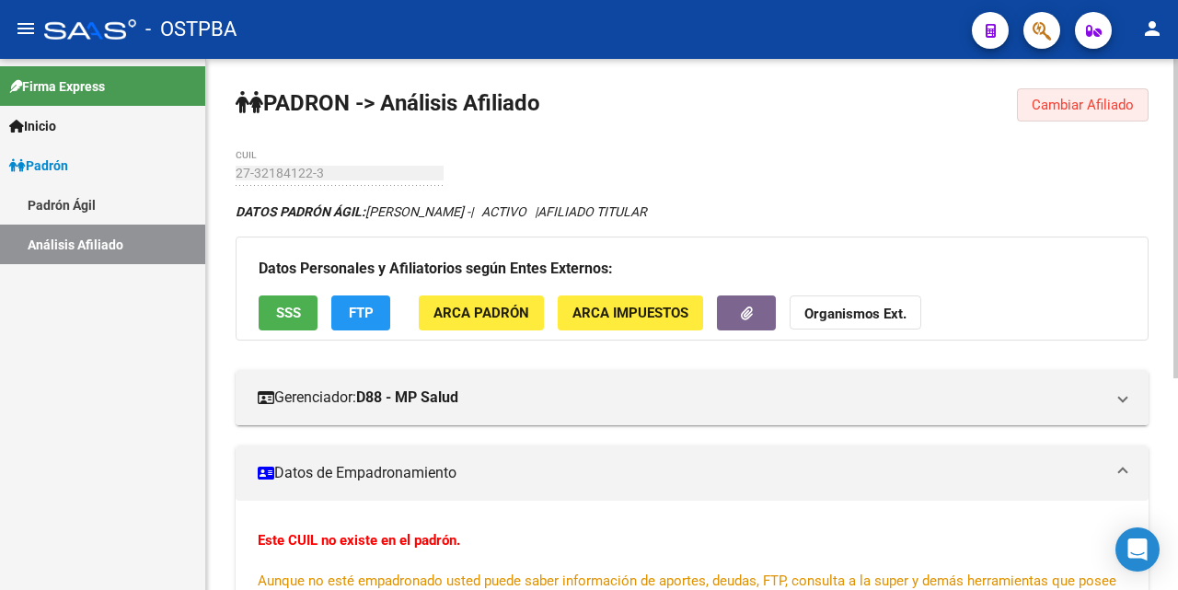
click at [1101, 98] on span "Cambiar Afiliado" at bounding box center [1083, 105] width 102 height 17
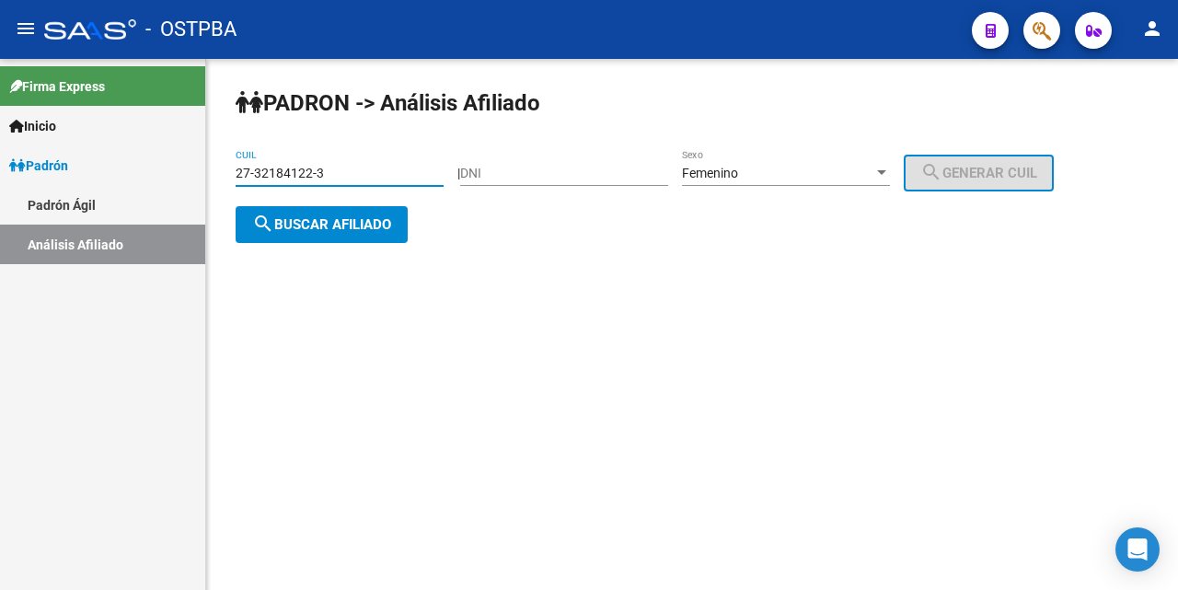
click at [371, 171] on input "27-32184122-3" at bounding box center [340, 174] width 208 height 16
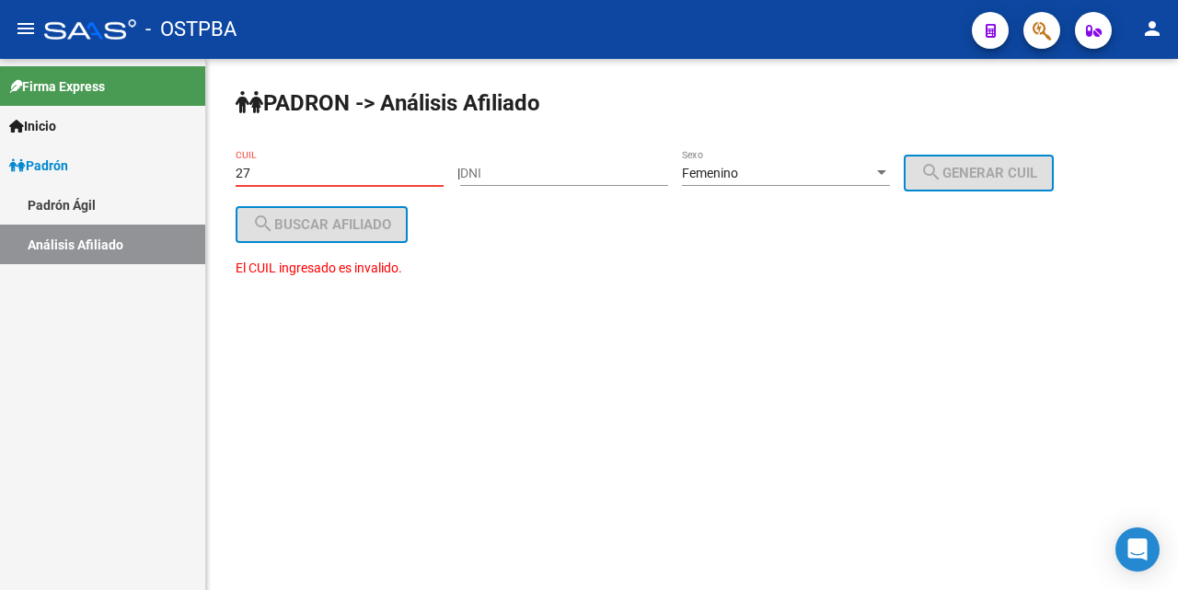
type input "2"
click at [298, 174] on input "27-27964881-6" at bounding box center [340, 174] width 208 height 16
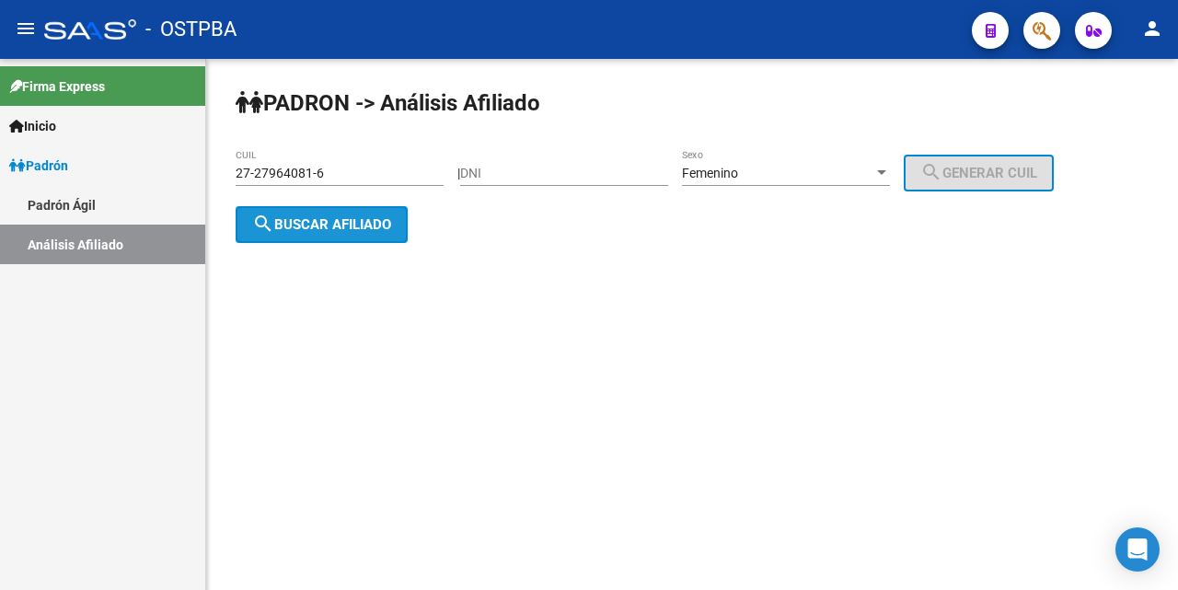
click at [363, 225] on span "search Buscar afiliado" at bounding box center [321, 224] width 139 height 17
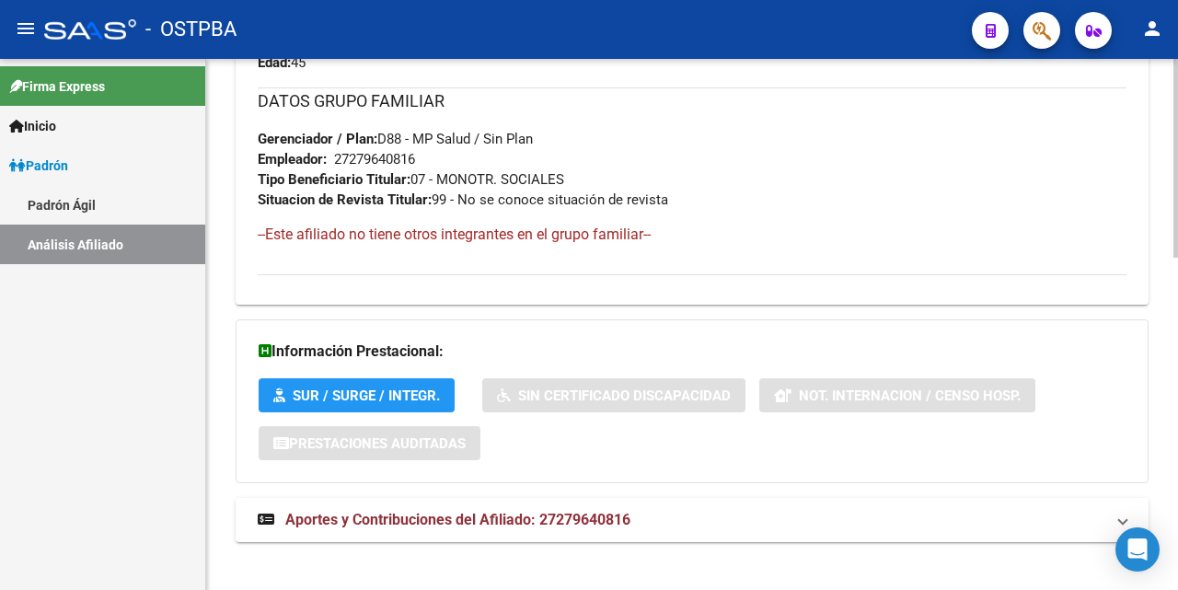
scroll to position [888, 0]
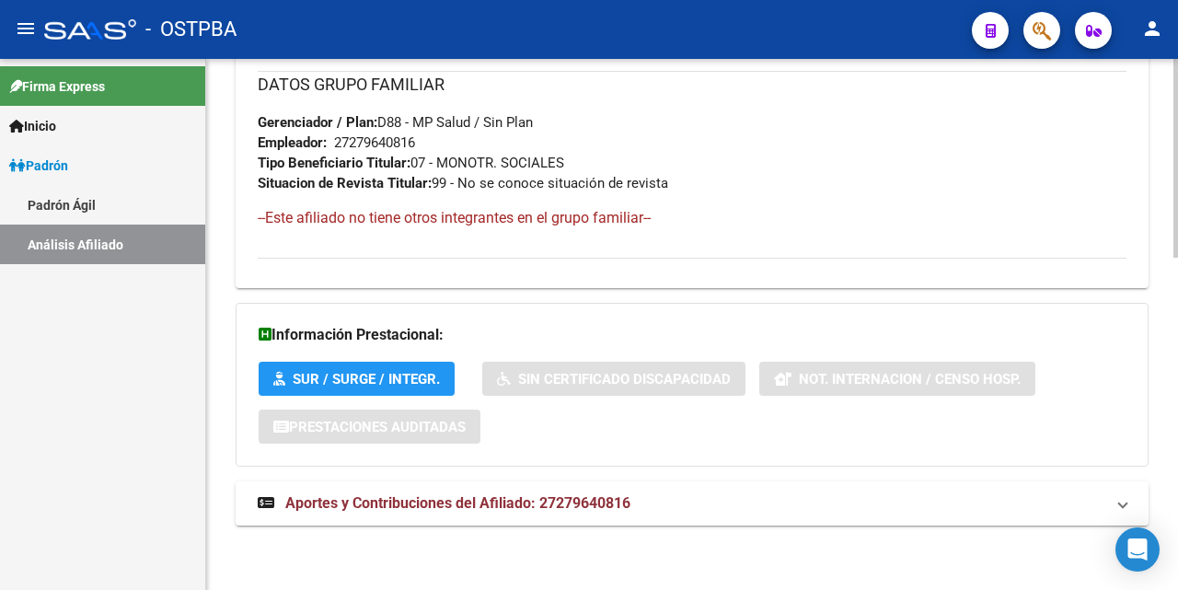
drag, startPoint x: 408, startPoint y: 504, endPoint x: 503, endPoint y: 450, distance: 109.2
click at [408, 503] on span "Aportes y Contribuciones del Afiliado: 27279640816" at bounding box center [457, 502] width 345 height 17
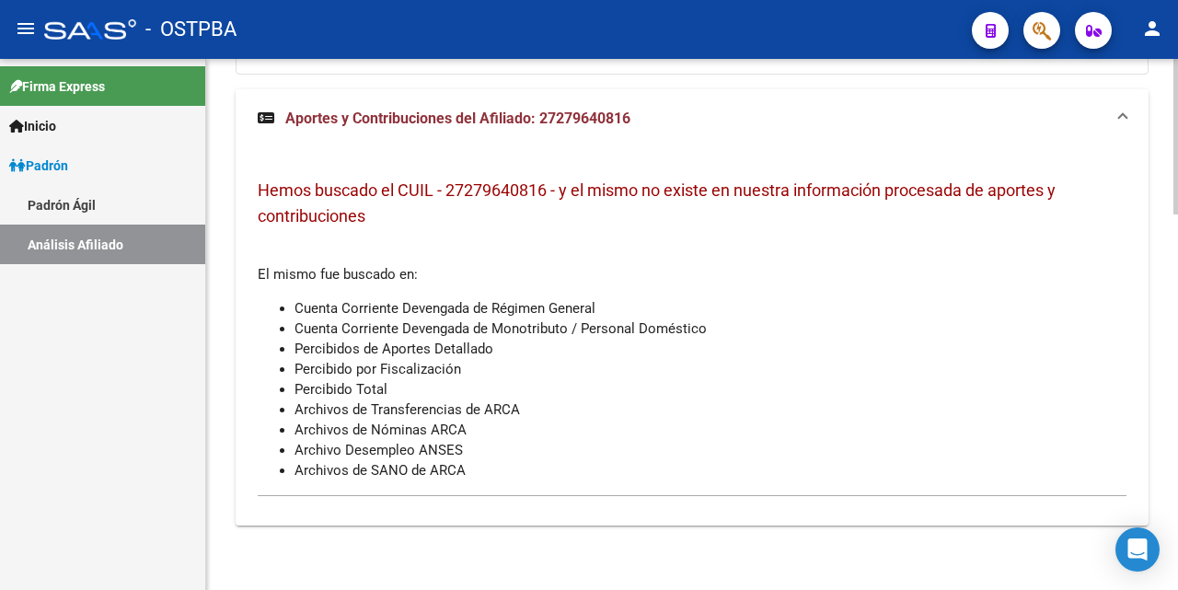
scroll to position [912, 0]
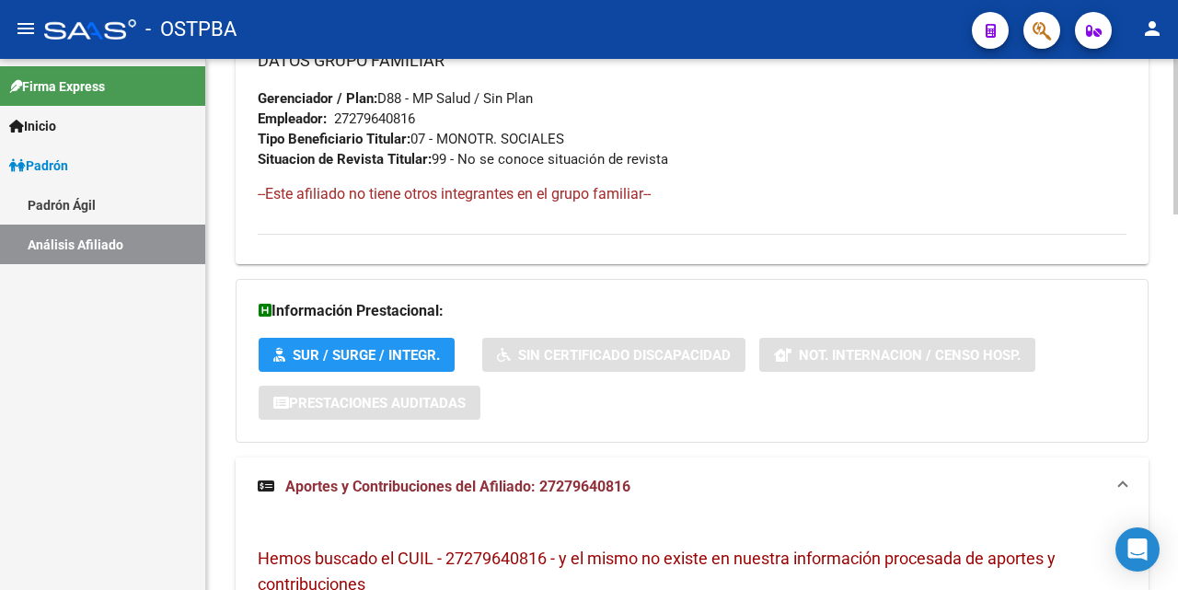
click at [494, 491] on span "Aportes y Contribuciones del Afiliado: 27279640816" at bounding box center [457, 486] width 345 height 17
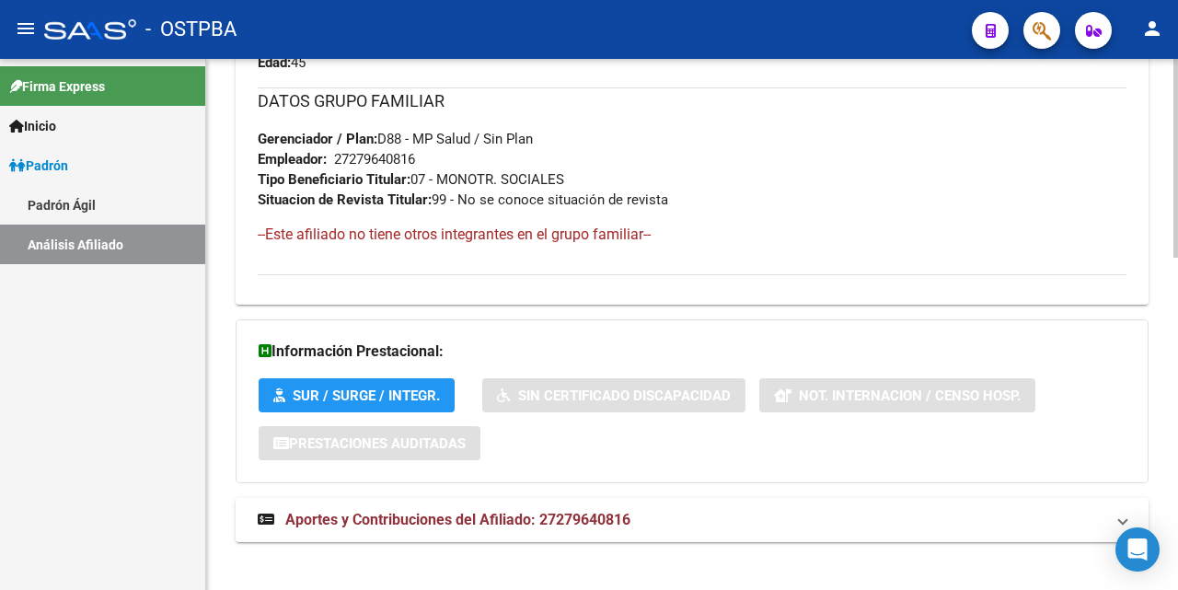
scroll to position [888, 0]
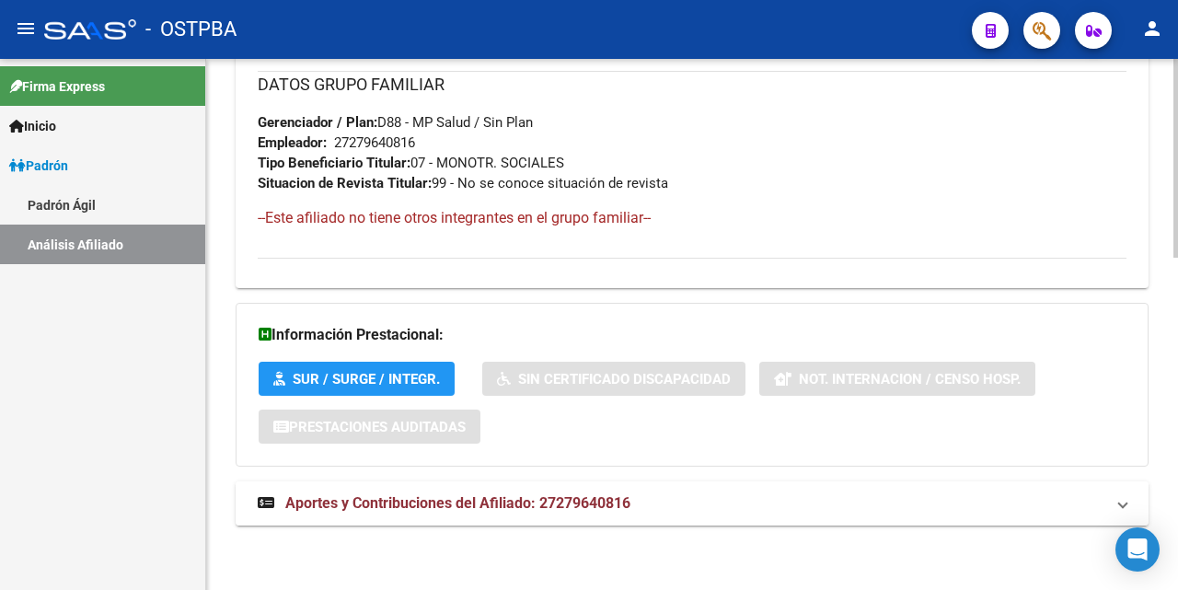
click at [509, 502] on span "Aportes y Contribuciones del Afiliado: 27279640816" at bounding box center [457, 502] width 345 height 17
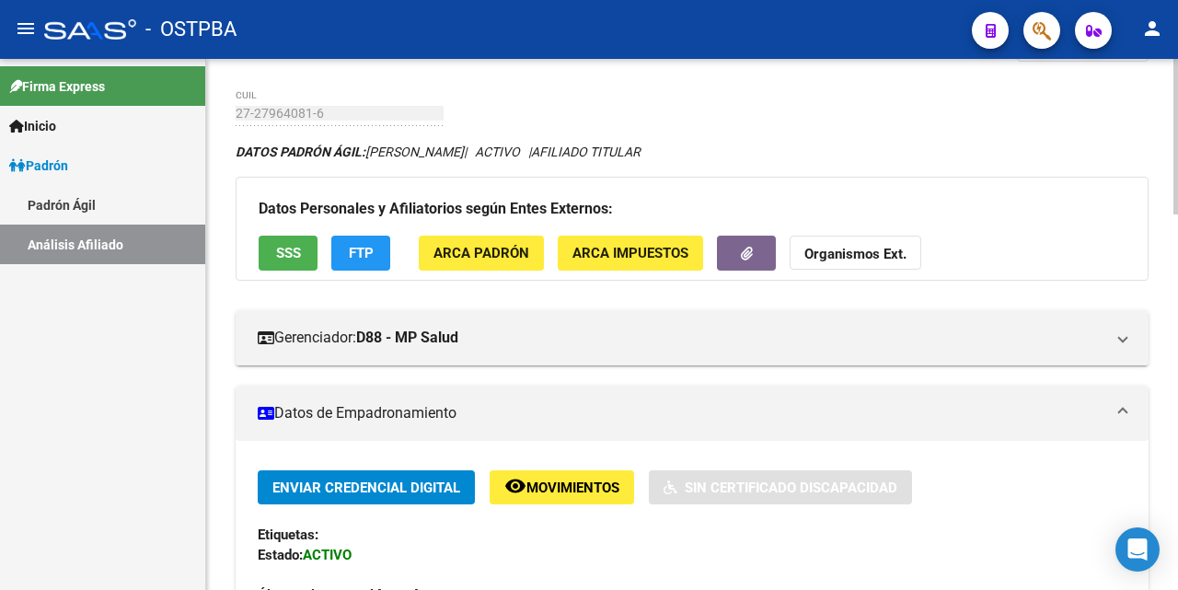
scroll to position [0, 0]
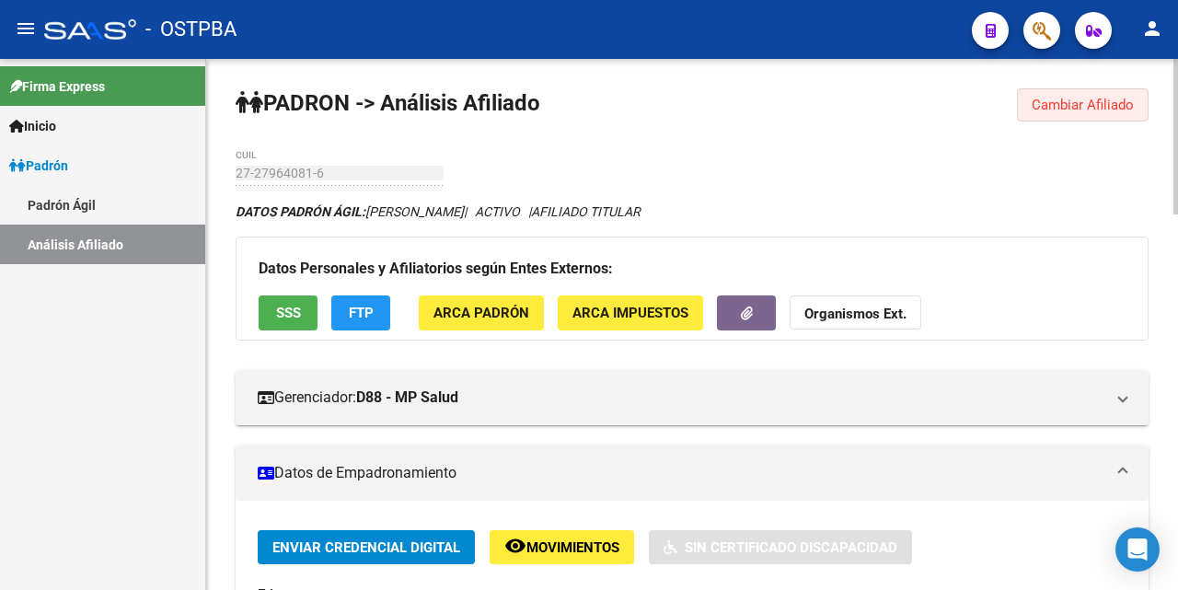
click at [1092, 106] on span "Cambiar Afiliado" at bounding box center [1083, 105] width 102 height 17
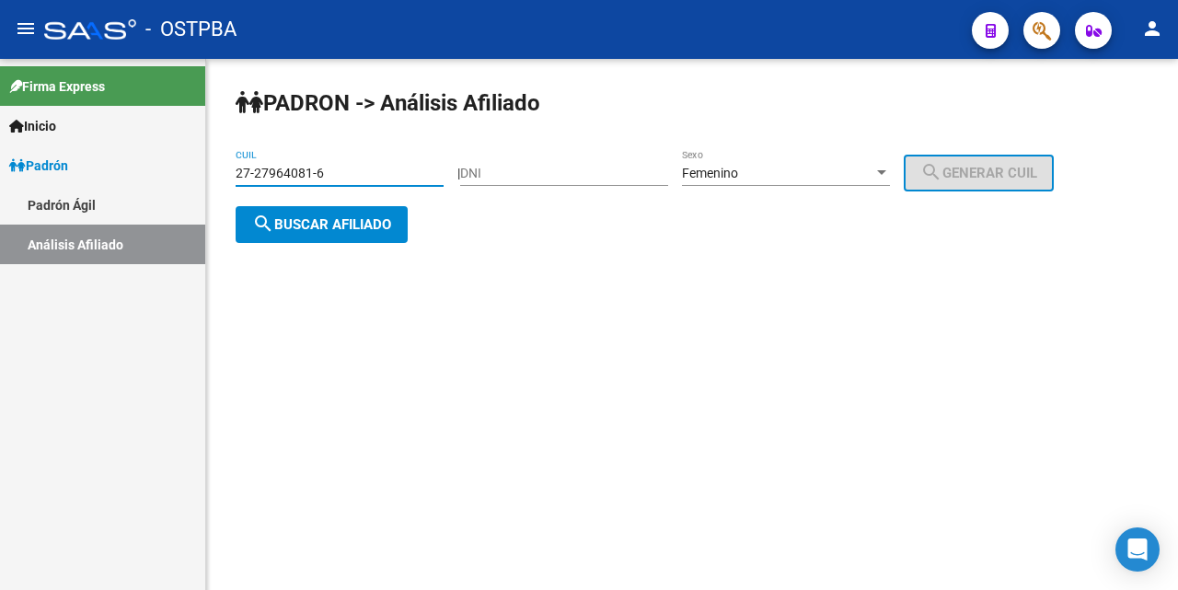
click at [360, 168] on input "27-27964081-6" at bounding box center [340, 174] width 208 height 16
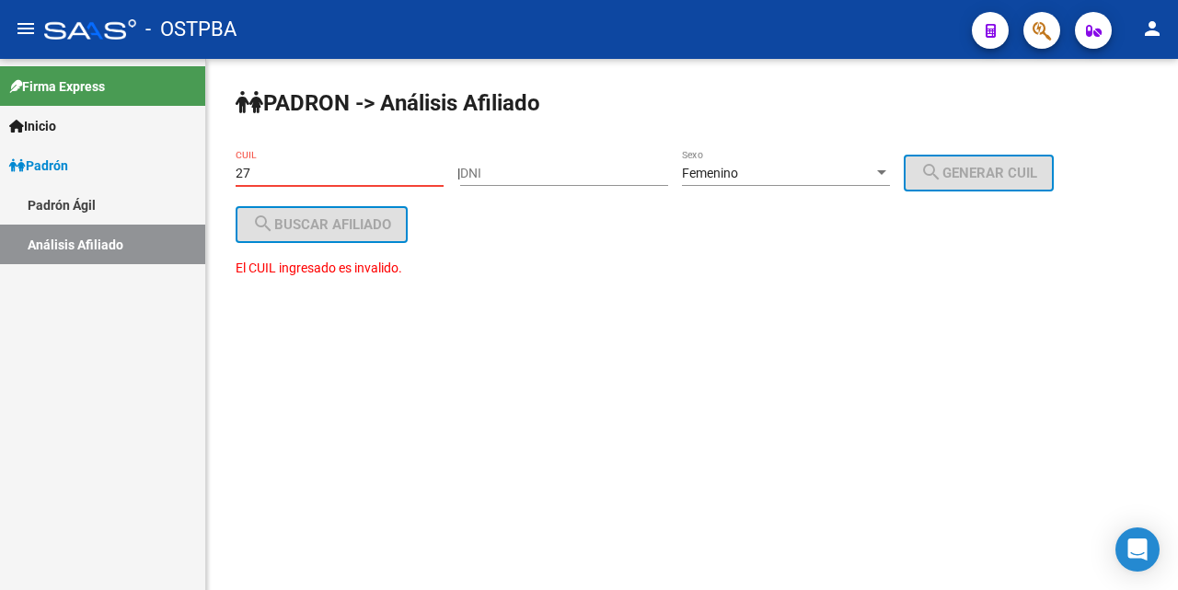
type input "2"
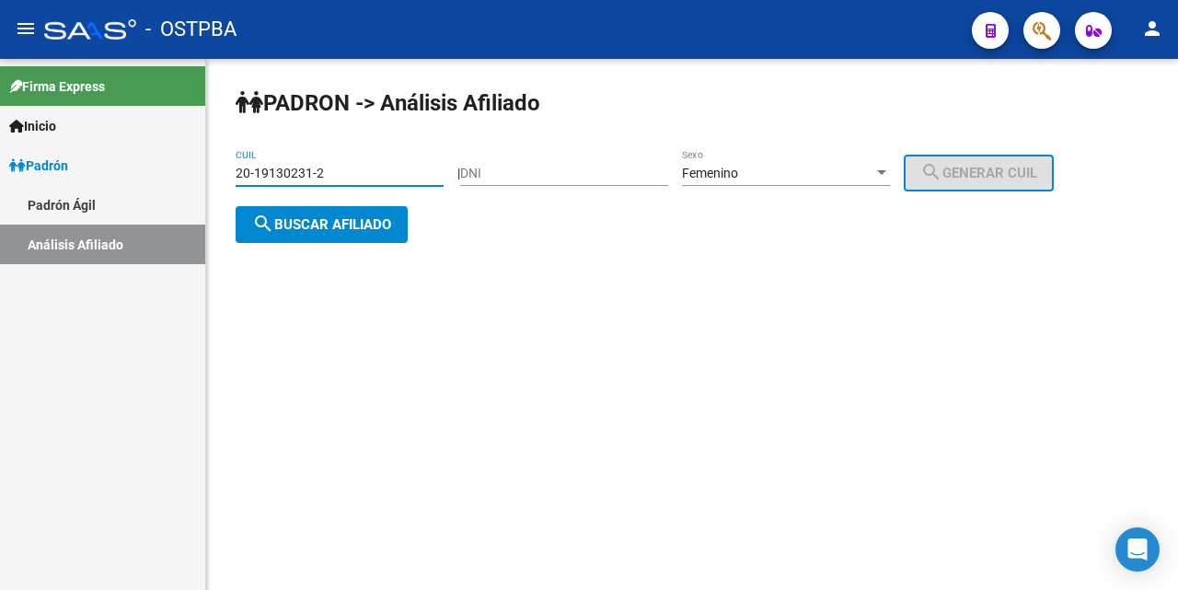
type input "20-19130231-2"
click at [890, 166] on div at bounding box center [881, 173] width 17 height 15
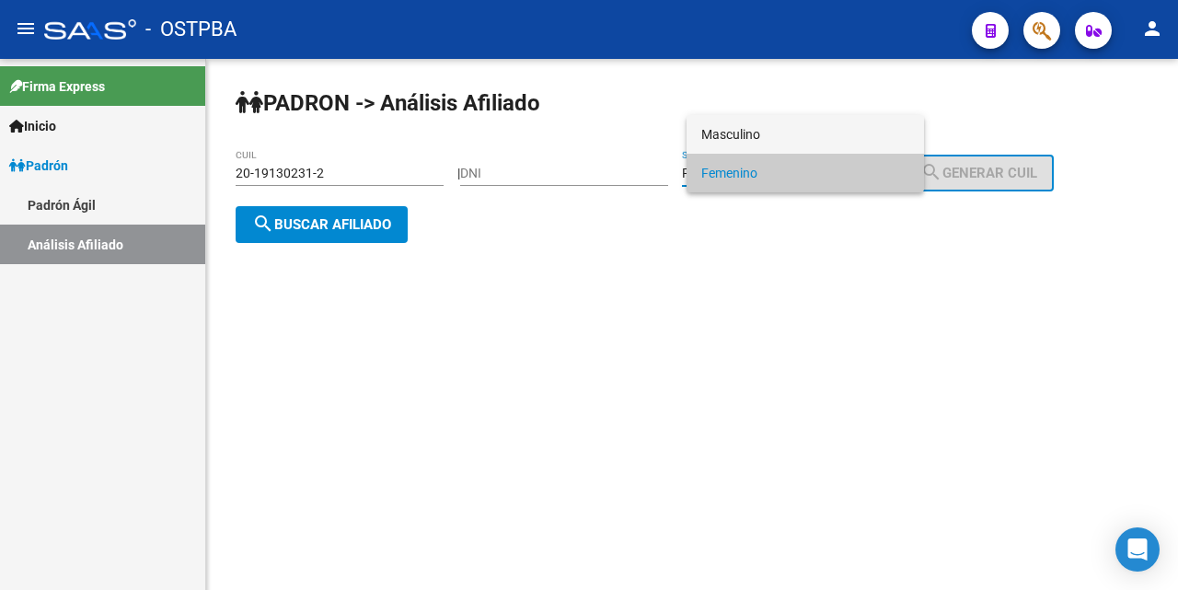
click at [868, 133] on span "Masculino" at bounding box center [805, 134] width 208 height 39
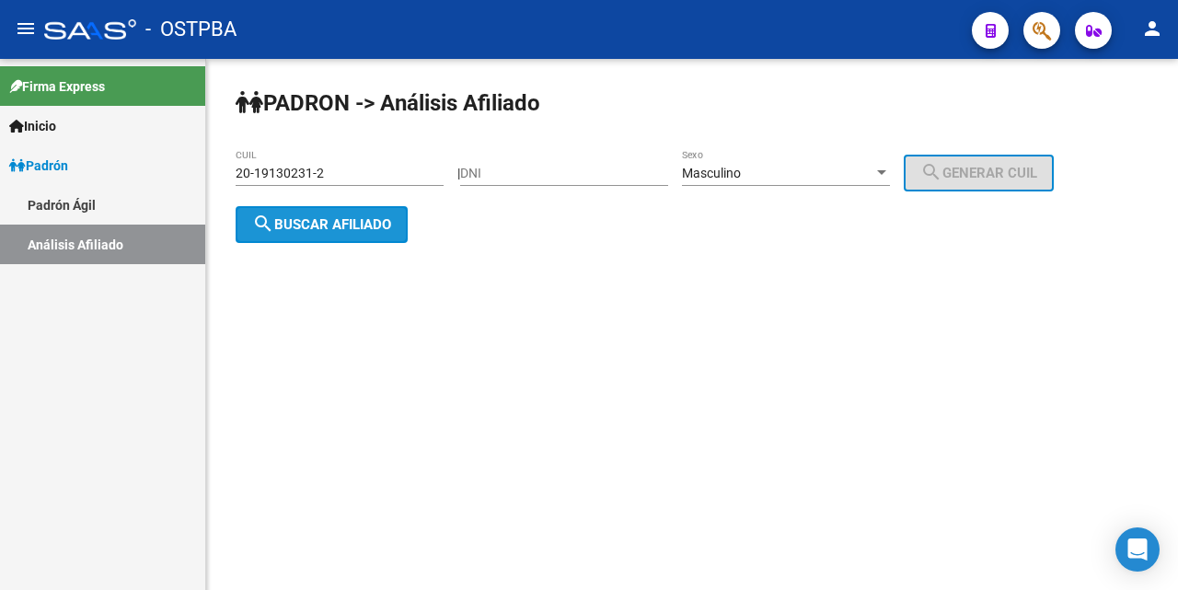
click at [360, 231] on button "search Buscar afiliado" at bounding box center [322, 224] width 172 height 37
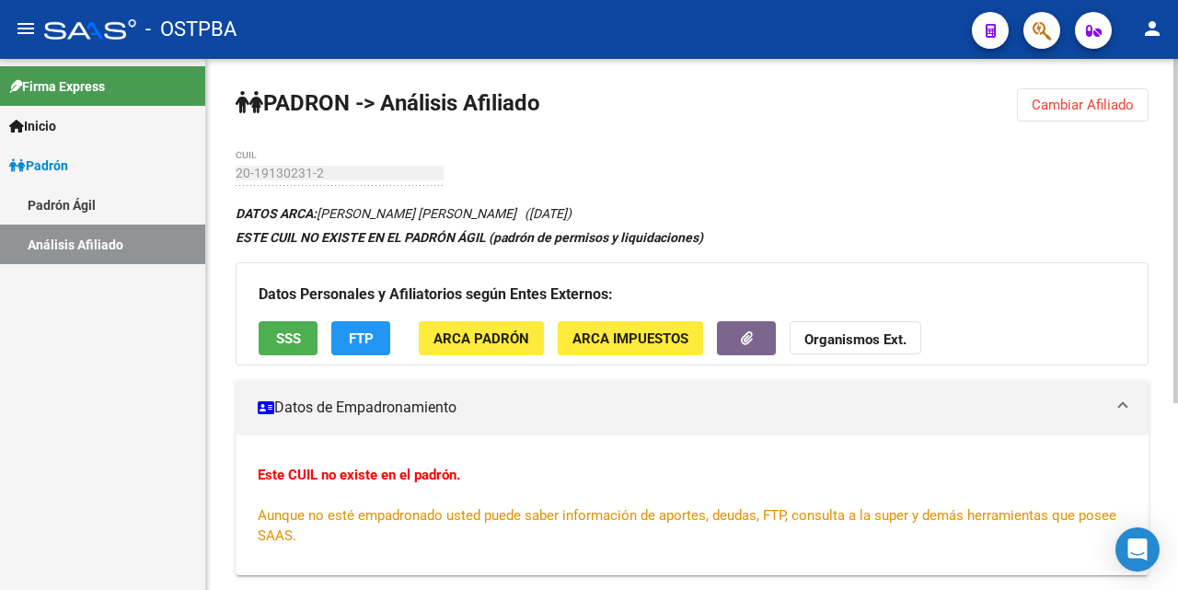
click at [287, 336] on span "SSS" at bounding box center [288, 338] width 25 height 17
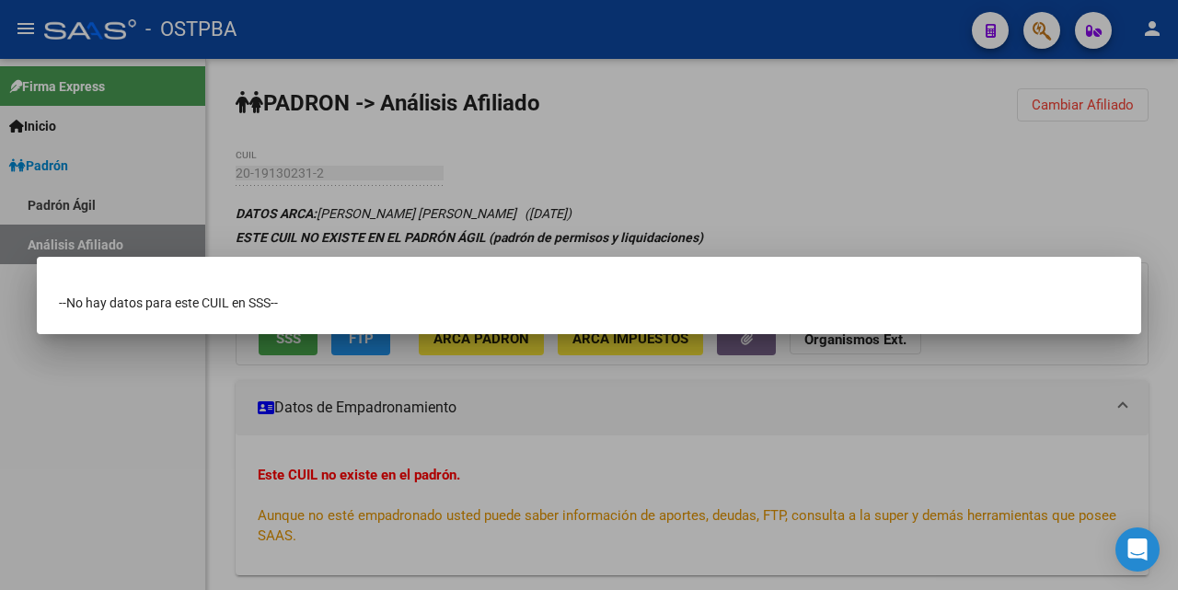
click at [668, 124] on div at bounding box center [589, 295] width 1178 height 590
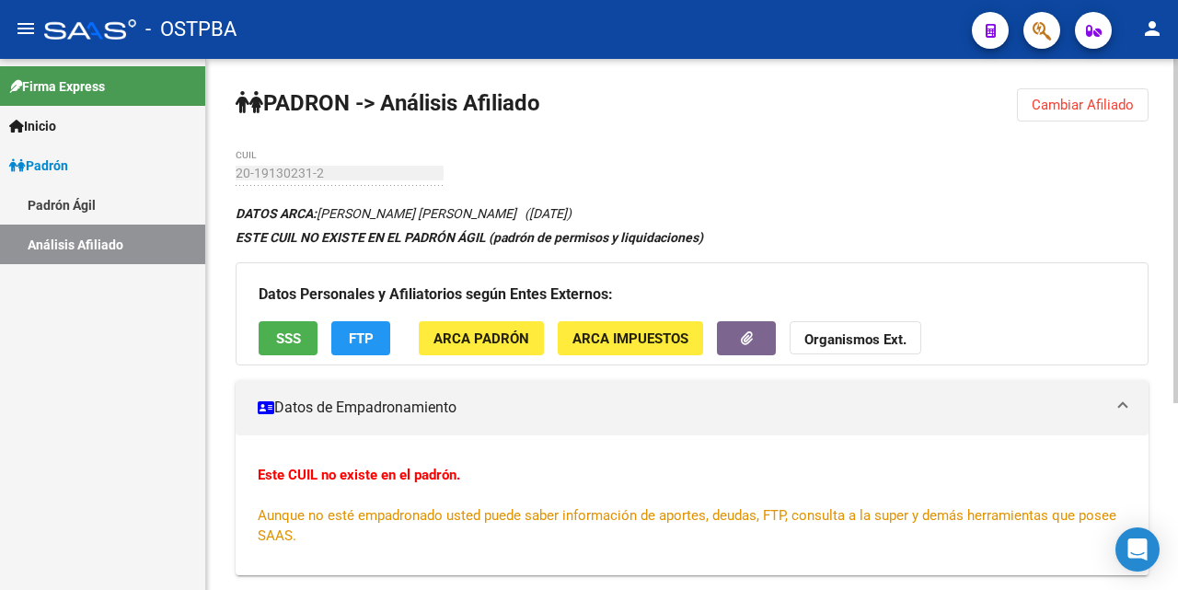
click at [354, 341] on span "FTP" at bounding box center [361, 338] width 25 height 17
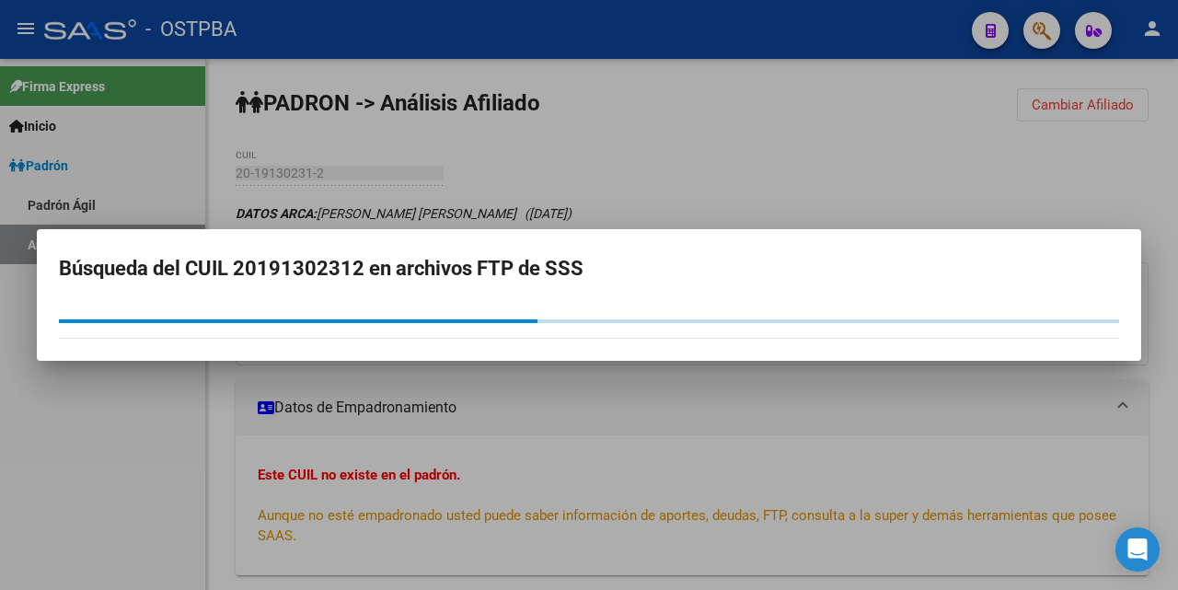
click at [753, 123] on div "Búsqueda del CUIL 20191302312 en archivos FTP de SSS" at bounding box center [589, 295] width 1178 height 590
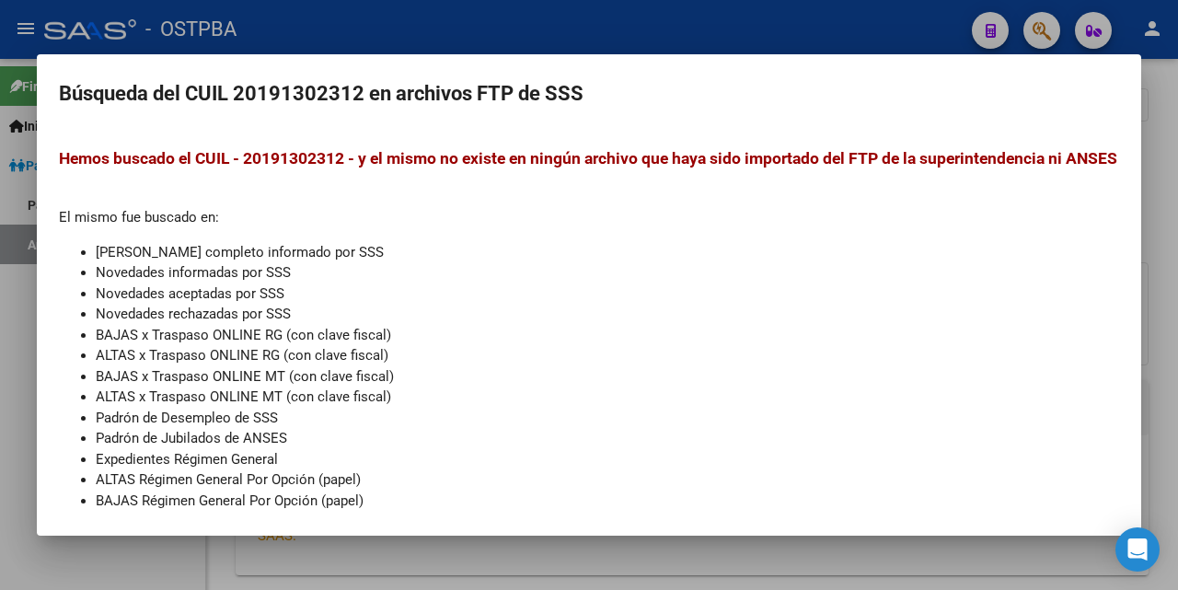
click at [740, 9] on div at bounding box center [589, 295] width 1178 height 590
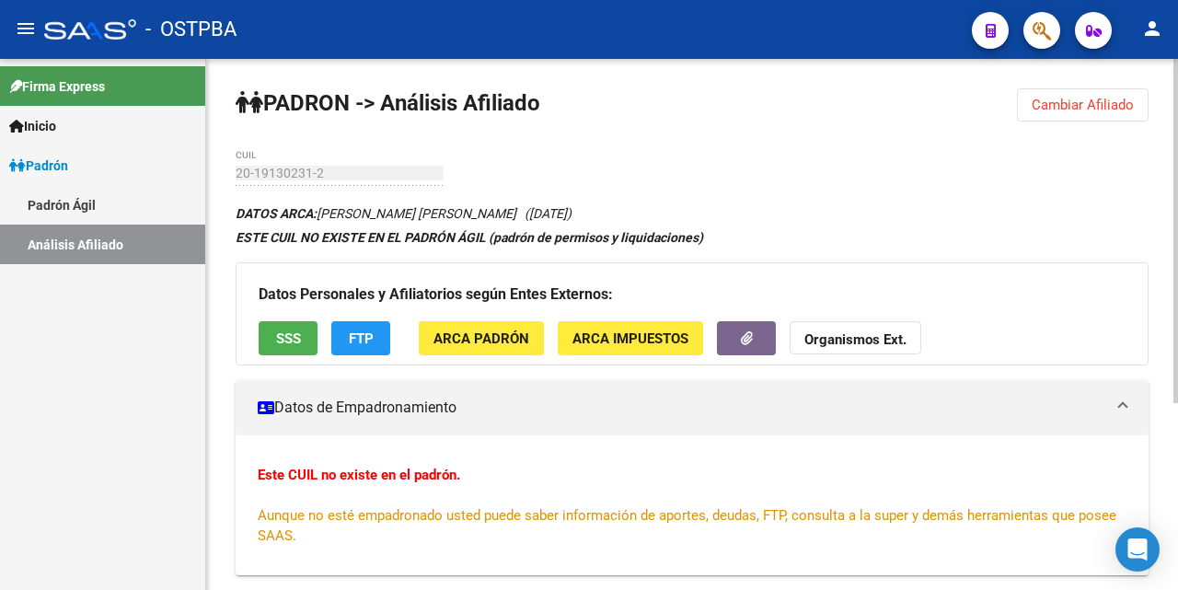
click at [472, 339] on span "ARCA Padrón" at bounding box center [481, 338] width 96 height 17
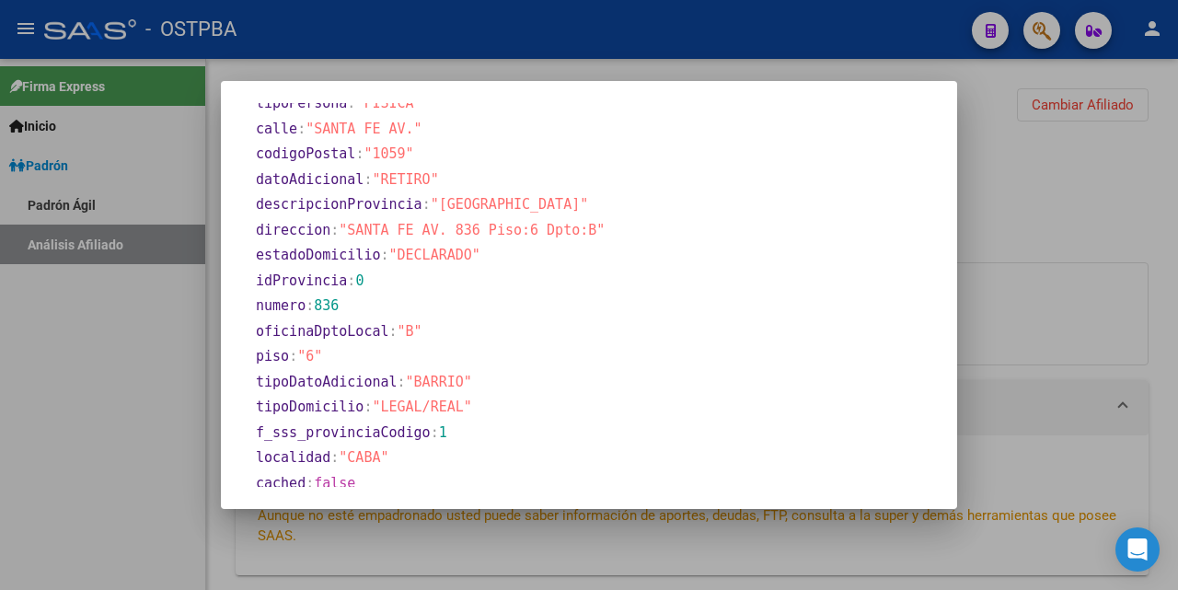
scroll to position [1149, 0]
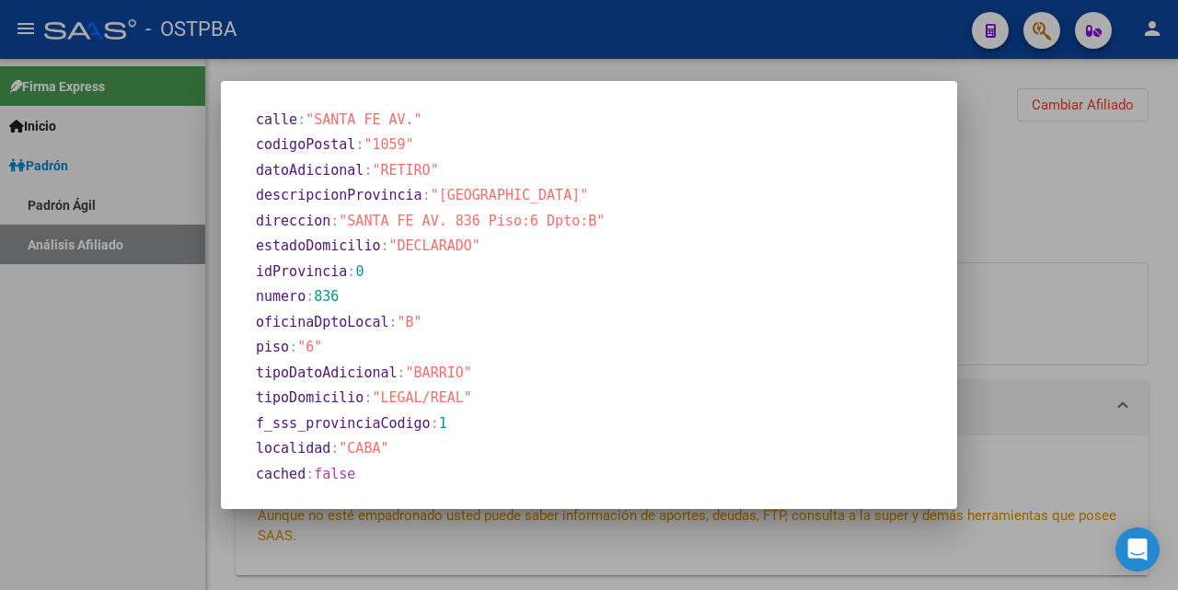
click at [612, 71] on div at bounding box center [589, 295] width 1178 height 590
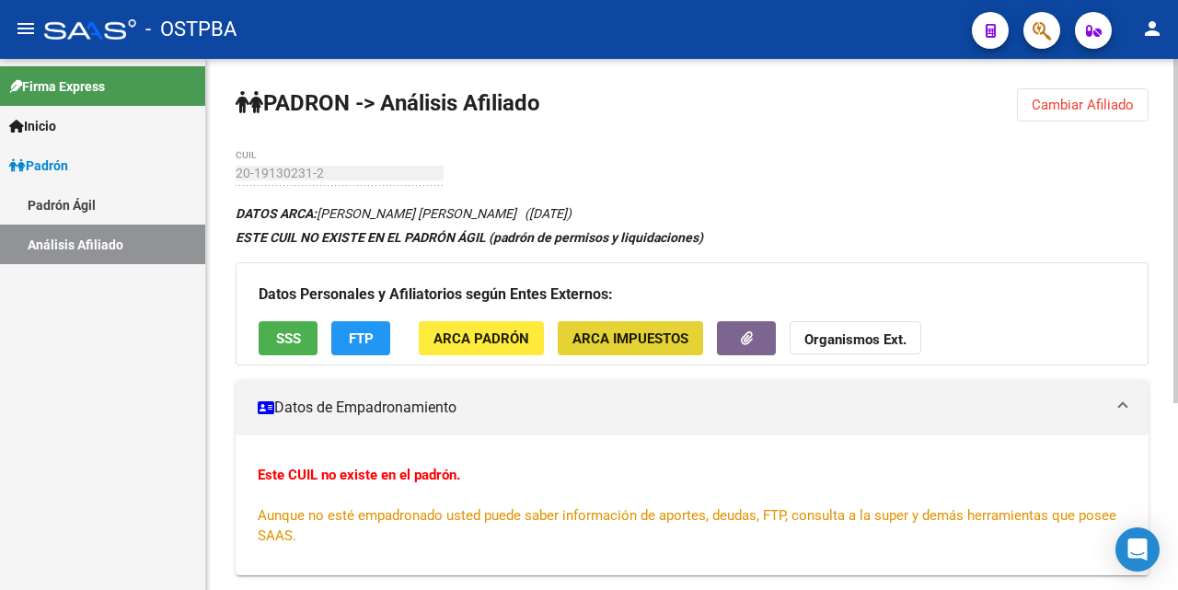
click at [593, 345] on span "ARCA Impuestos" at bounding box center [630, 338] width 116 height 17
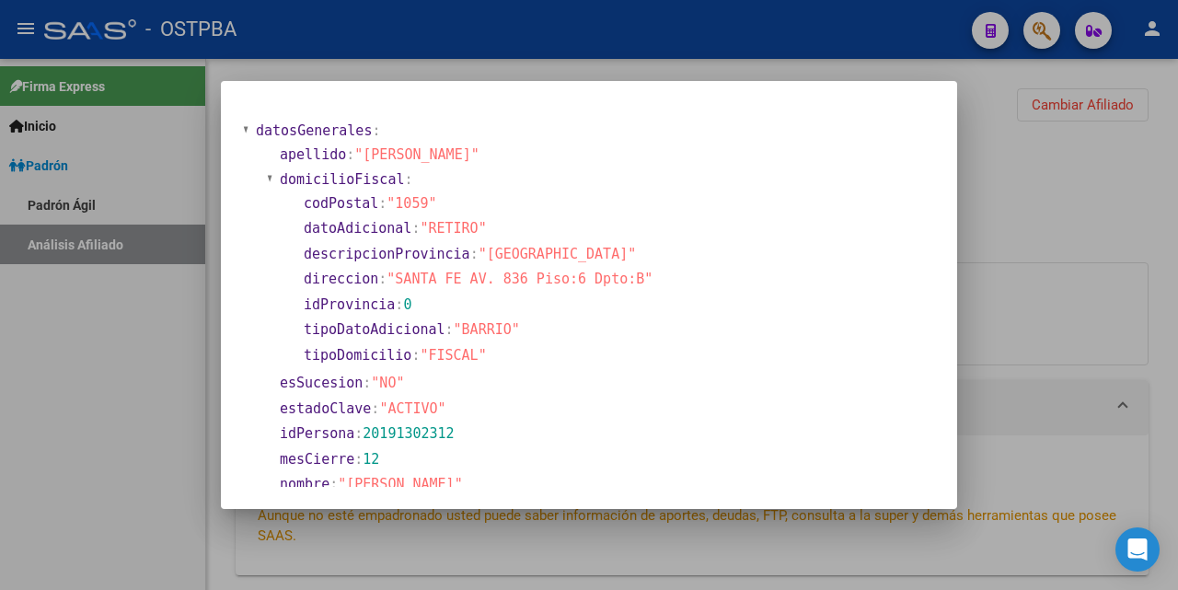
click at [734, 66] on div at bounding box center [589, 295] width 1178 height 590
